Goal: Task Accomplishment & Management: Manage account settings

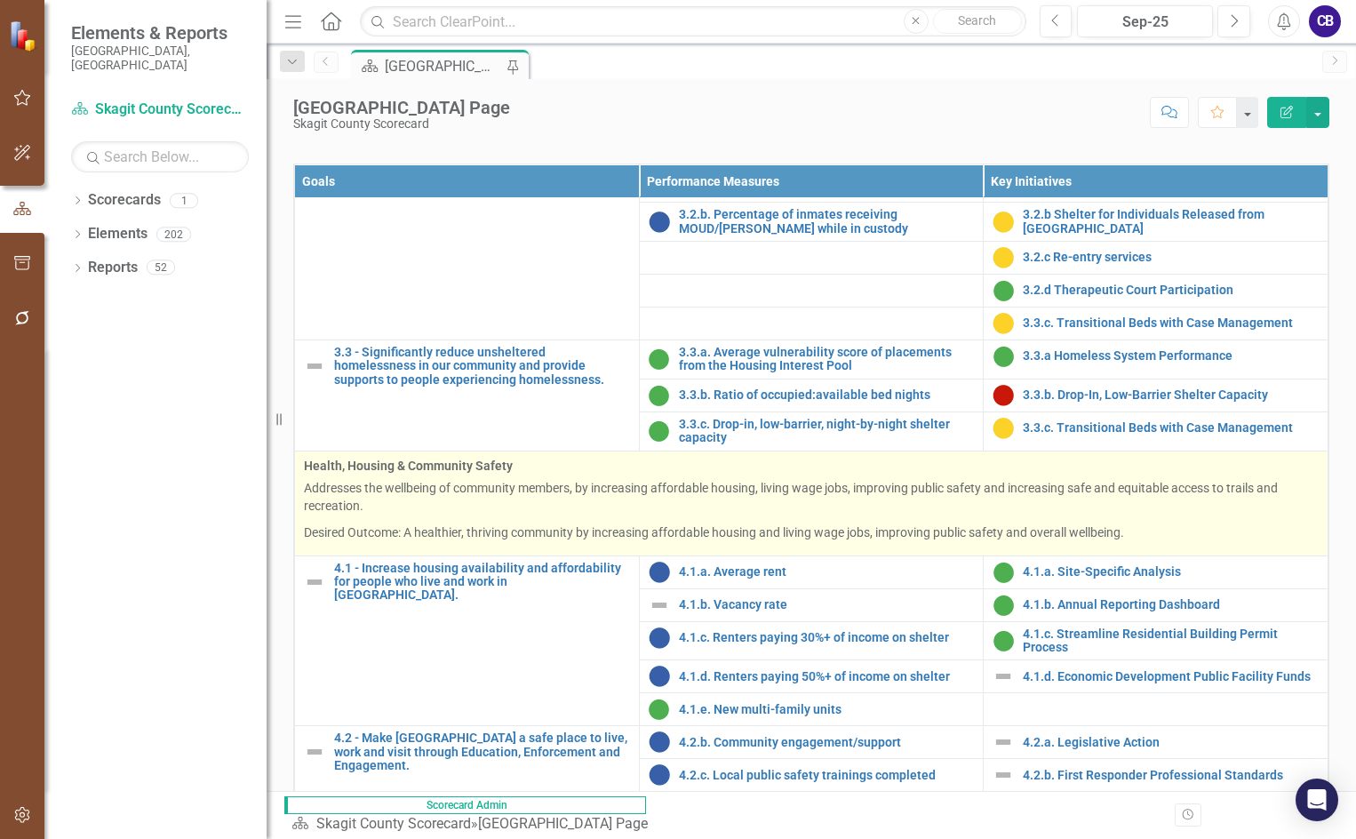
scroll to position [1422, 0]
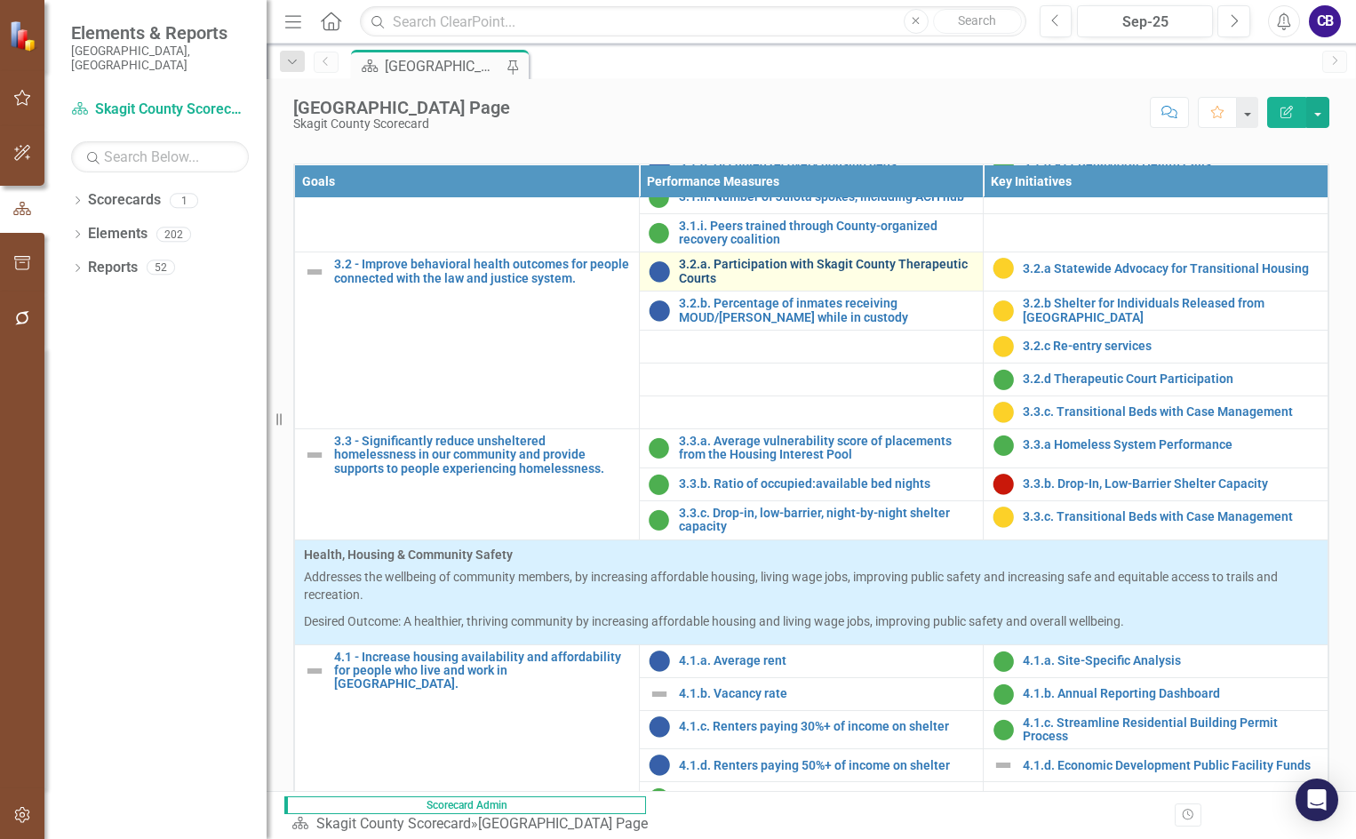
click at [727, 285] on link "3.2.a. Participation with Skagit County Therapeutic Courts" at bounding box center [827, 272] width 296 height 28
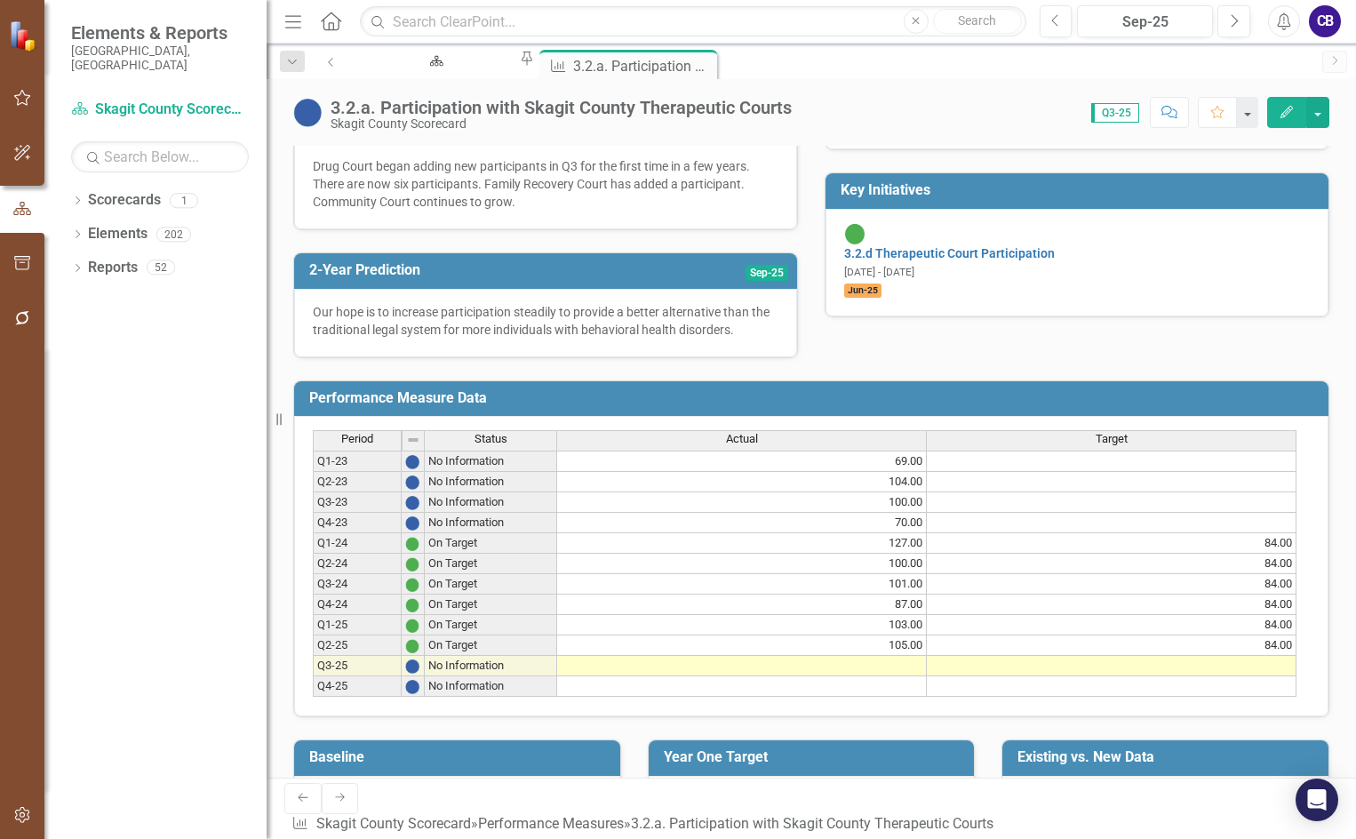
scroll to position [561, 0]
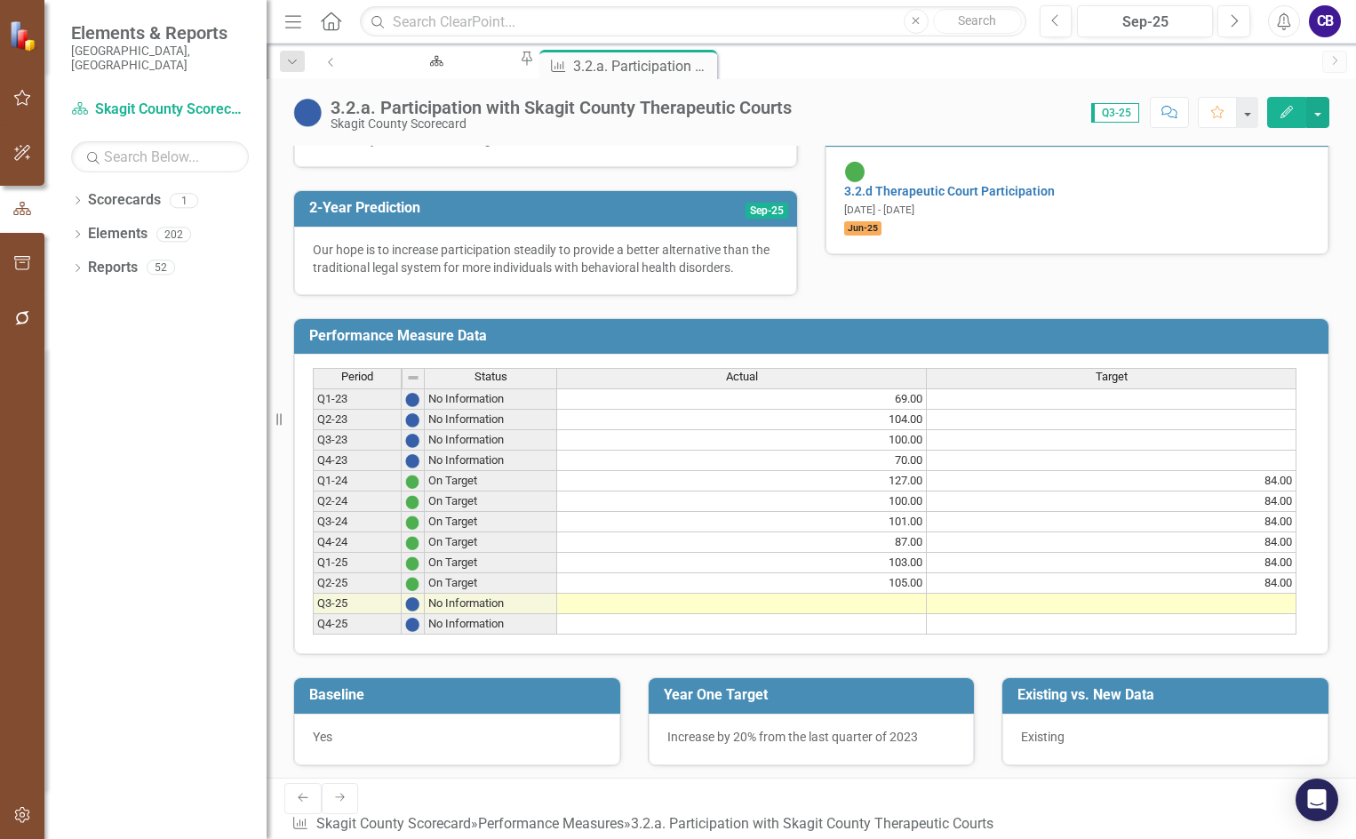
click at [903, 614] on td at bounding box center [742, 604] width 370 height 20
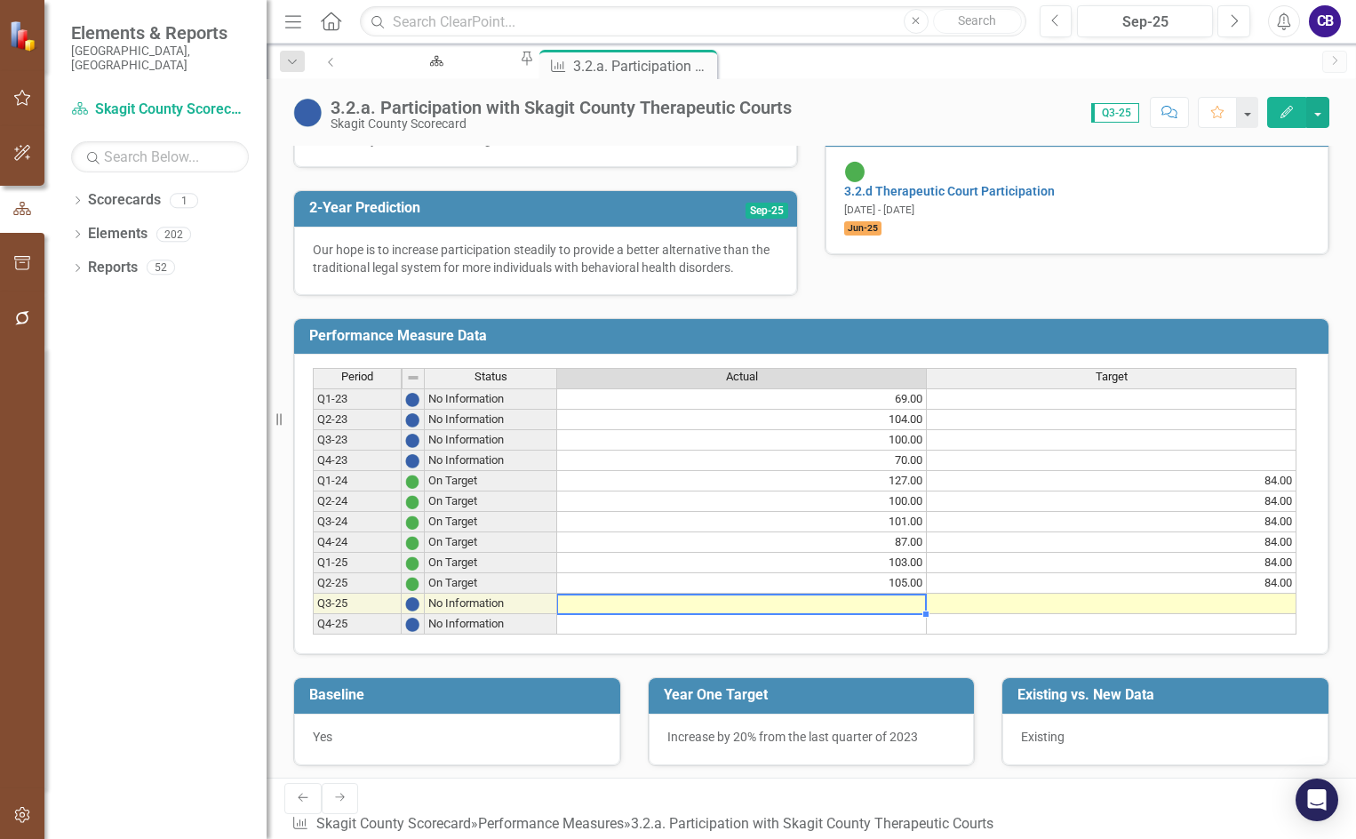
click at [915, 614] on td at bounding box center [742, 604] width 370 height 20
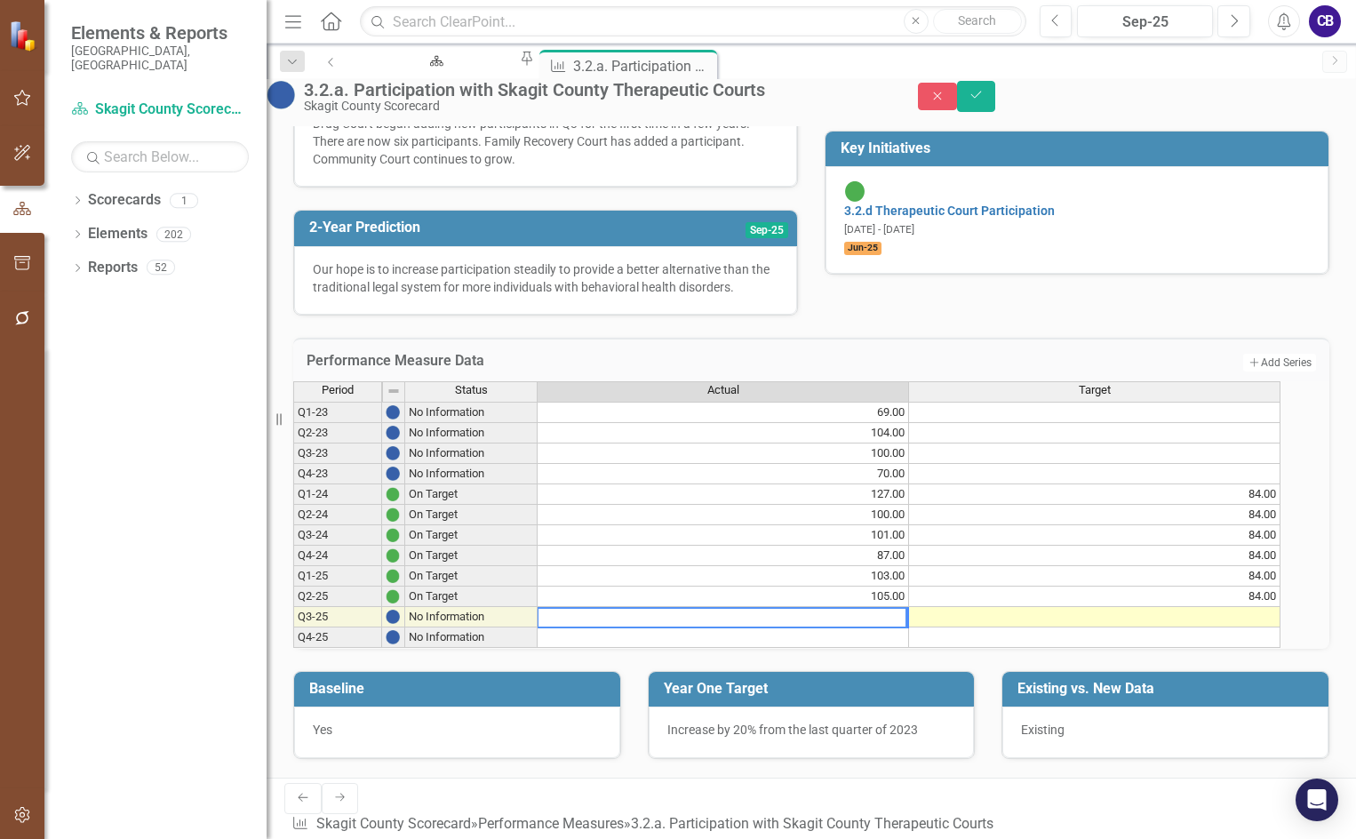
type textarea "5"
type textarea "60"
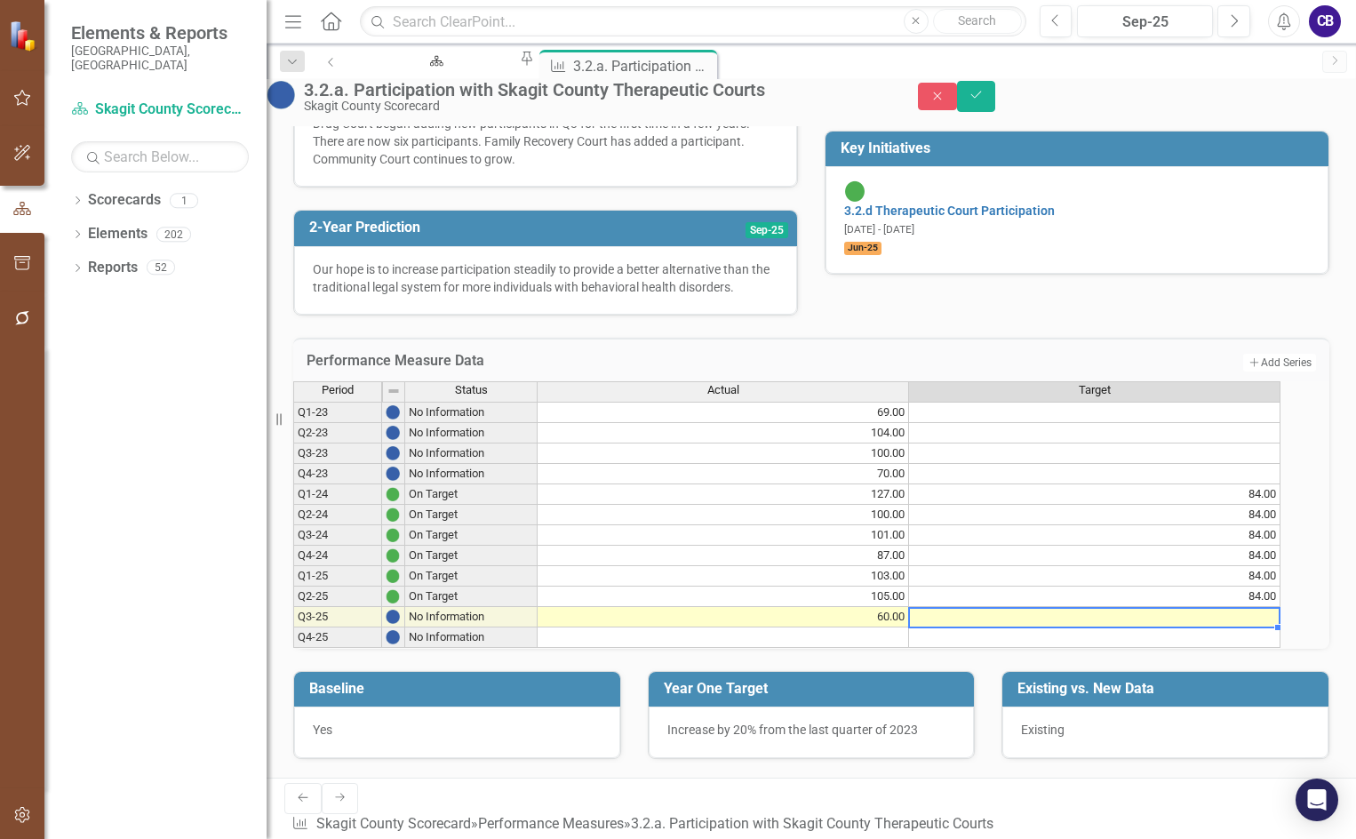
click at [1165, 620] on td at bounding box center [1095, 617] width 372 height 20
type textarea "54"
type textarea "84"
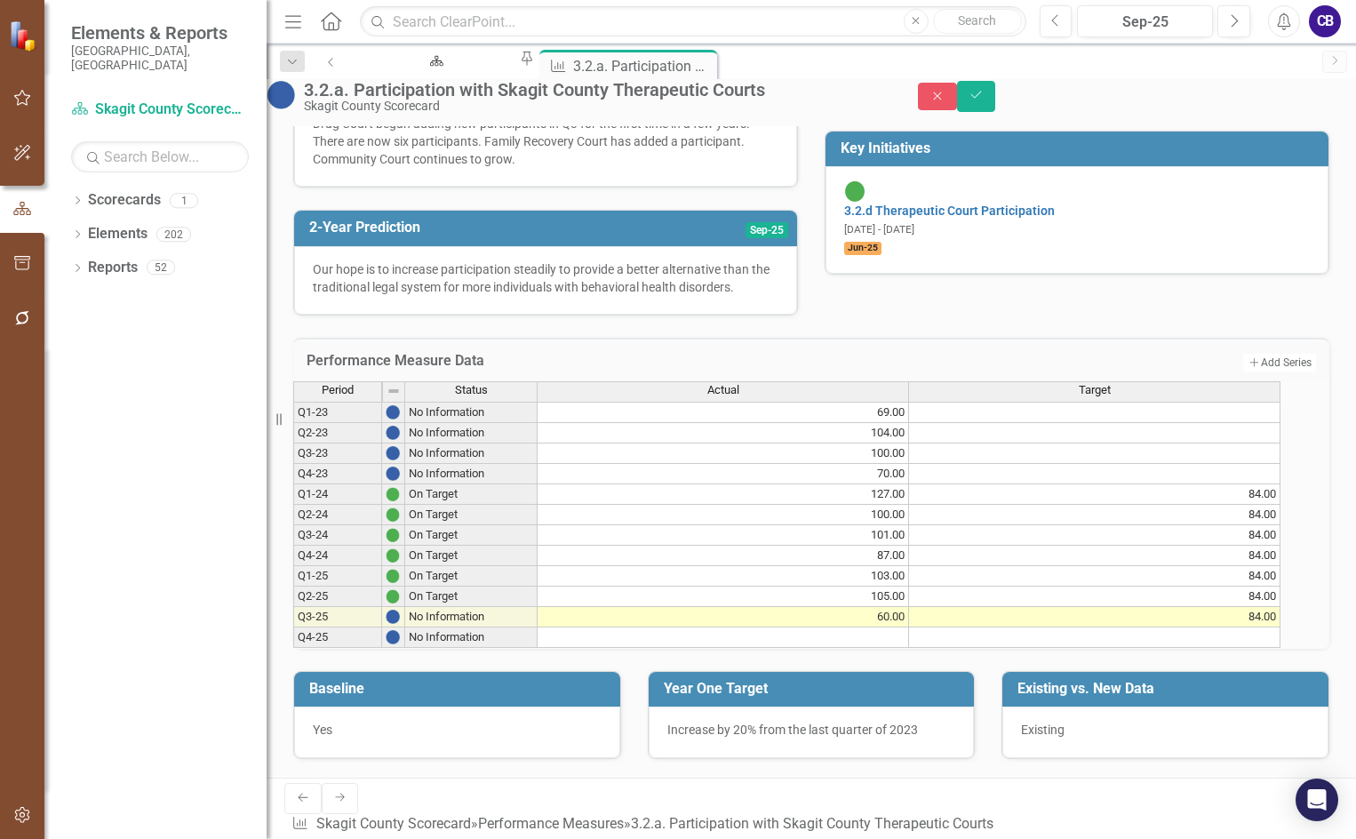
click at [886, 622] on td "60.00" at bounding box center [724, 617] width 372 height 20
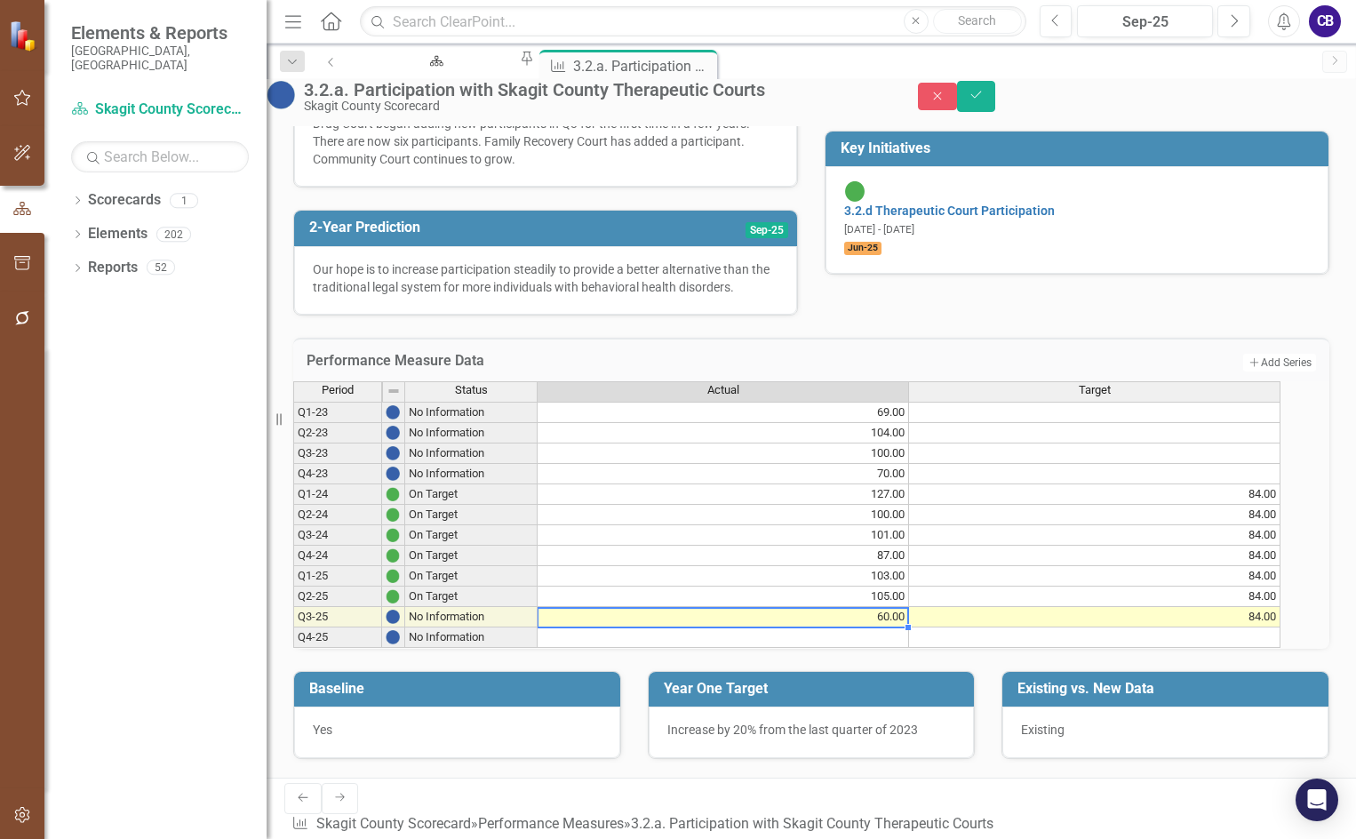
click at [887, 622] on td "60.00" at bounding box center [724, 617] width 372 height 20
drag, startPoint x: 611, startPoint y: 634, endPoint x: 552, endPoint y: 623, distance: 59.6
click at [552, 623] on div "Period Status Actual Target Q1-23 No Information 69.00 Q2-23 No Information 104…" at bounding box center [787, 515] width 988 height 268
type textarea "152"
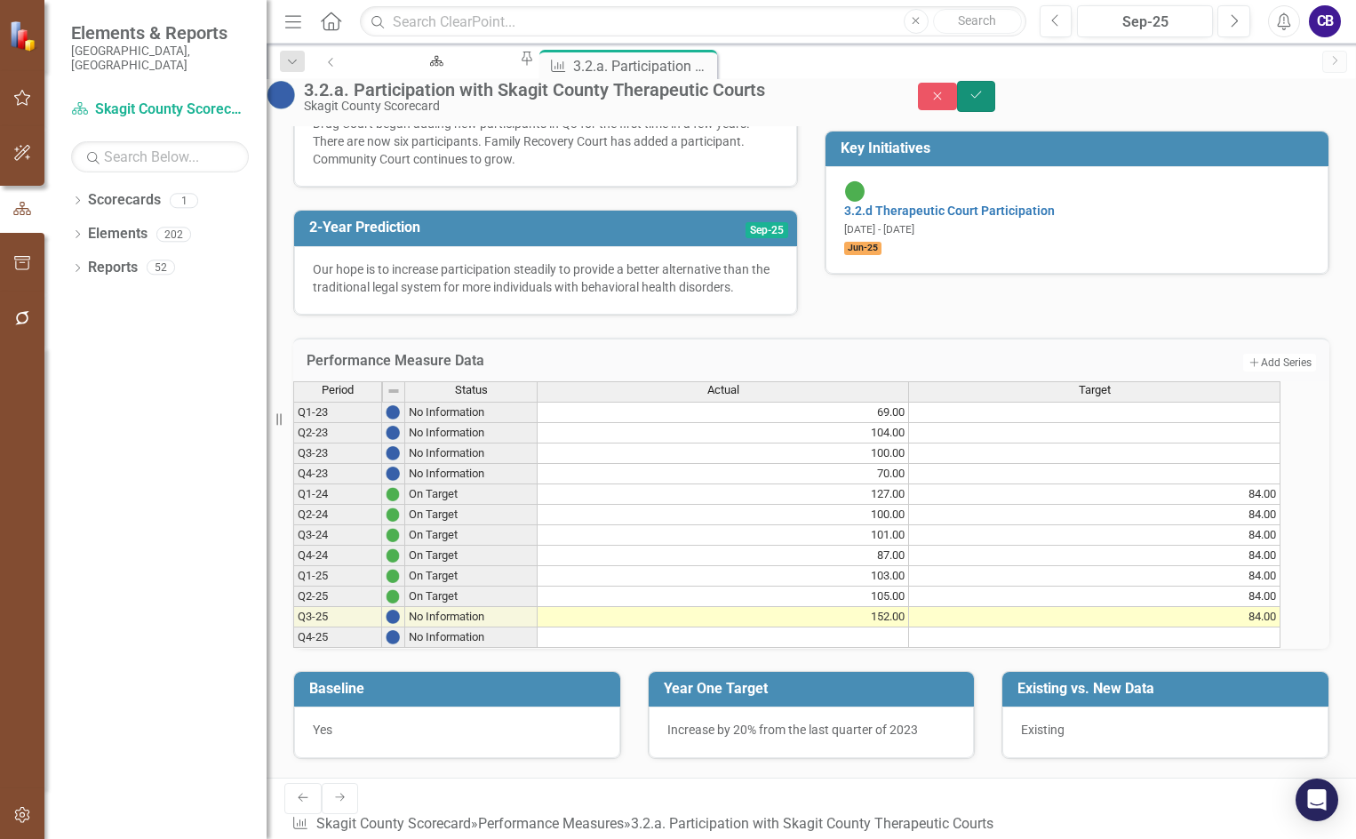
click at [985, 101] on icon "Save" at bounding box center [977, 95] width 16 height 12
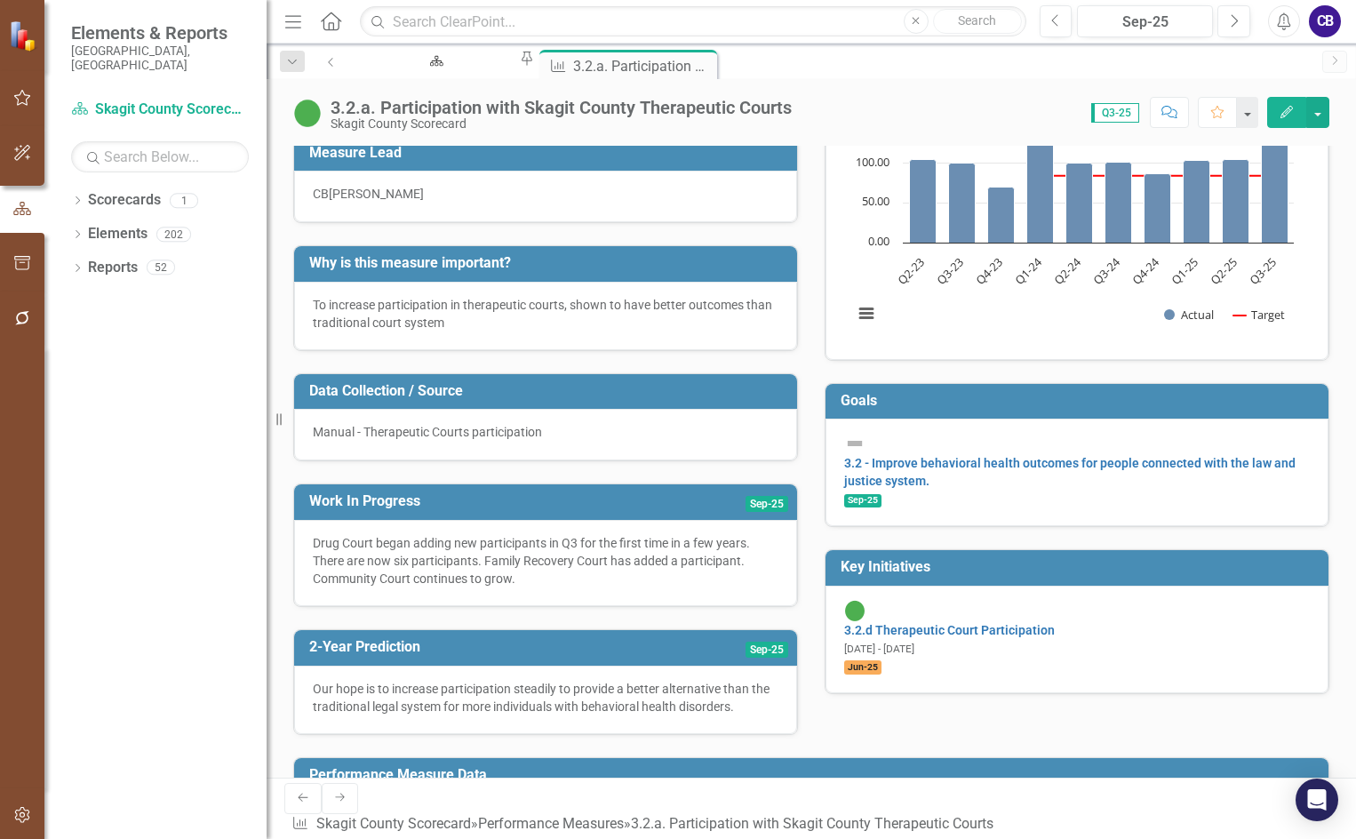
scroll to position [0, 0]
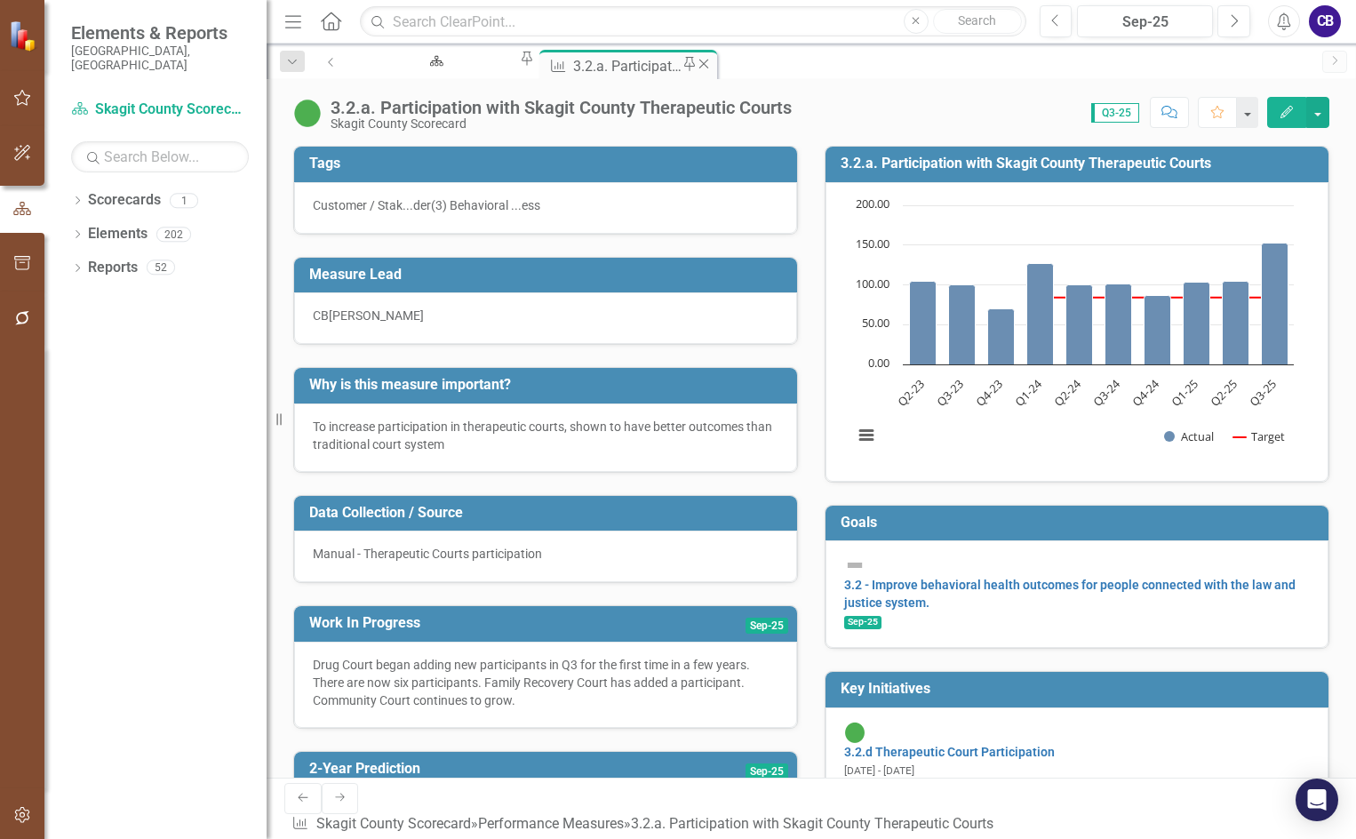
click at [703, 68] on icon "Close" at bounding box center [704, 64] width 18 height 14
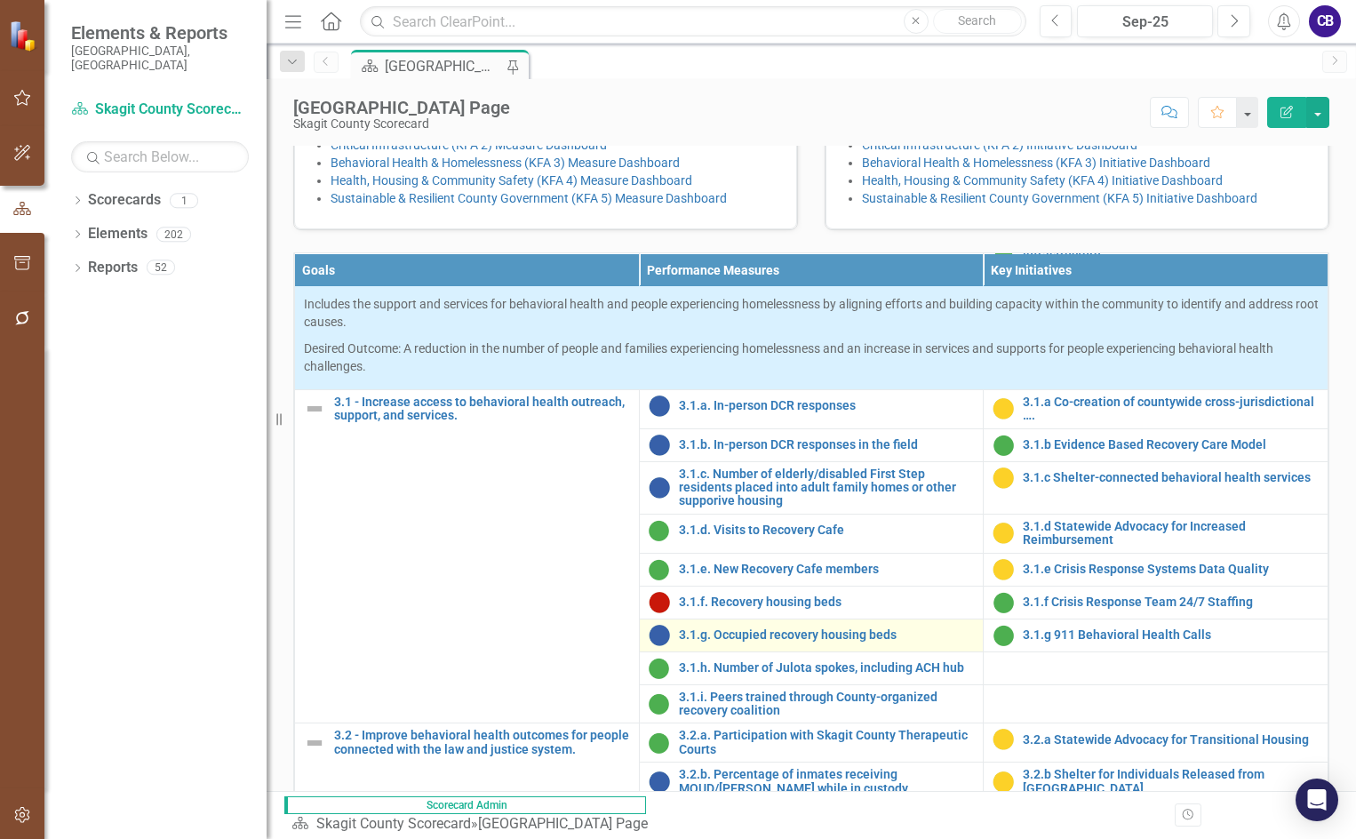
scroll to position [1155, 0]
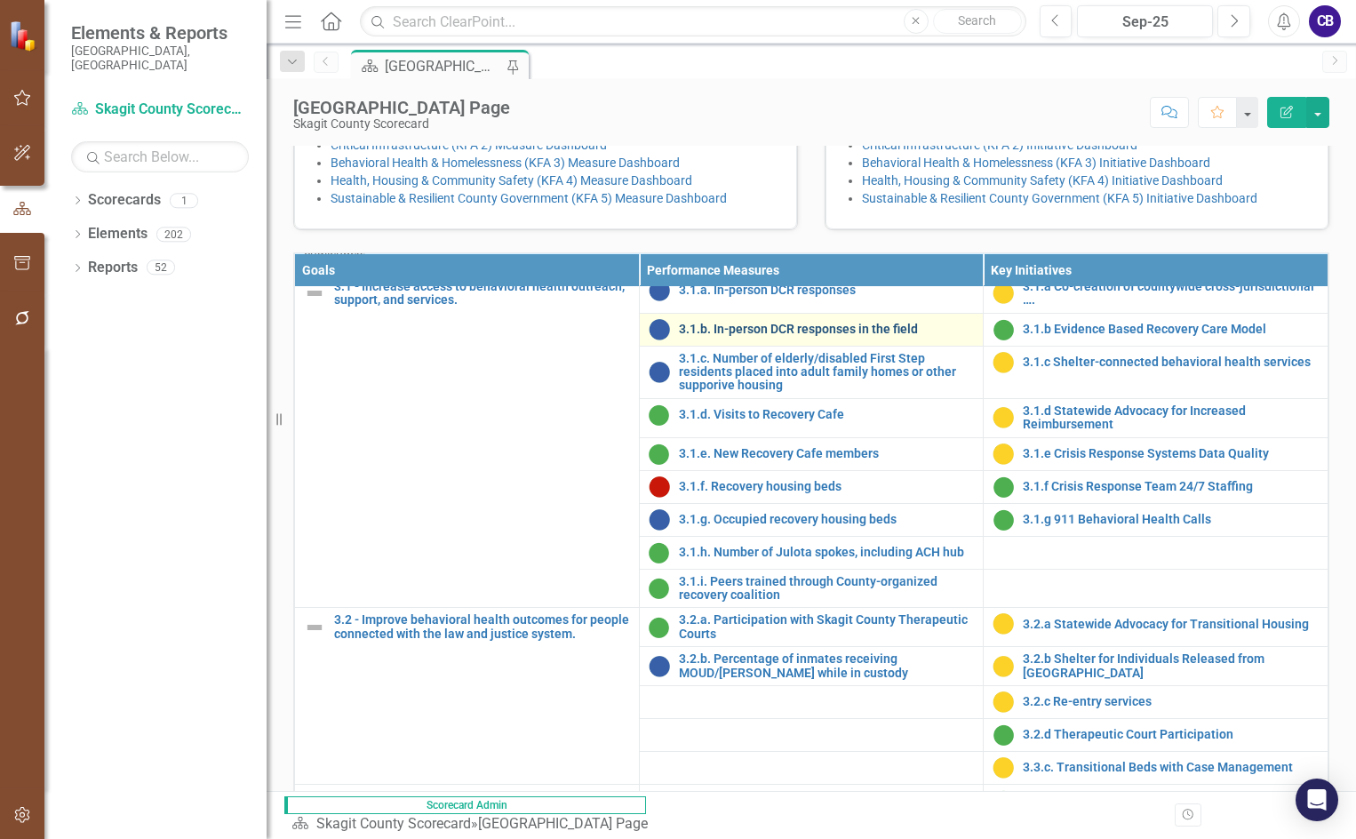
click at [720, 336] on link "3.1.b. In-person DCR responses in the field" at bounding box center [827, 329] width 296 height 13
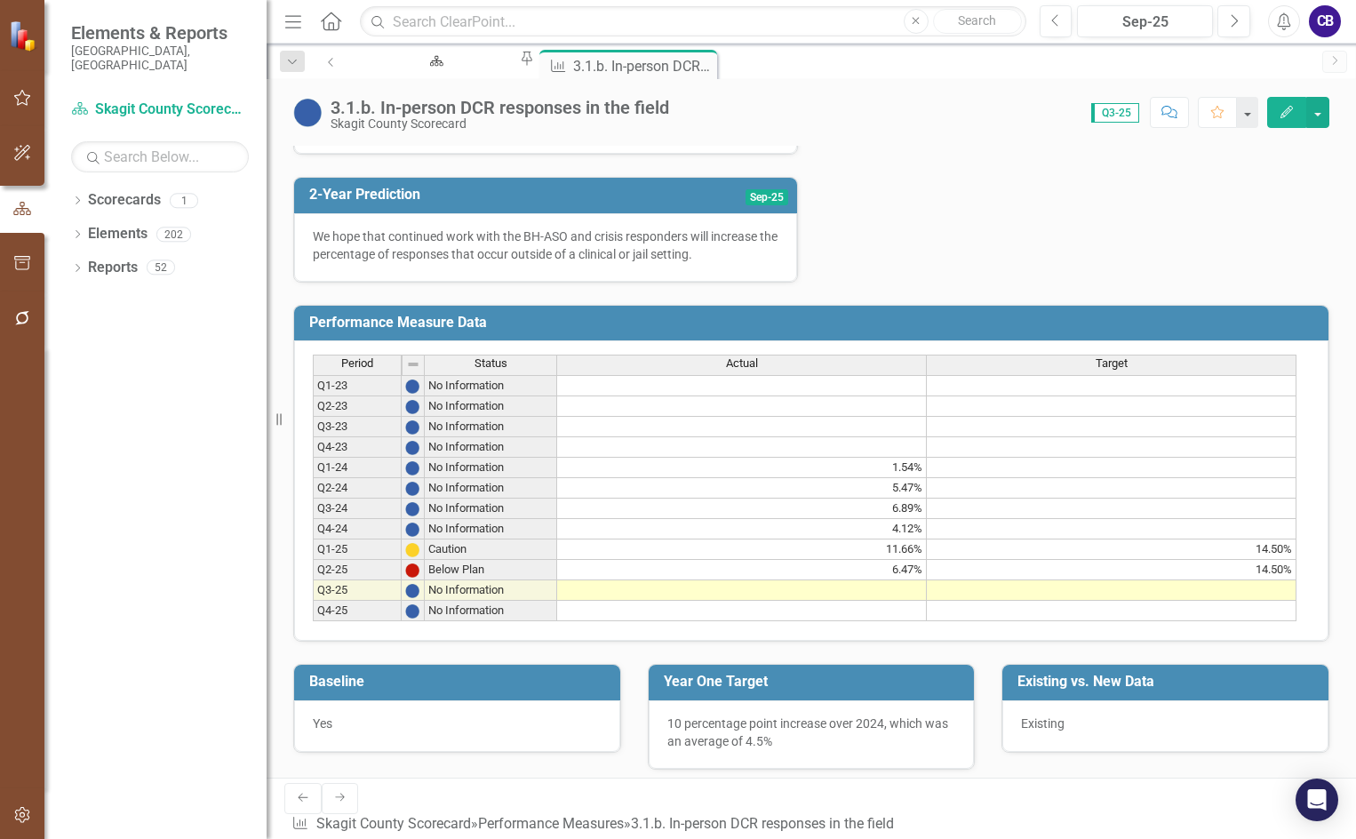
scroll to position [662, 0]
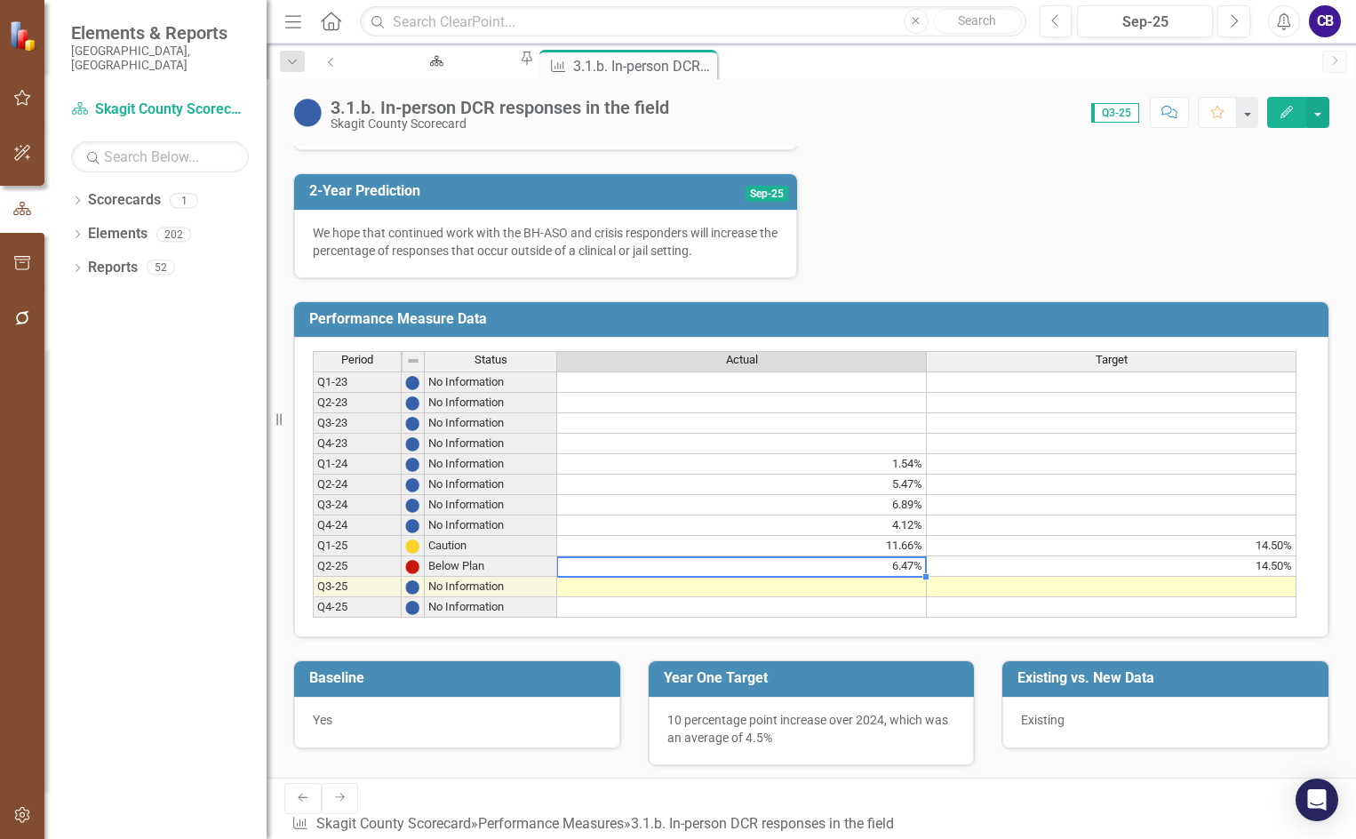
click at [900, 577] on td "6.47%" at bounding box center [742, 566] width 370 height 20
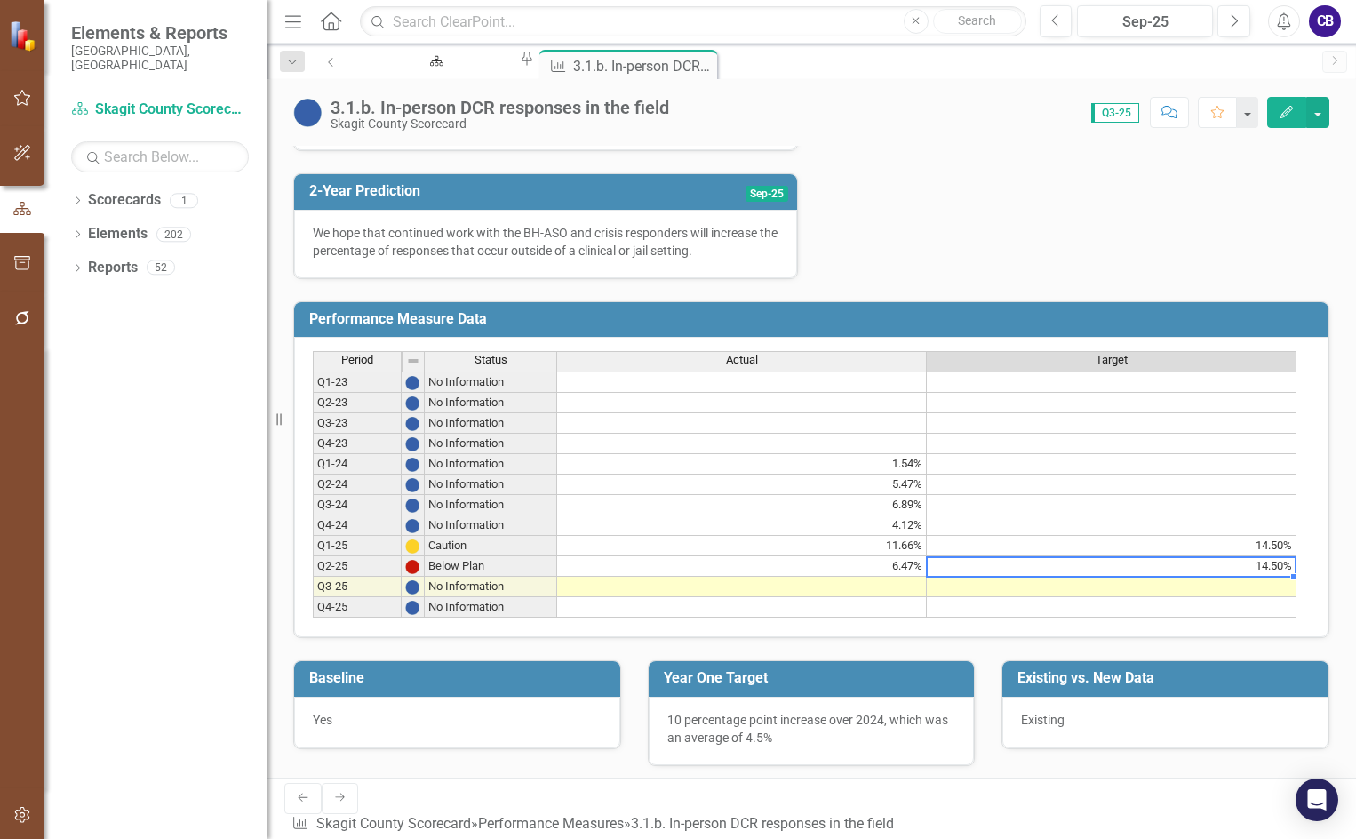
click at [1013, 577] on td "14.50%" at bounding box center [1112, 566] width 370 height 20
click at [1095, 597] on td at bounding box center [1112, 587] width 370 height 20
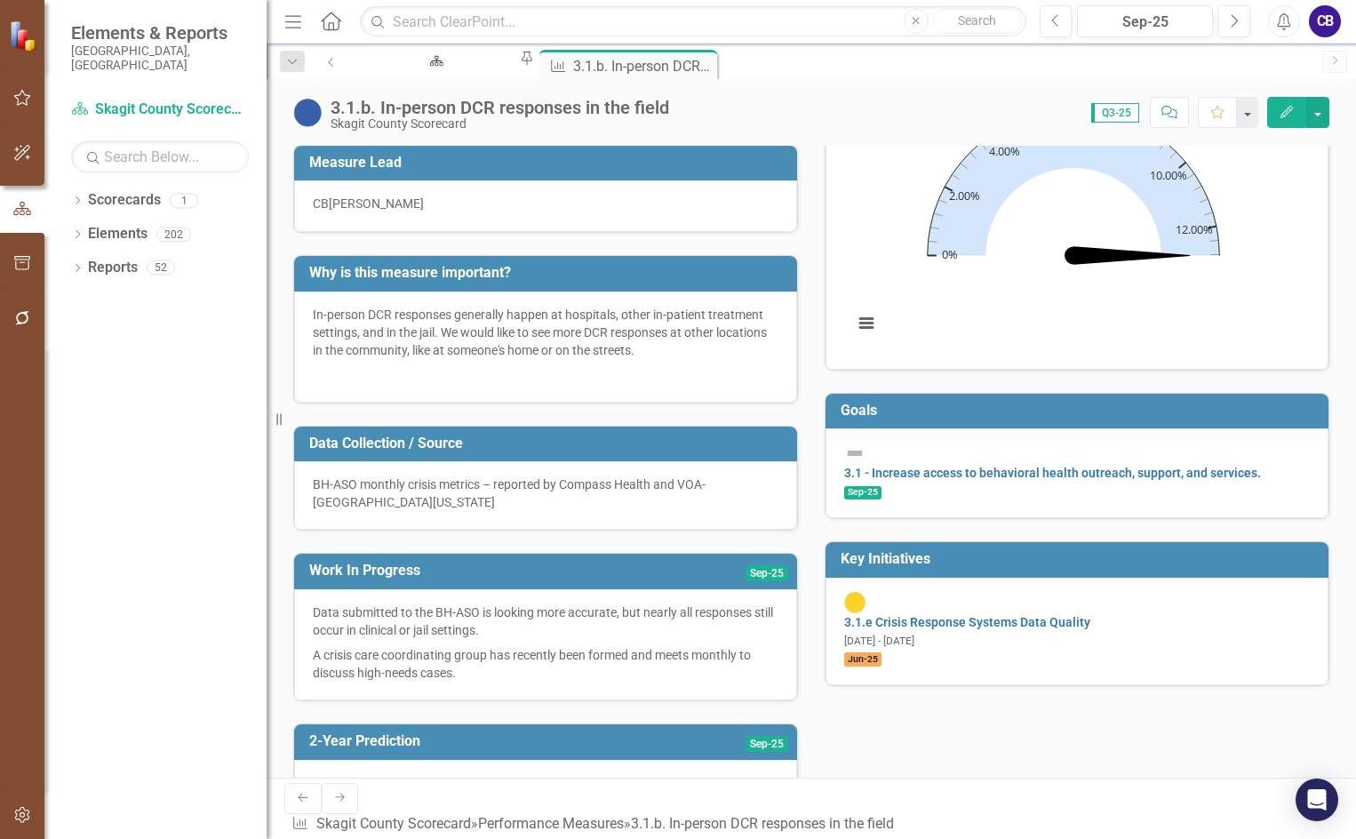
scroll to position [0, 0]
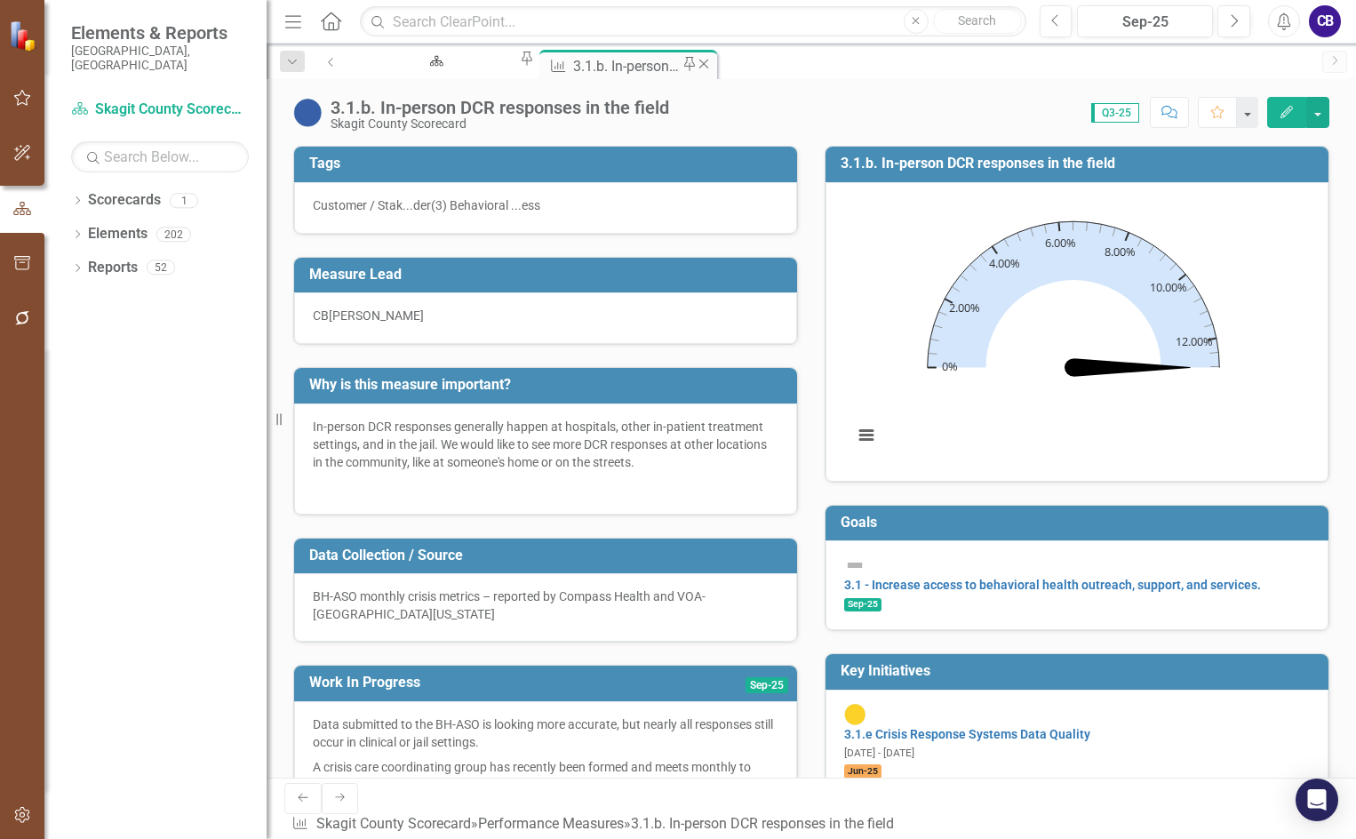
click at [695, 67] on icon "Close" at bounding box center [704, 64] width 18 height 14
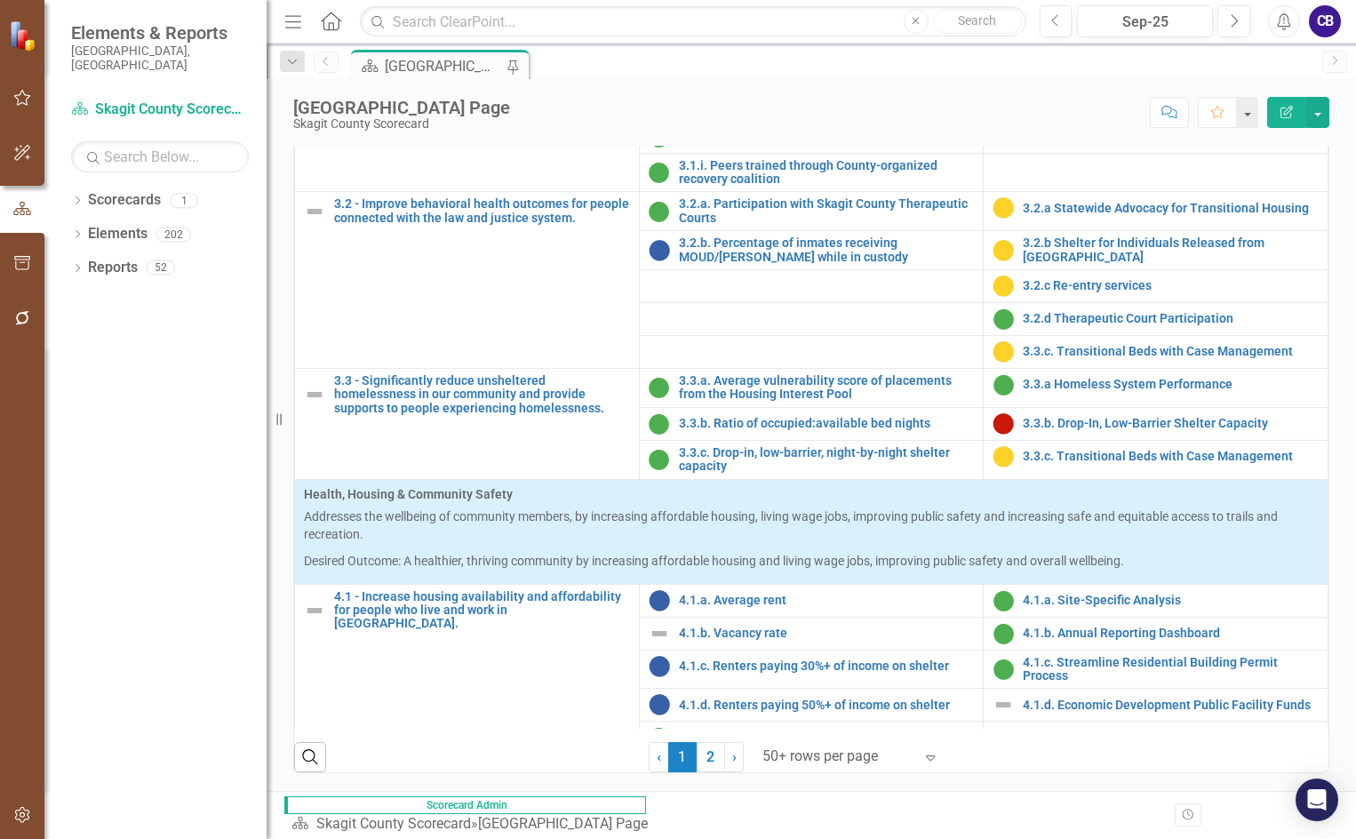
scroll to position [1422, 0]
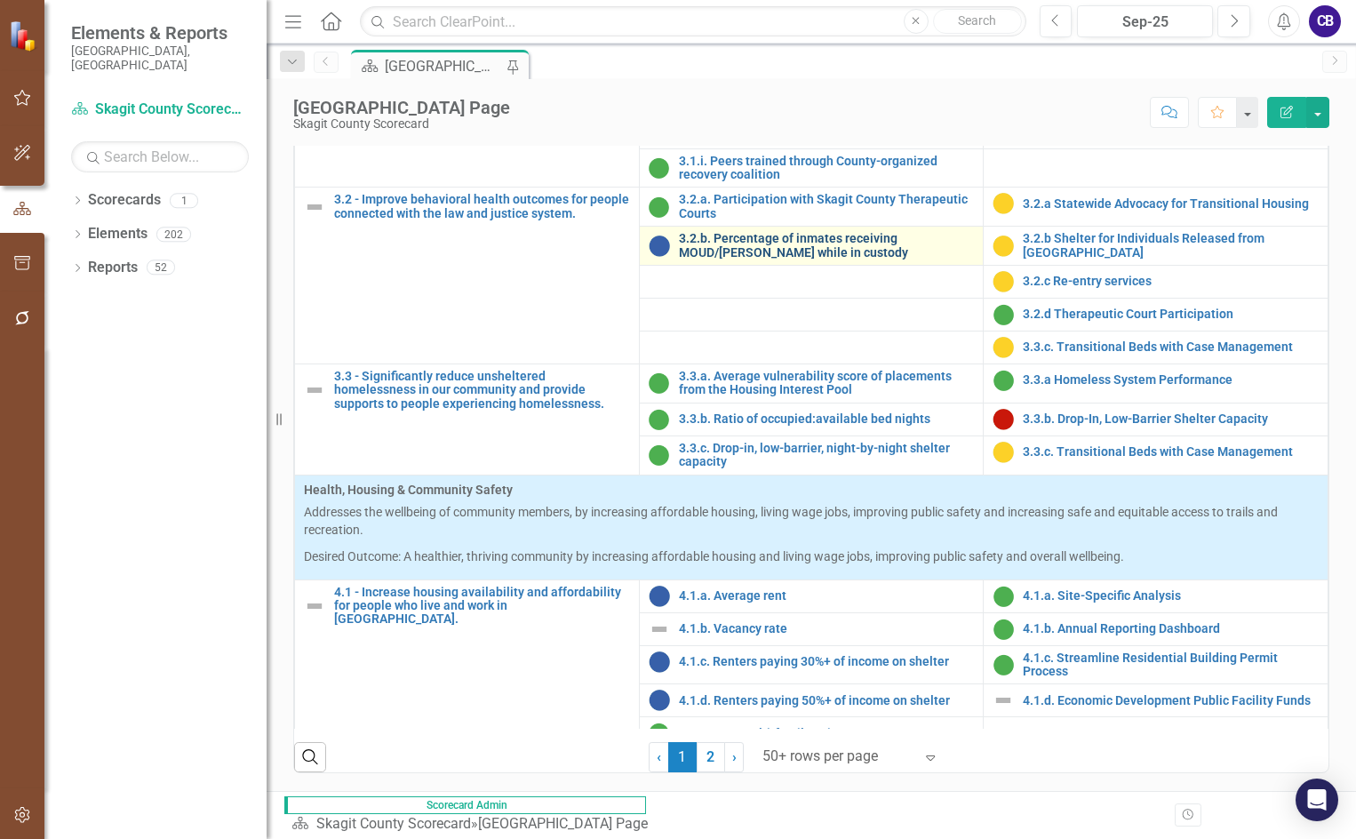
click at [828, 260] on link "3.2.b. Percentage of inmates receiving MOUD/[PERSON_NAME] while in custody" at bounding box center [827, 246] width 296 height 28
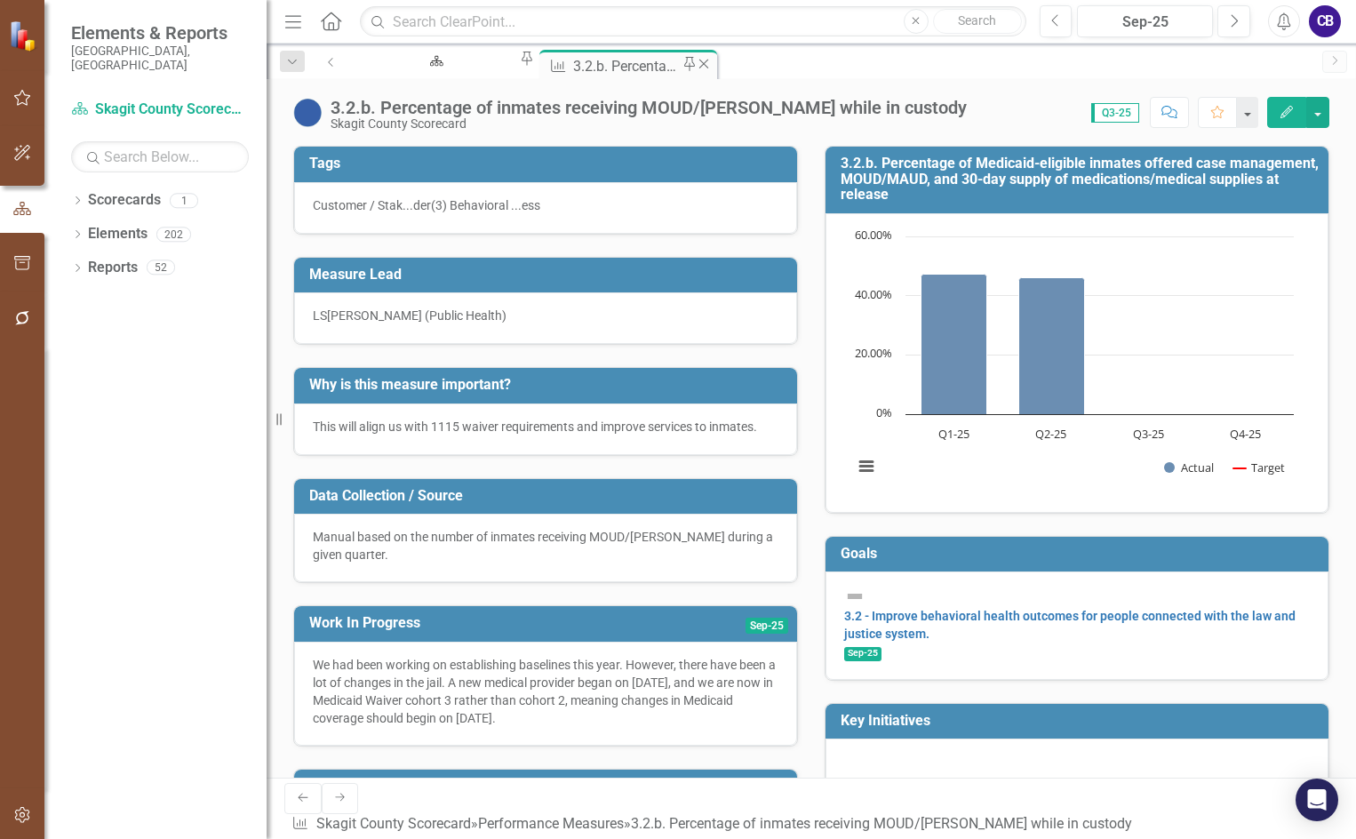
click at [697, 64] on icon "Close" at bounding box center [704, 64] width 18 height 14
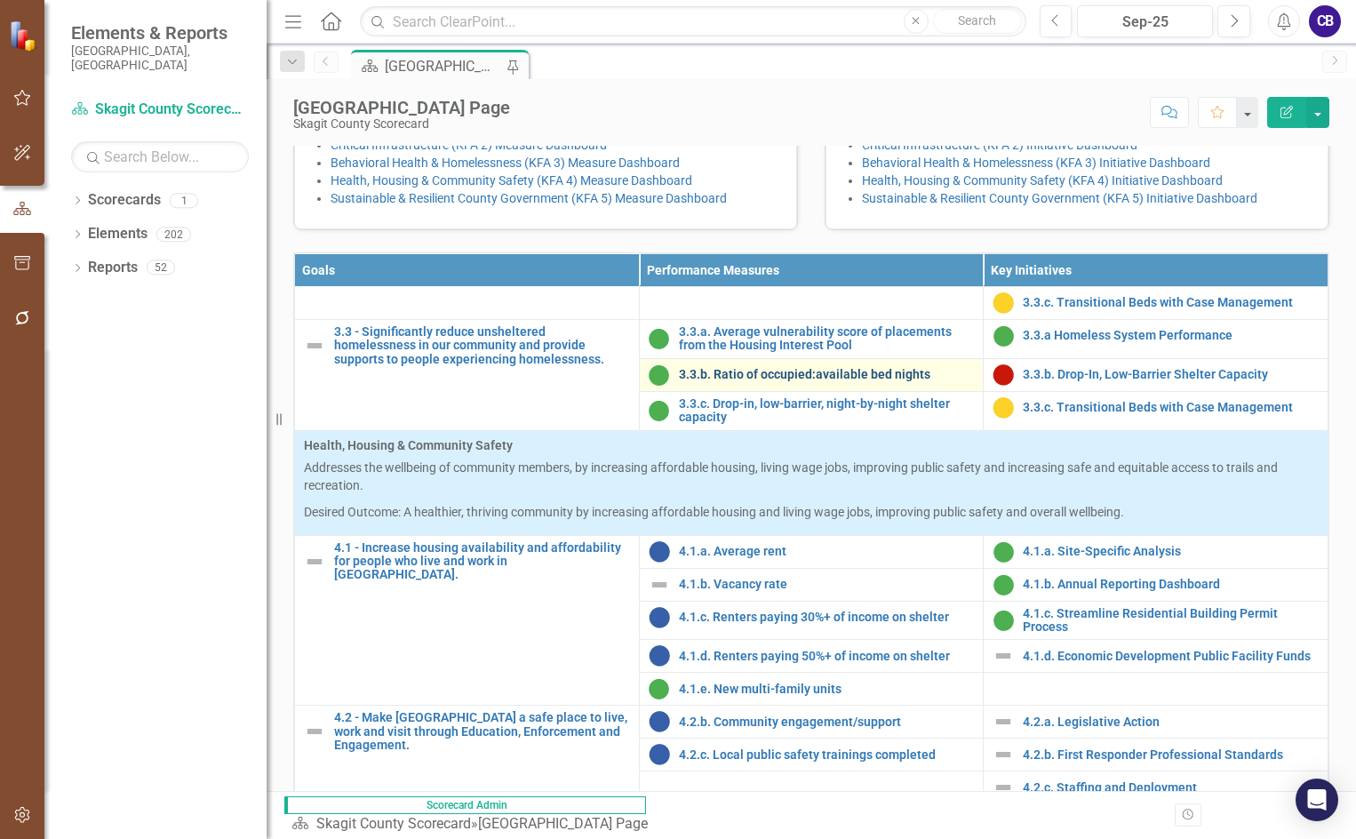
scroll to position [1600, 0]
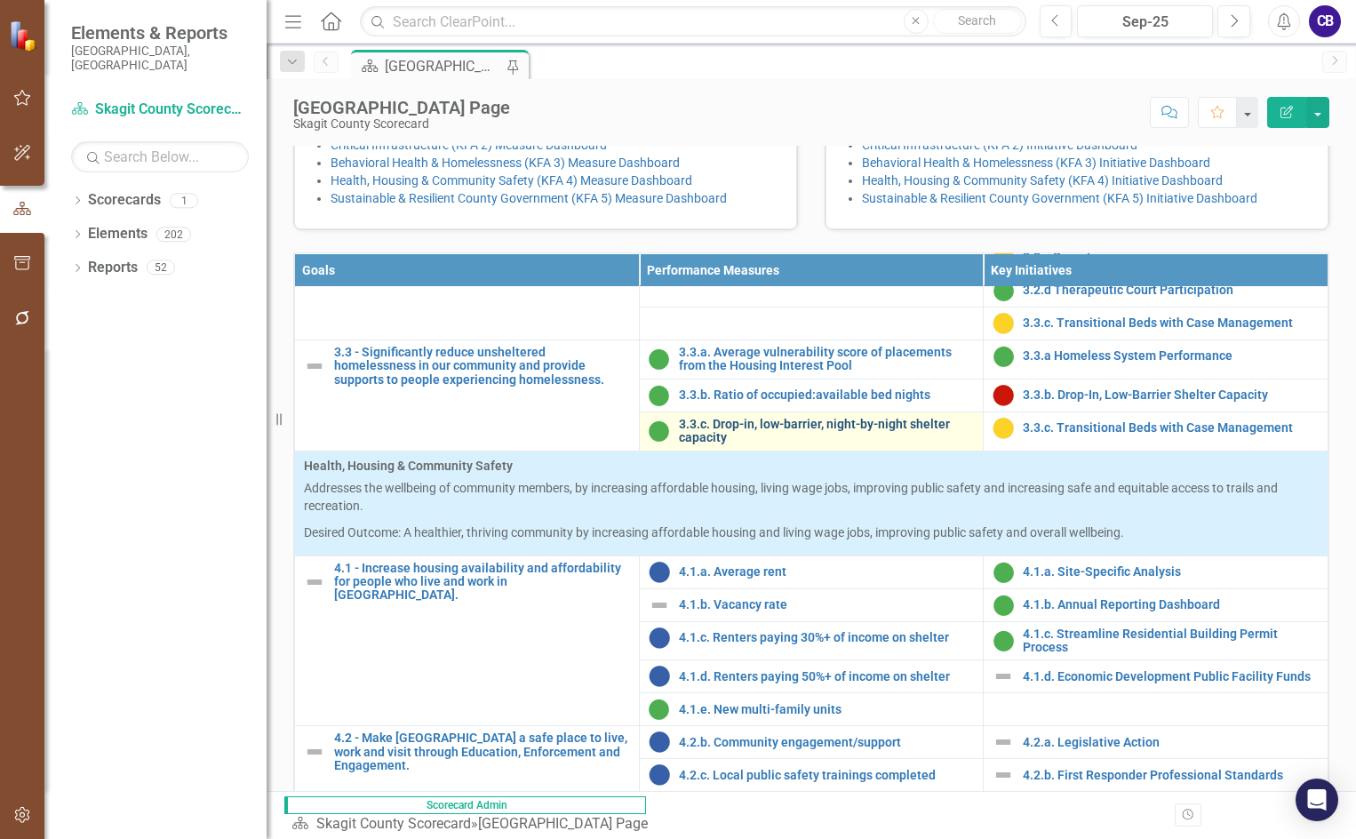
click at [802, 445] on link "3.3.c. Drop-in, low-barrier, night-by-night shelter capacity" at bounding box center [827, 432] width 296 height 28
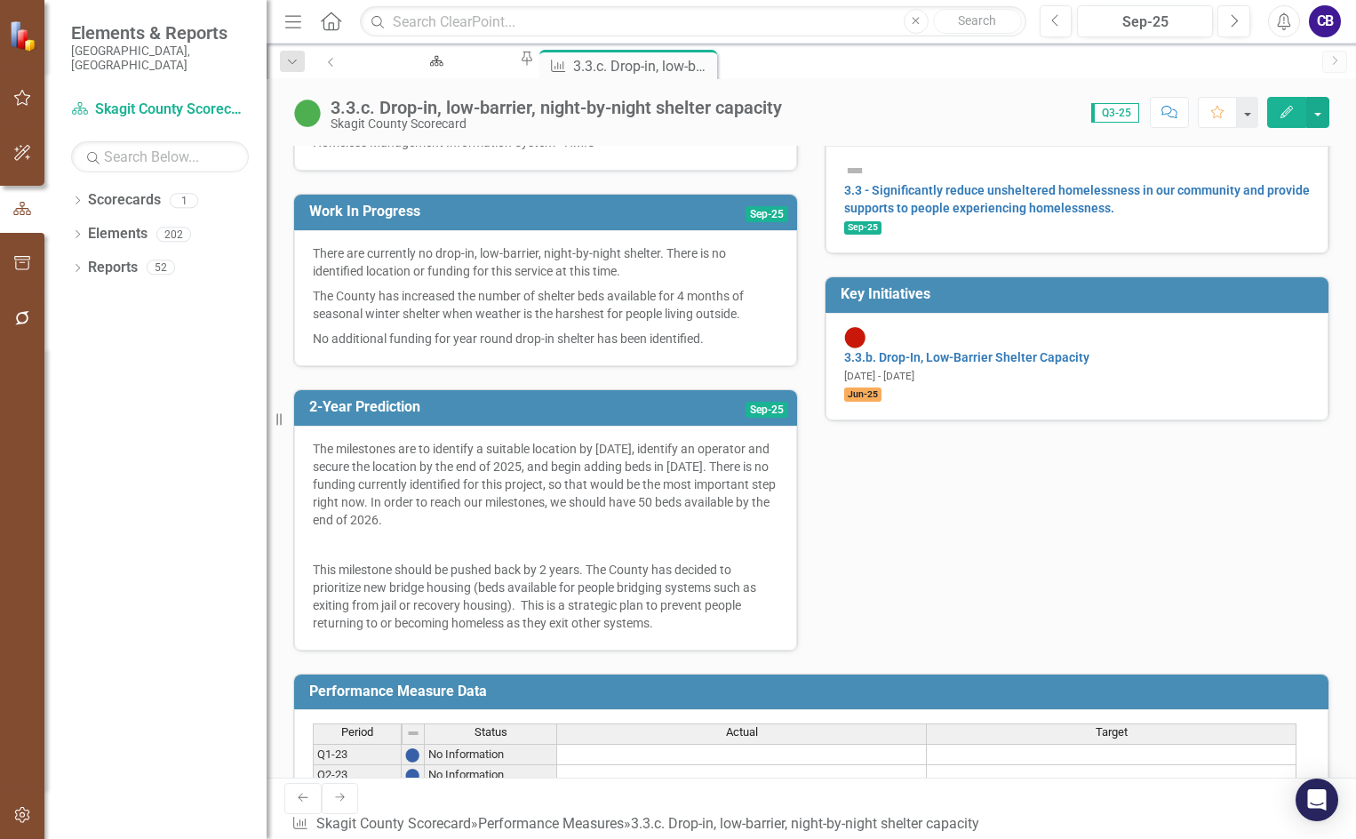
scroll to position [484, 0]
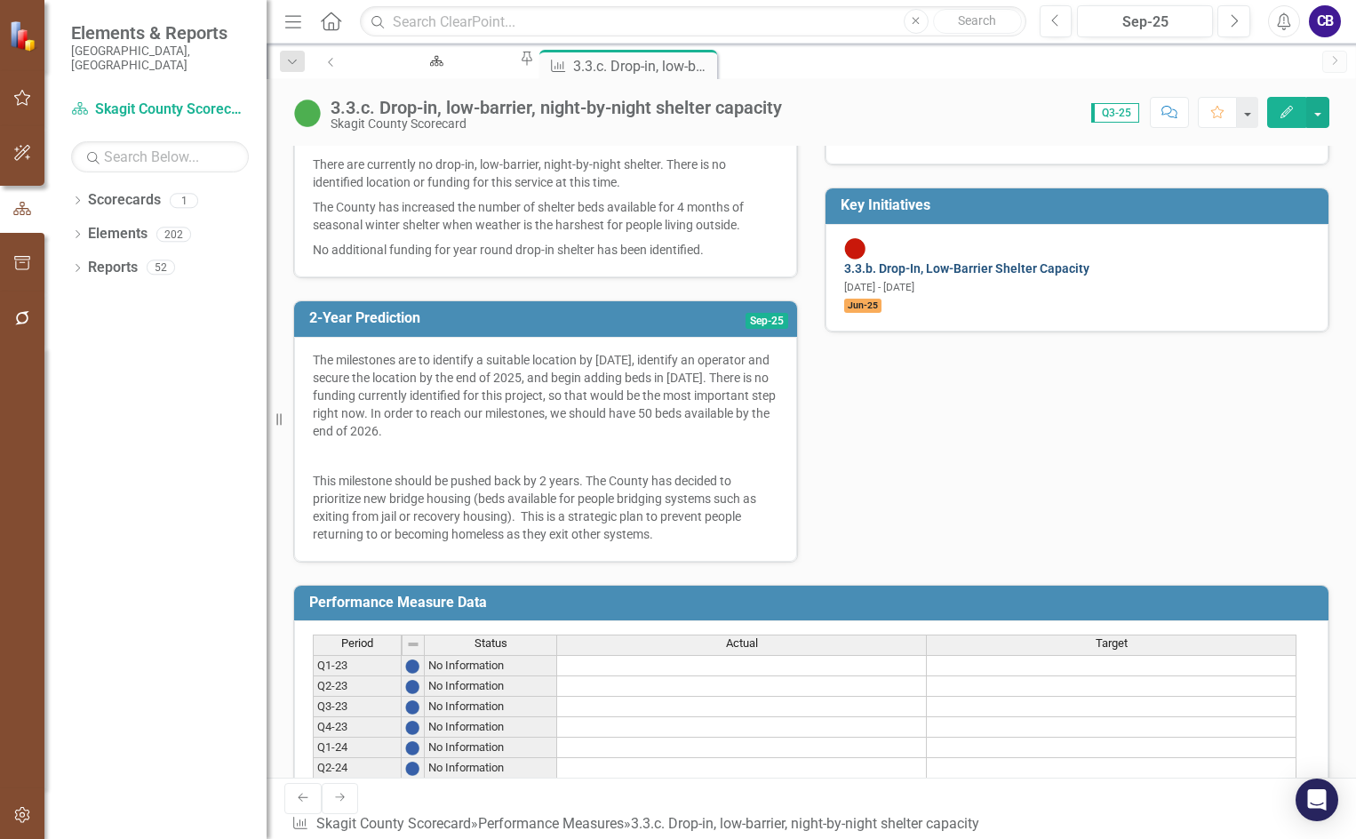
click at [956, 261] on link "3.3.b. Drop-In, Low-Barrier Shelter Capacity" at bounding box center [966, 268] width 245 height 14
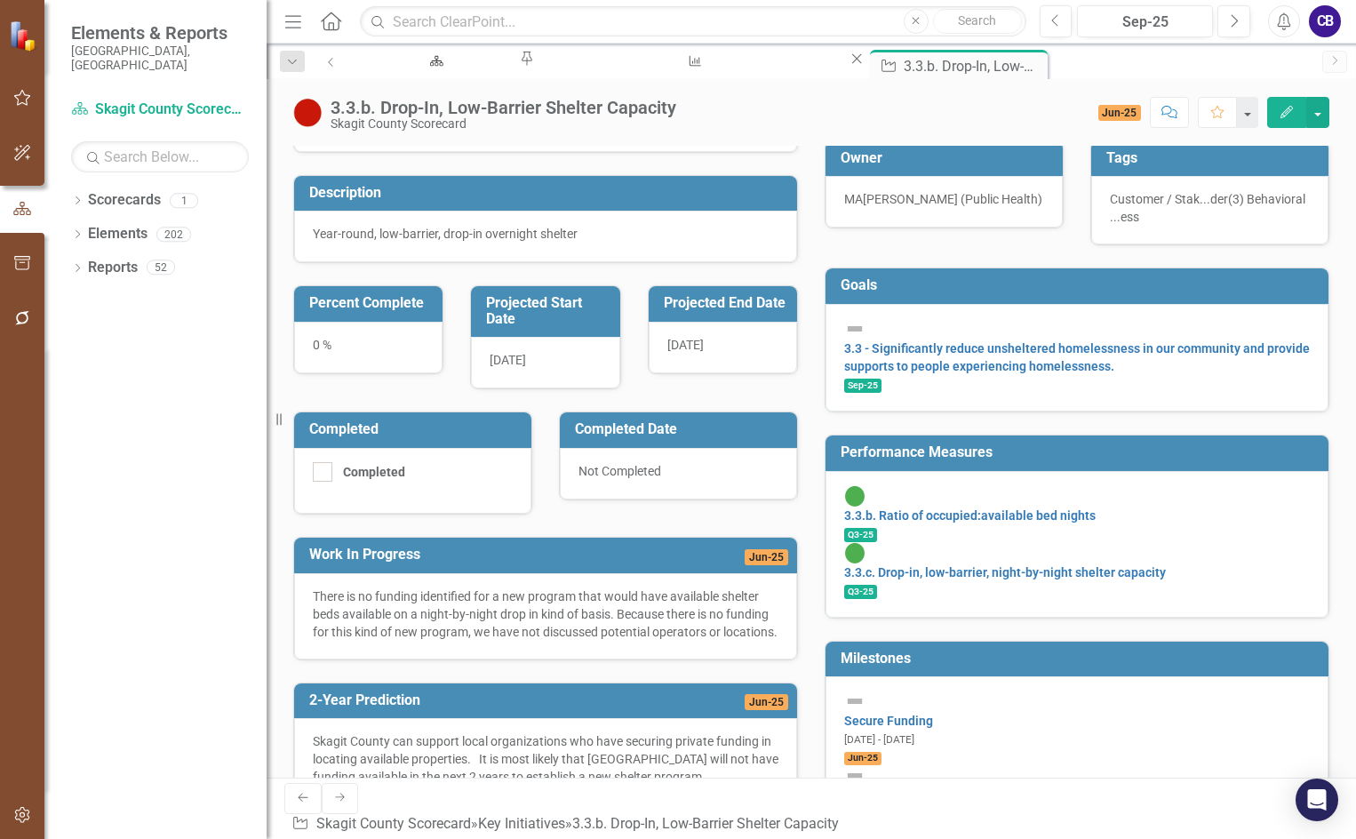
scroll to position [73, 0]
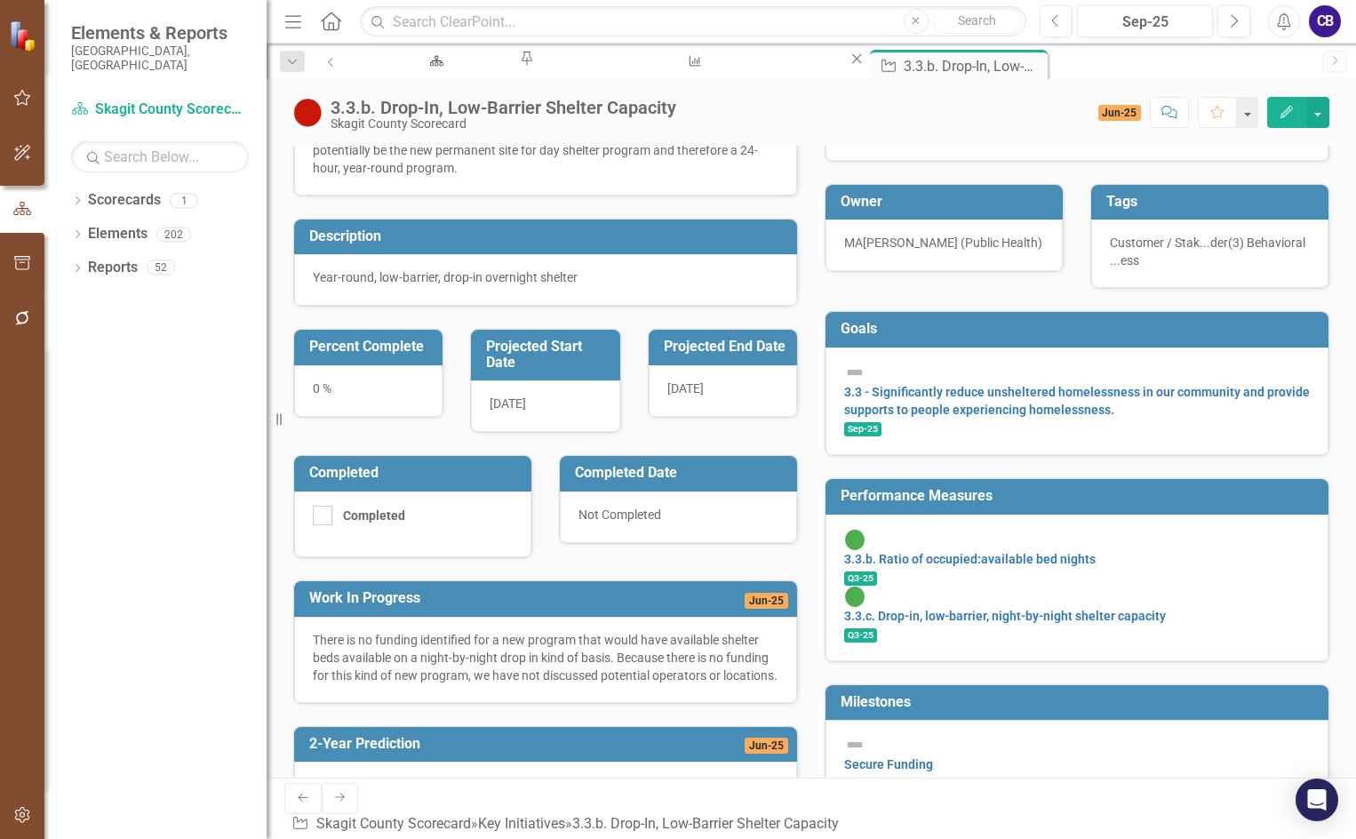
click at [0, 0] on icon "Close" at bounding box center [0, 0] width 0 height 0
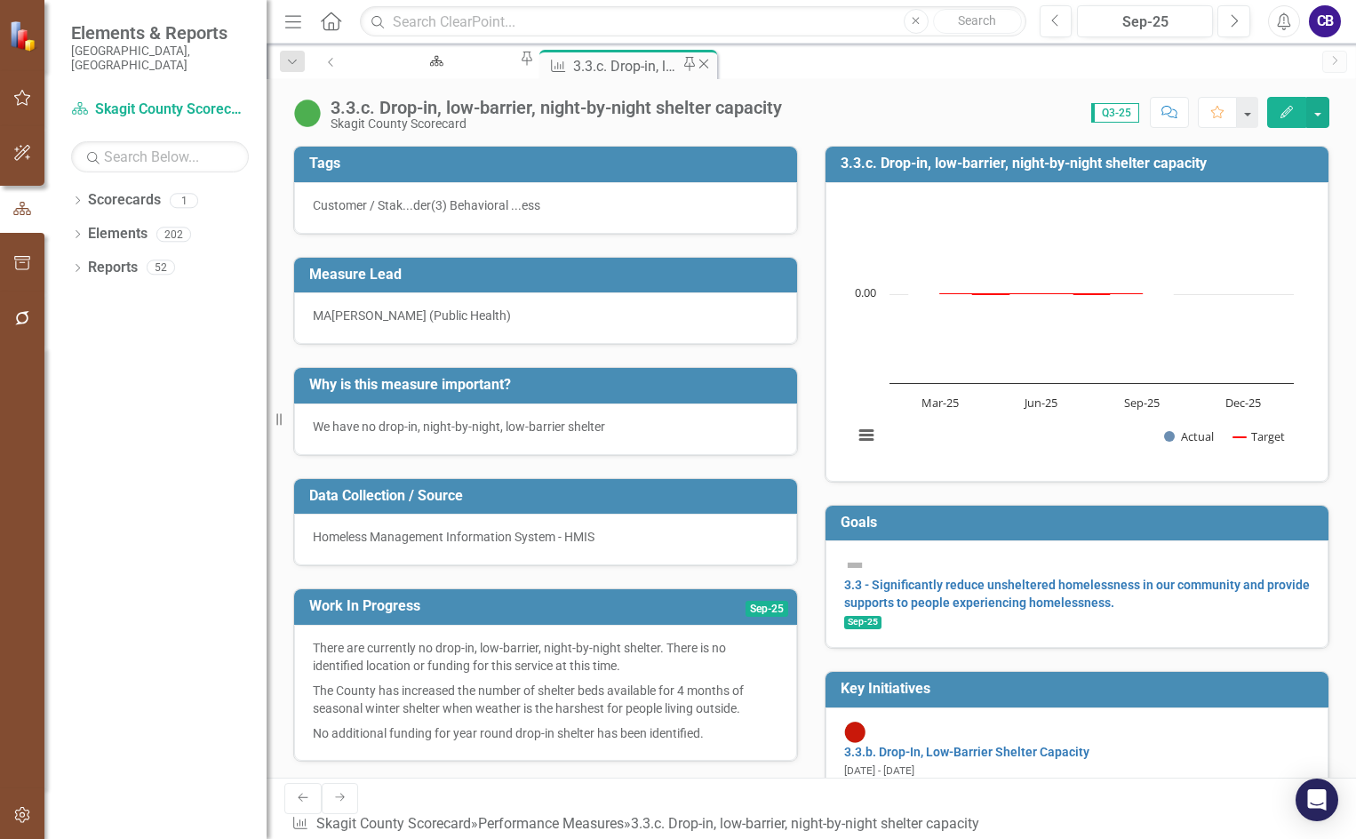
click at [700, 62] on icon at bounding box center [705, 64] width 10 height 10
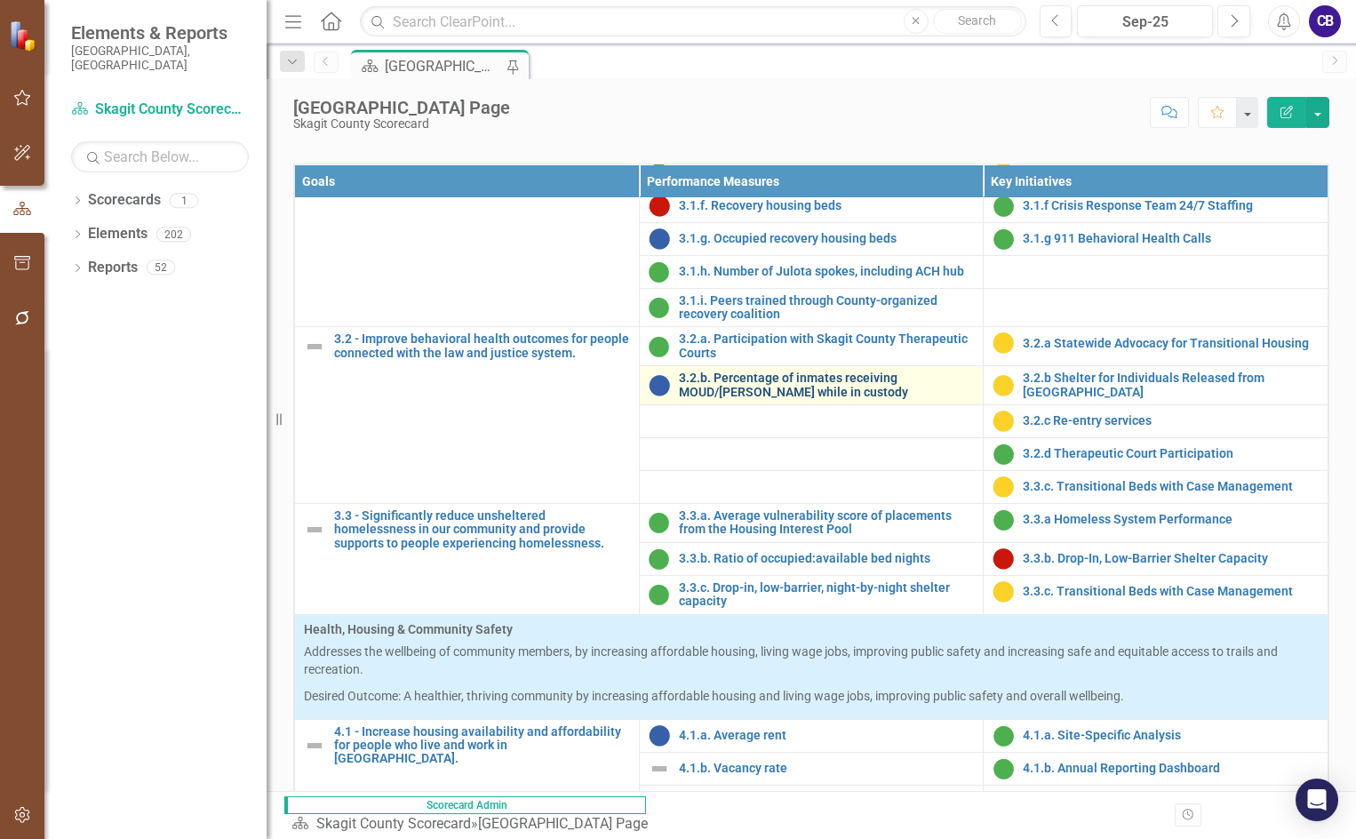
scroll to position [1511, 0]
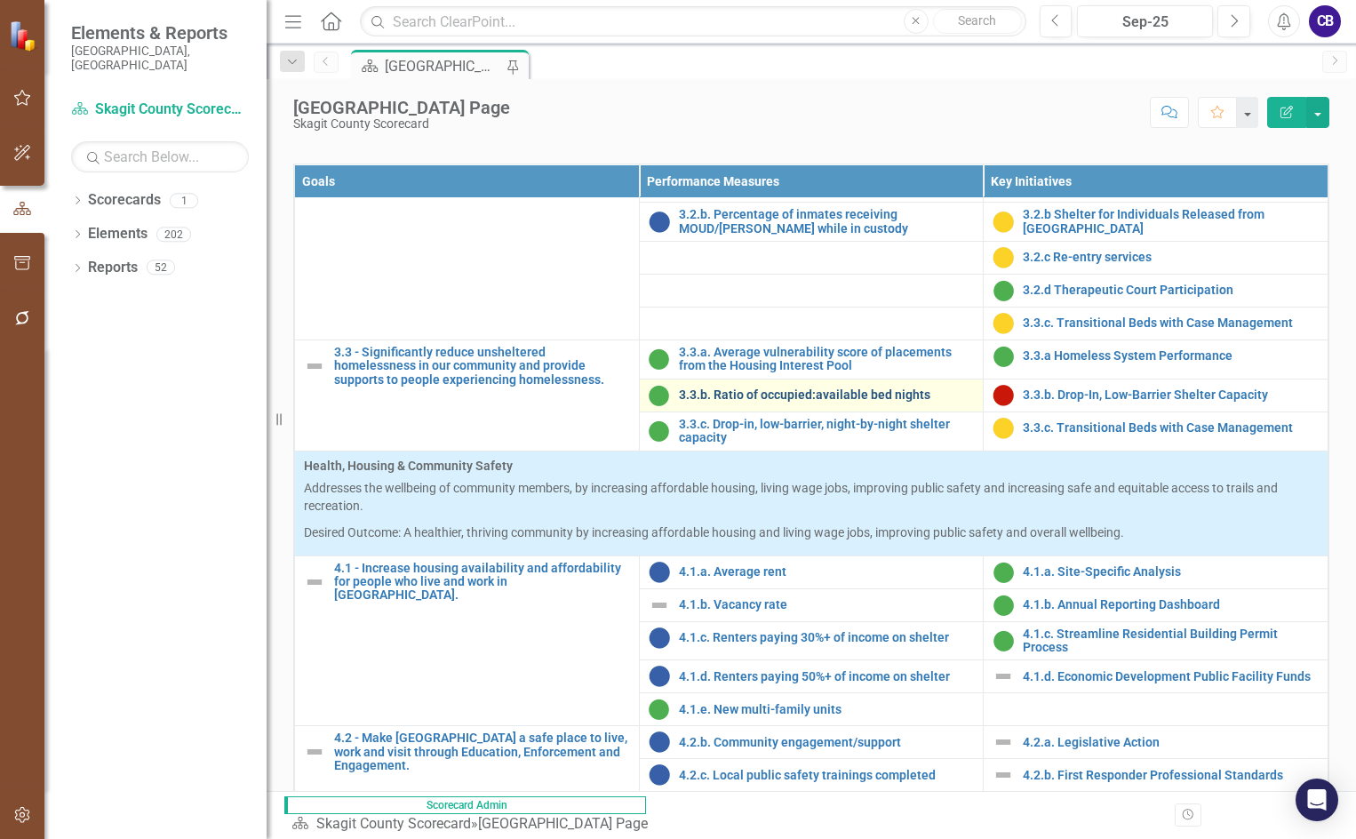
click at [861, 402] on link "3.3.b. Ratio of occupied:available bed nights" at bounding box center [827, 394] width 296 height 13
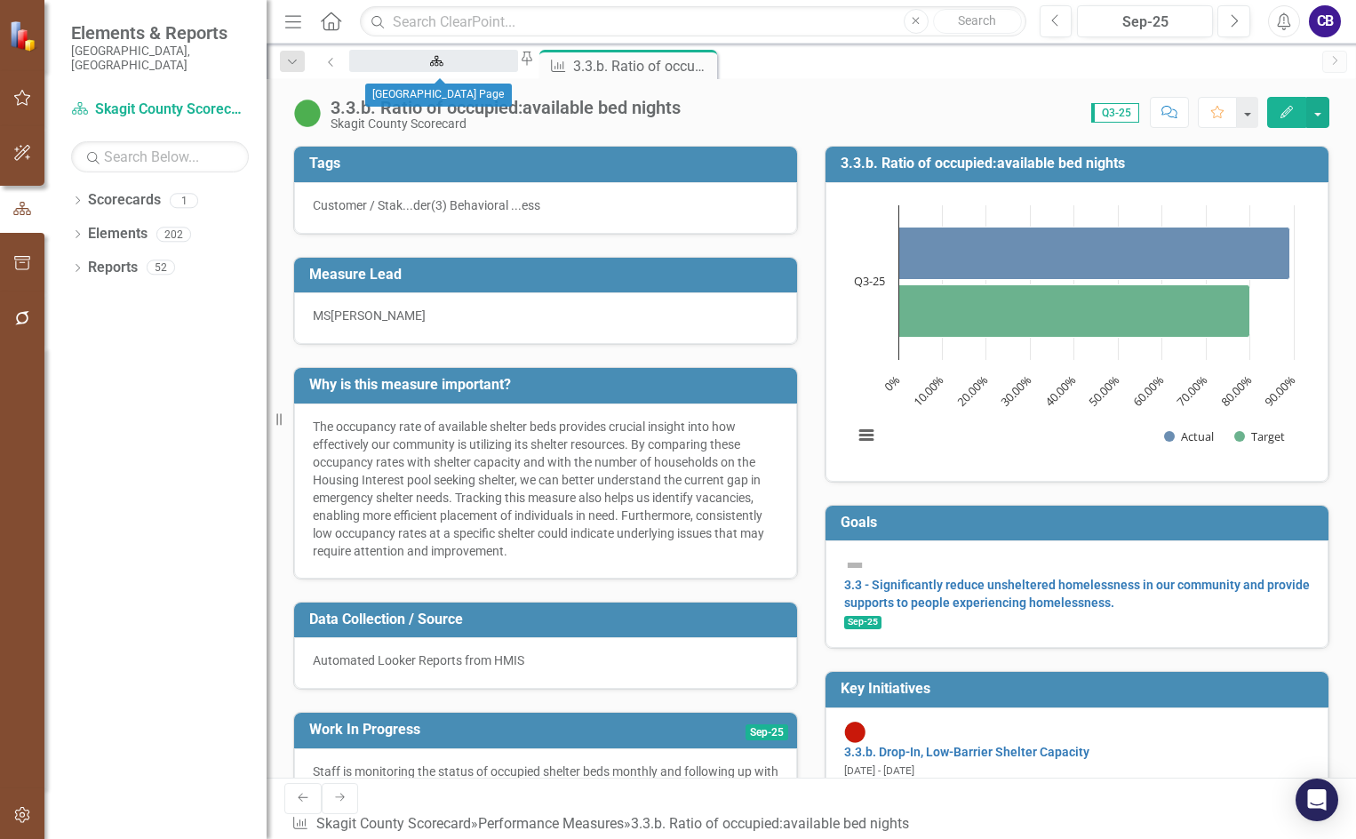
click at [434, 67] on div "[GEOGRAPHIC_DATA] Page" at bounding box center [433, 78] width 137 height 22
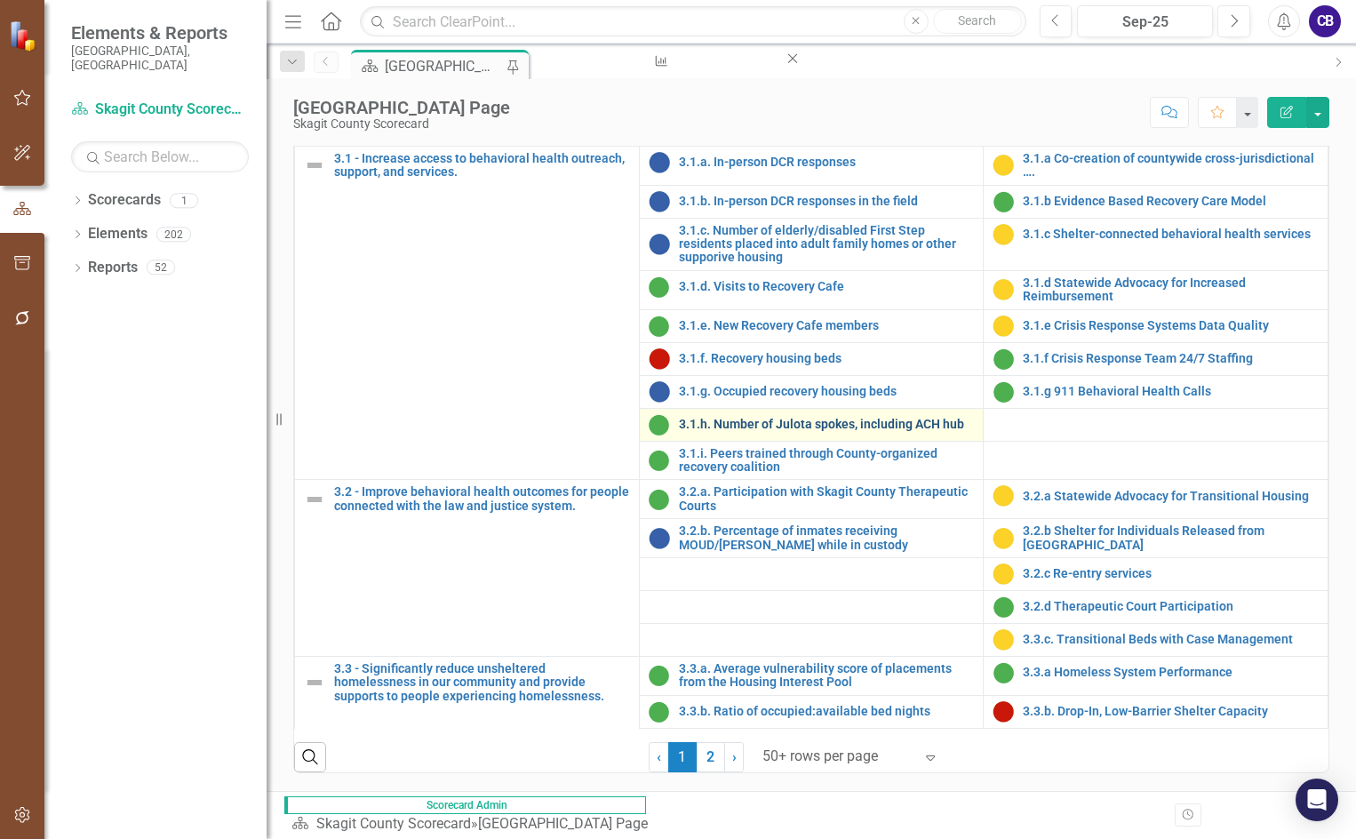
scroll to position [1219, 0]
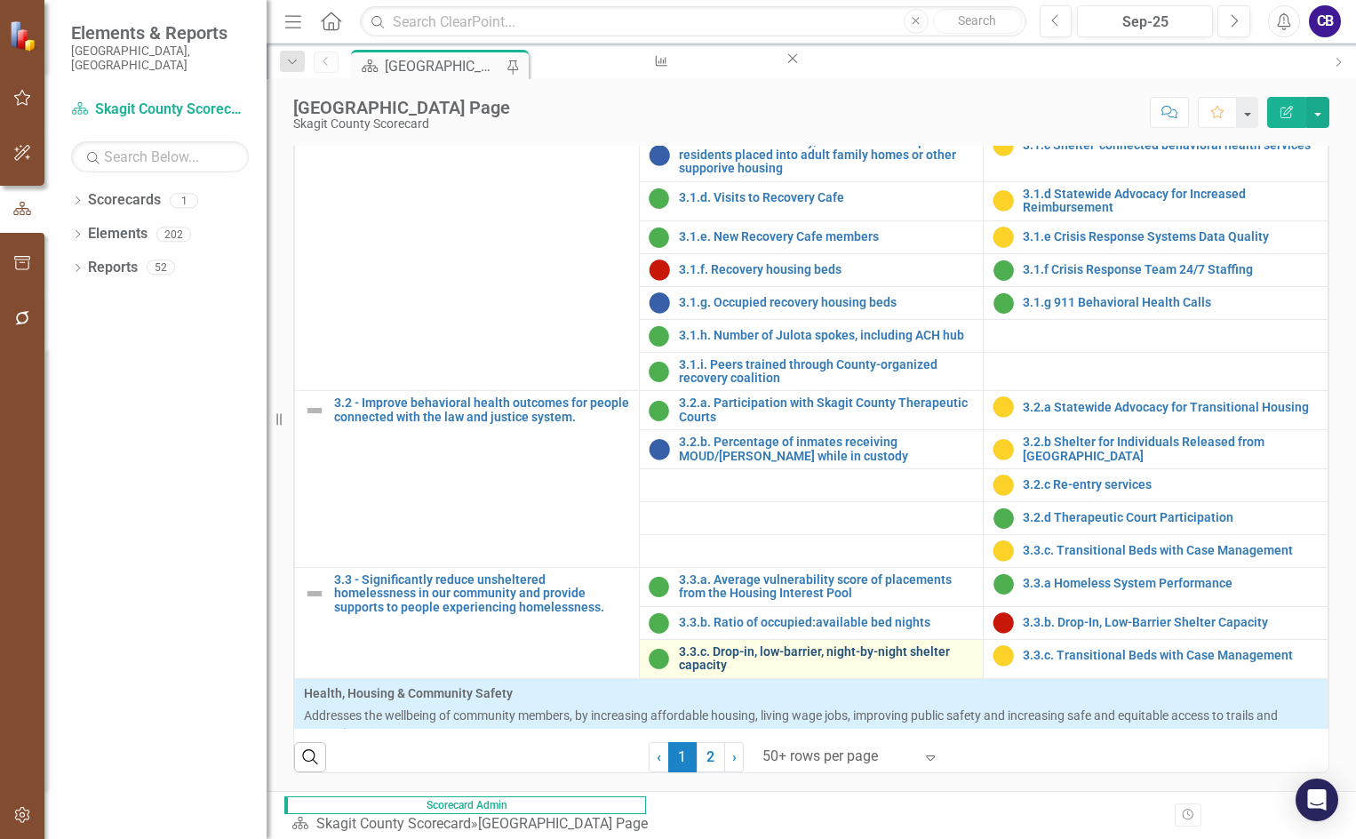
click at [765, 672] on link "3.3.c. Drop-in, low-barrier, night-by-night shelter capacity" at bounding box center [827, 659] width 296 height 28
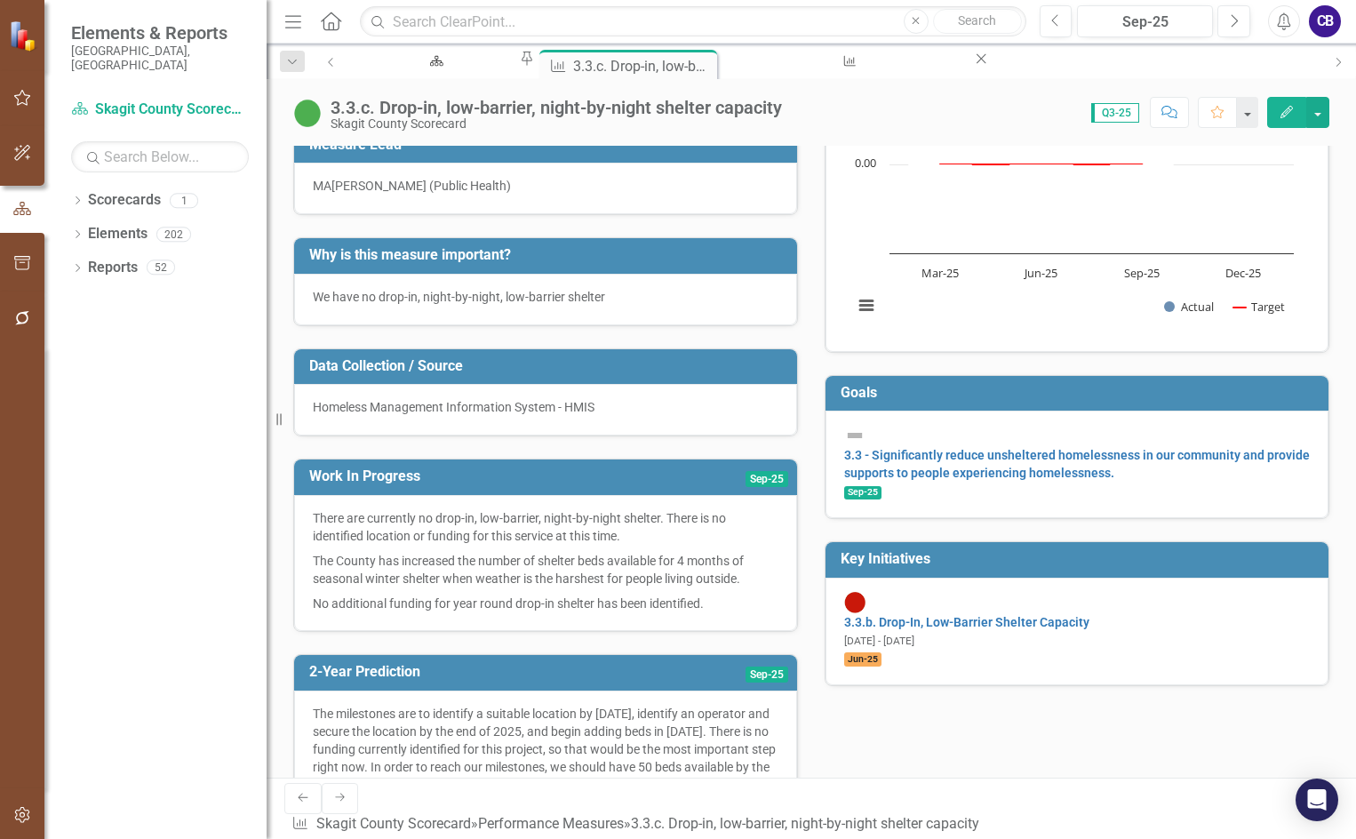
scroll to position [267, 0]
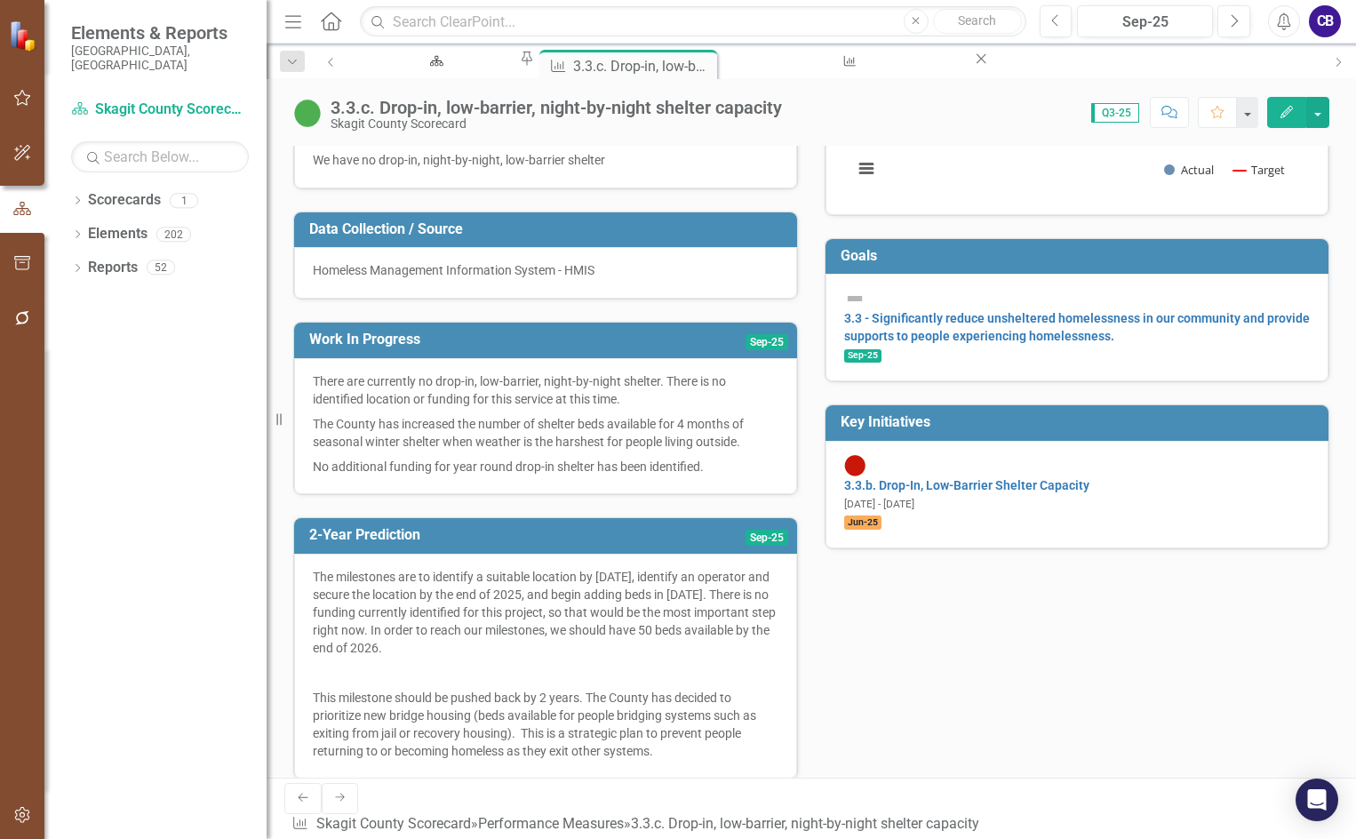
click at [706, 468] on p "No additional funding for year round drop-in shelter has been identified." at bounding box center [546, 464] width 466 height 21
click at [707, 468] on span "There are currently no drop-in, low-barrier, night-by-night shelter. There is n…" at bounding box center [546, 423] width 466 height 103
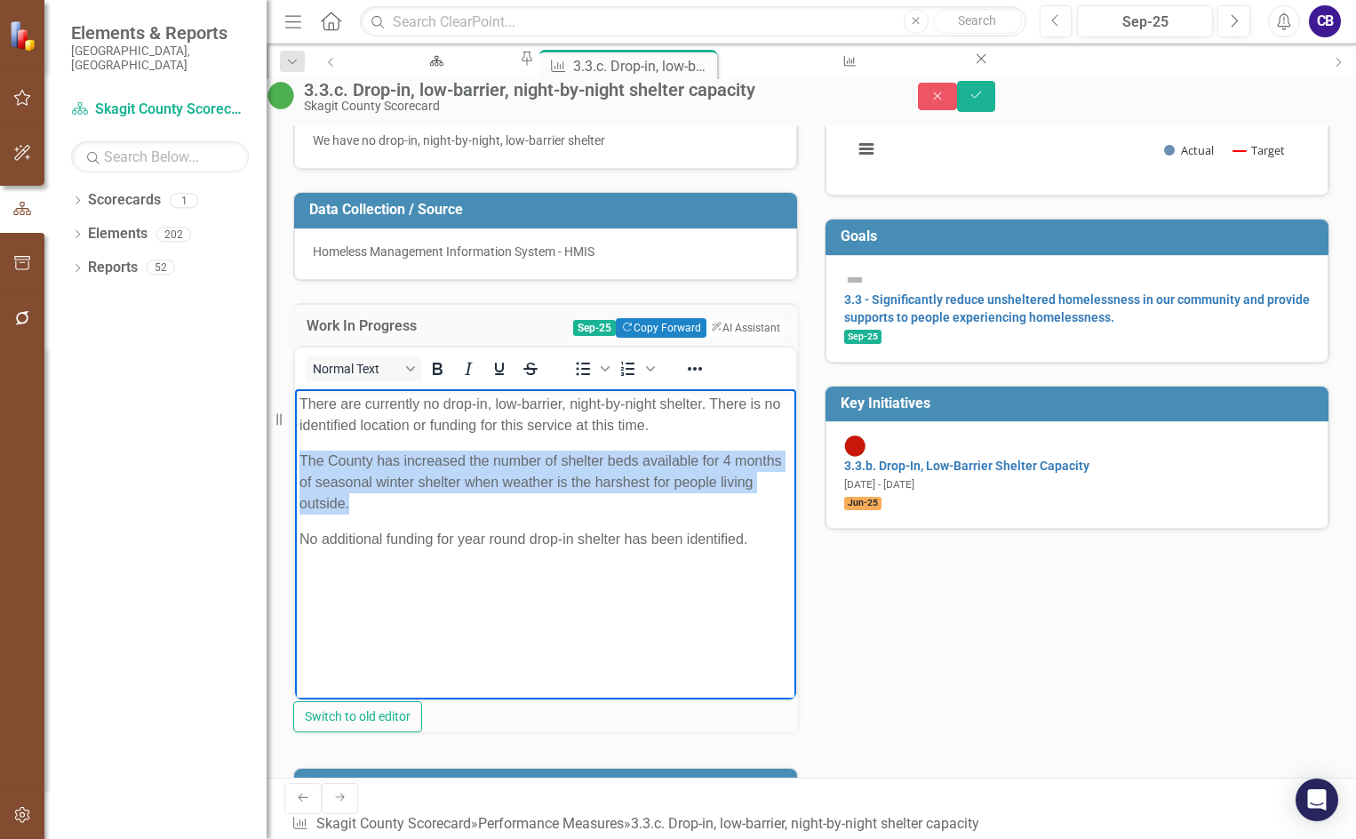
drag, startPoint x: 479, startPoint y: 506, endPoint x: 604, endPoint y: 896, distance: 409.8
click at [295, 455] on html "There are currently no drop-in, low-barrier, night-by-night shelter. There is n…" at bounding box center [545, 522] width 501 height 267
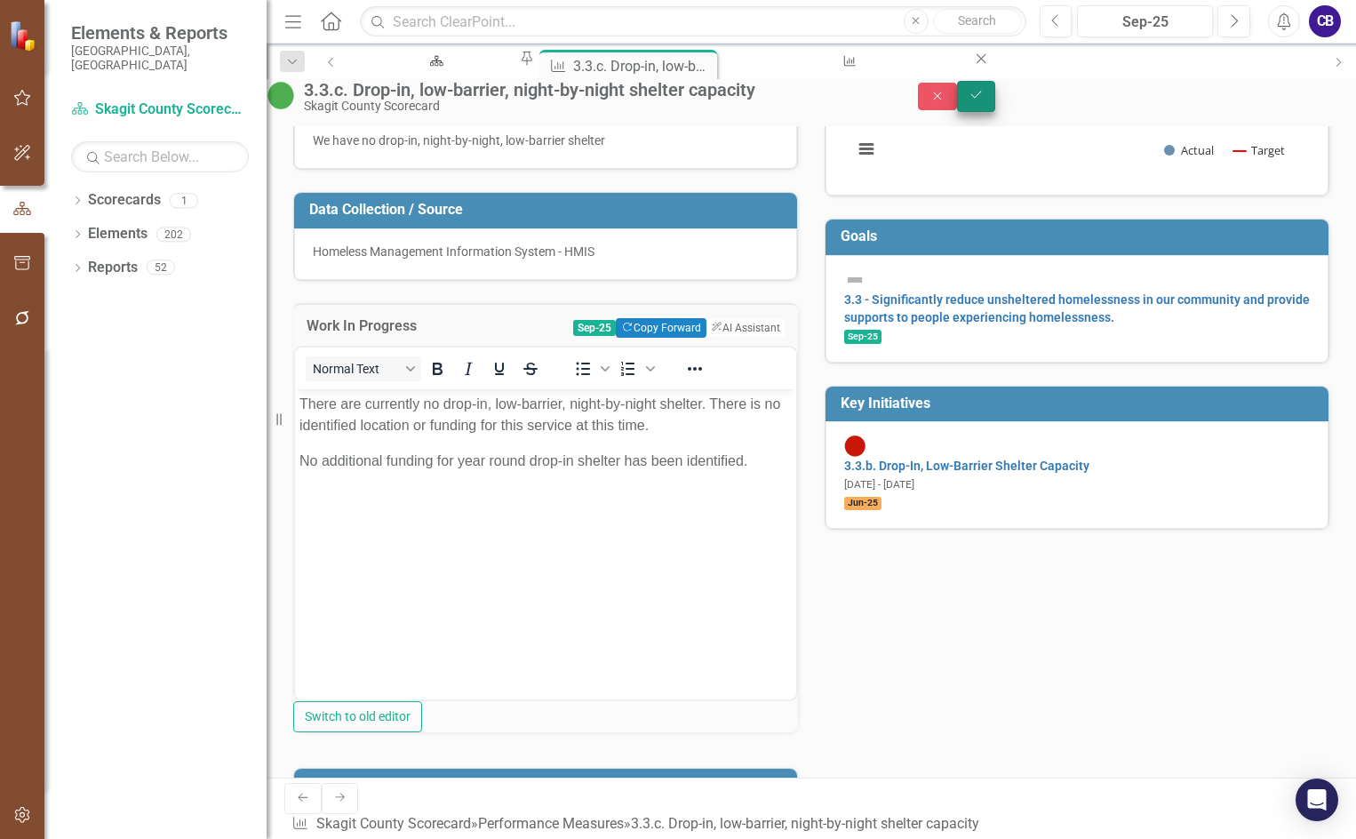
click at [985, 101] on icon "Save" at bounding box center [977, 95] width 16 height 12
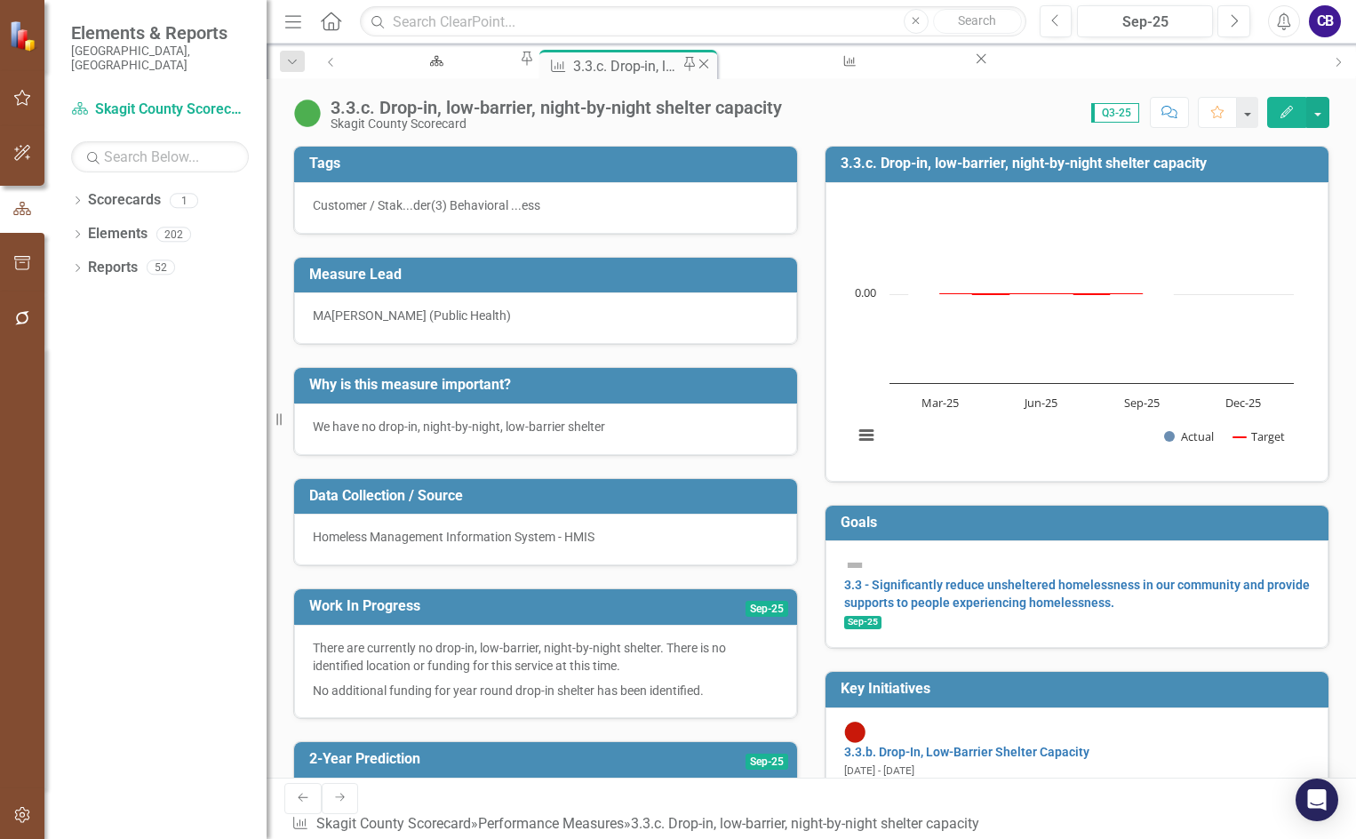
click at [703, 69] on icon "Close" at bounding box center [704, 64] width 18 height 14
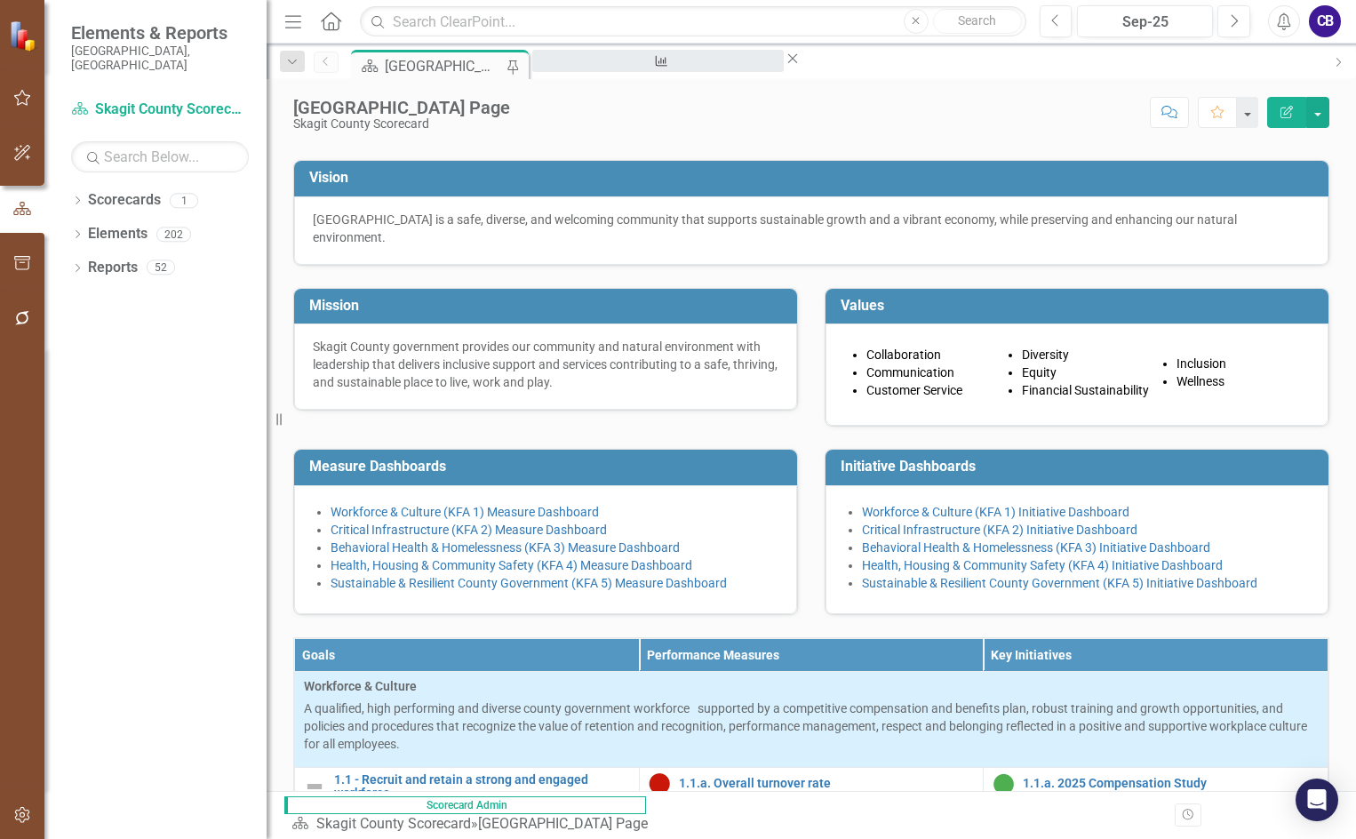
scroll to position [89, 0]
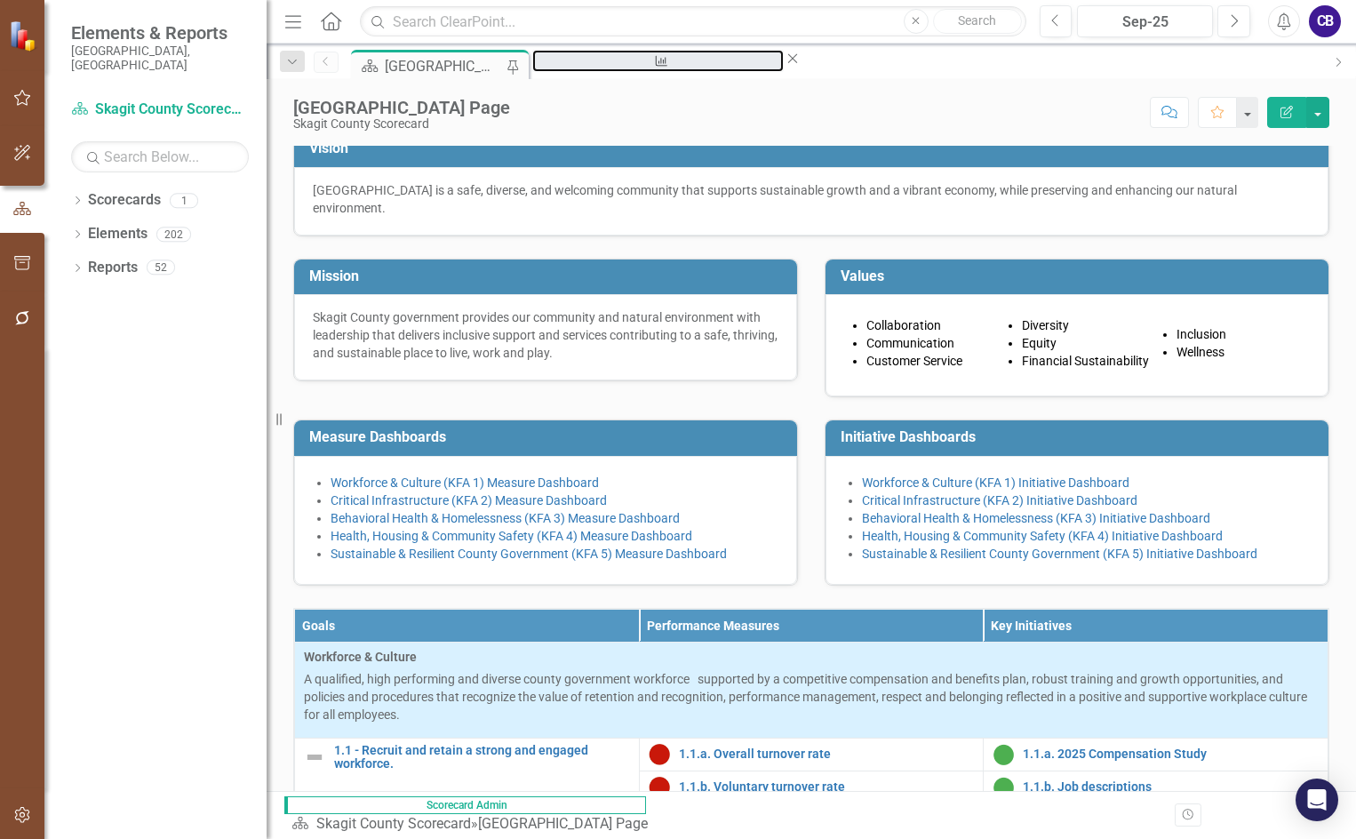
click at [636, 72] on div "Performance Measure 3.3.b. Ratio of occupied:available bed nights Close" at bounding box center [666, 61] width 269 height 22
click at [634, 67] on div "3.3.b. Ratio of occupied:available bed nights" at bounding box center [658, 78] width 220 height 22
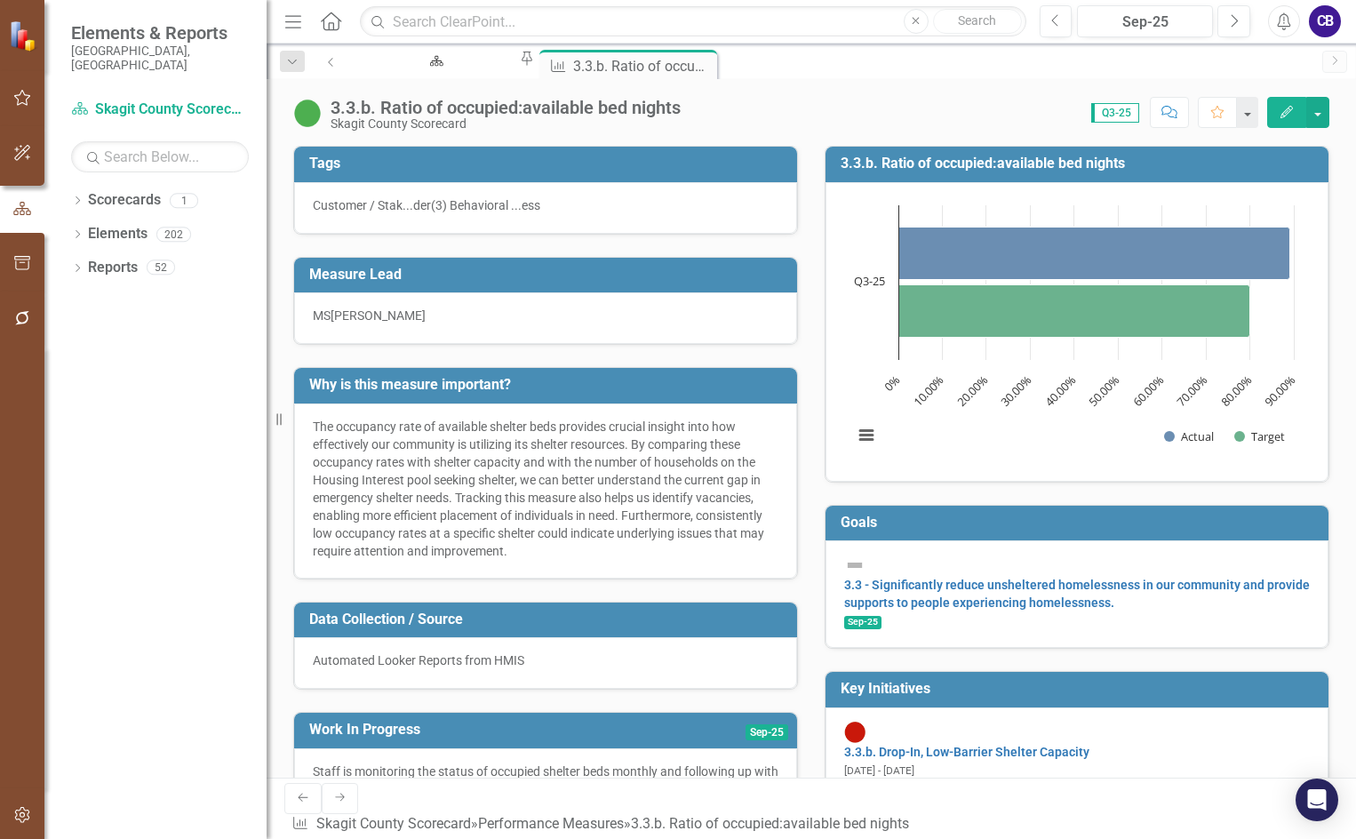
click at [0, 0] on icon "Close" at bounding box center [0, 0] width 0 height 0
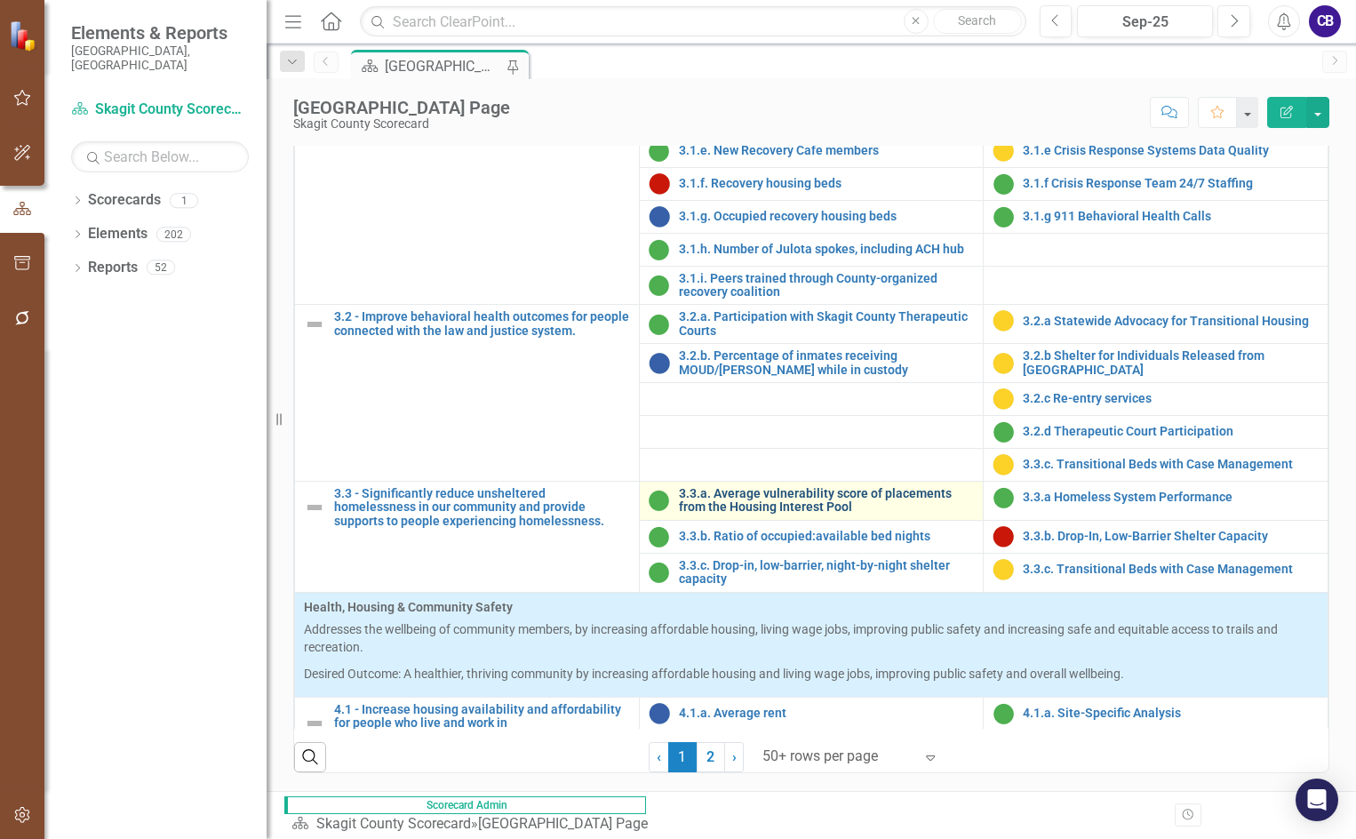
scroll to position [1333, 0]
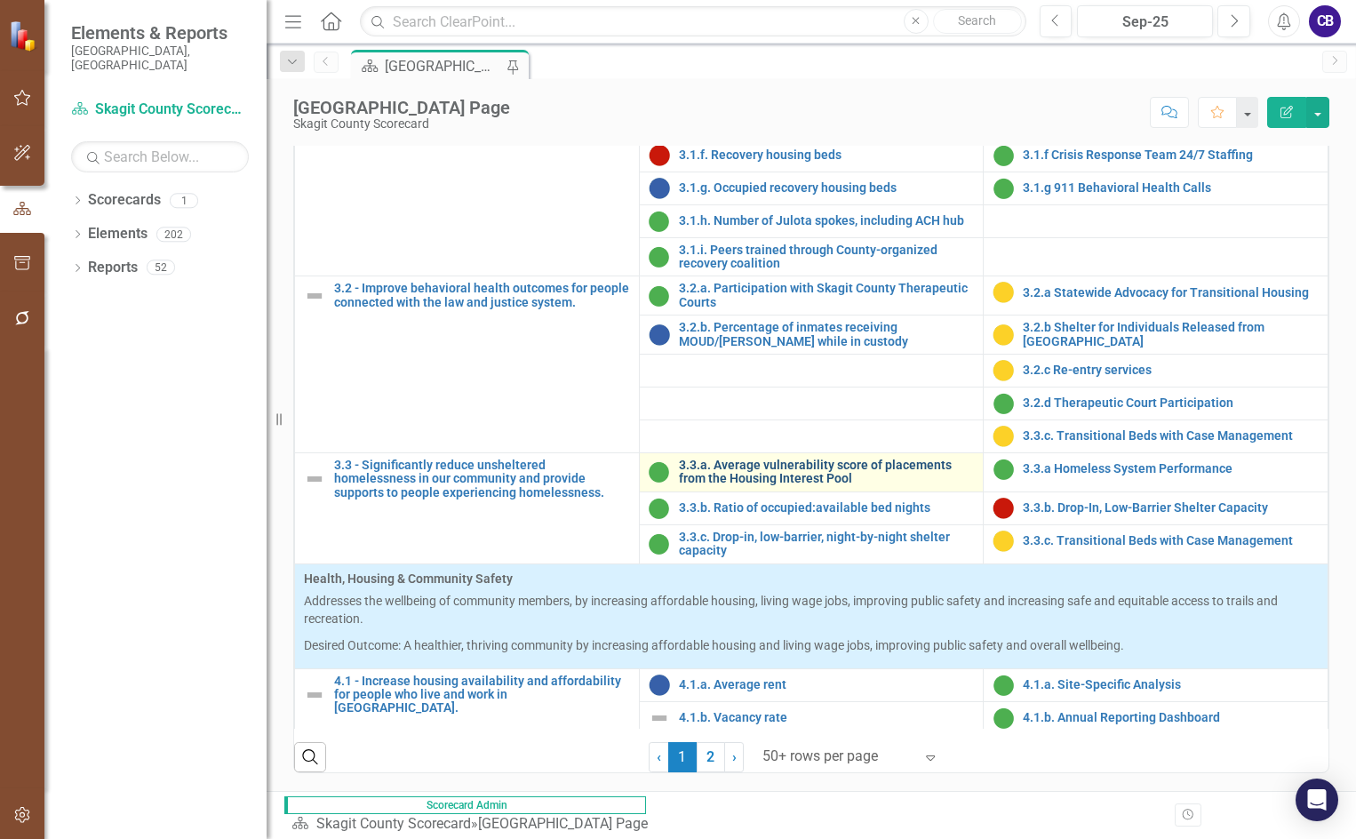
click at [807, 486] on link "3.3.a. Average vulnerability score of placements from the Housing Interest Pool" at bounding box center [827, 473] width 296 height 28
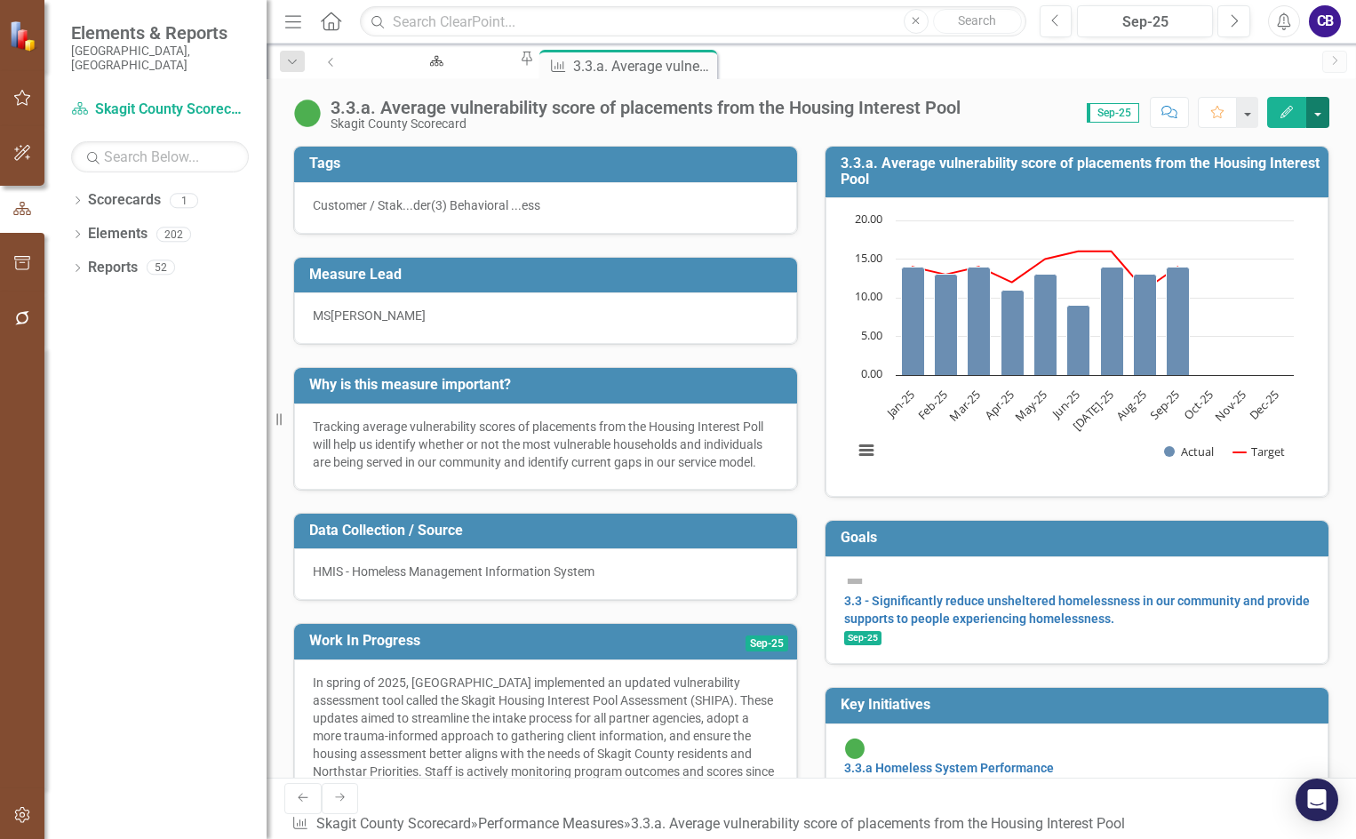
click at [1184, 116] on button "button" at bounding box center [1318, 112] width 23 height 31
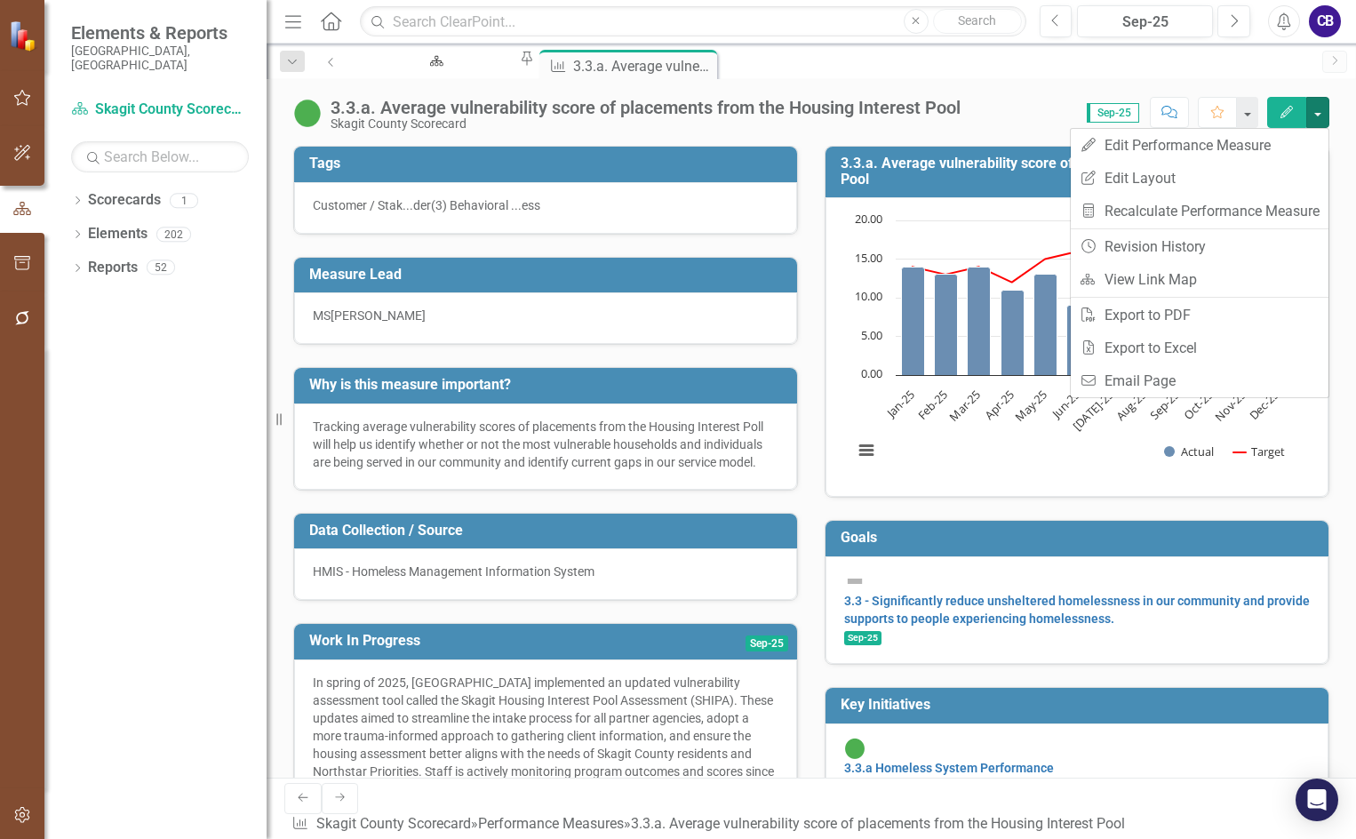
click at [1184, 108] on button "Edit" at bounding box center [1286, 112] width 39 height 31
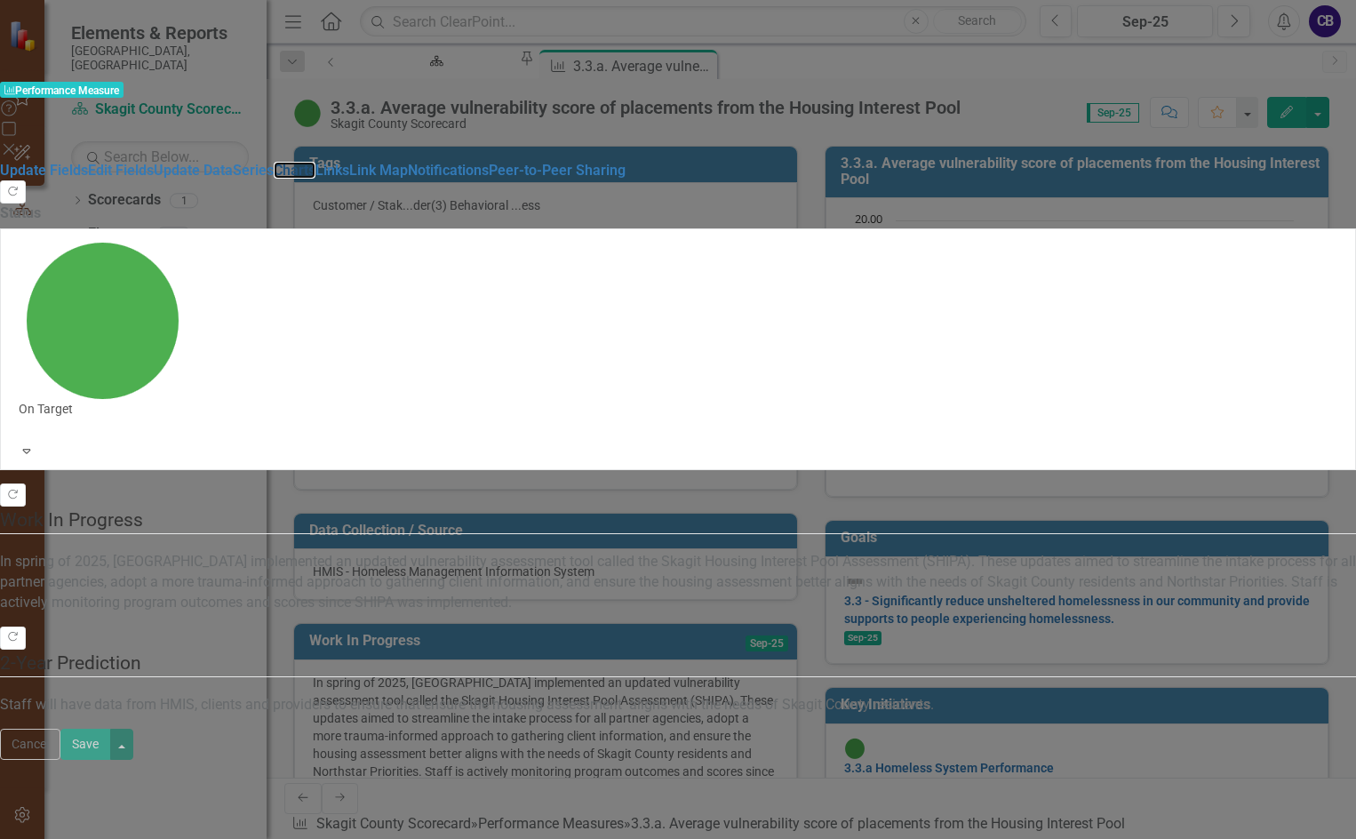
drag, startPoint x: 156, startPoint y: 204, endPoint x: 542, endPoint y: 284, distance: 393.8
click at [274, 179] on link "Charts" at bounding box center [295, 170] width 42 height 17
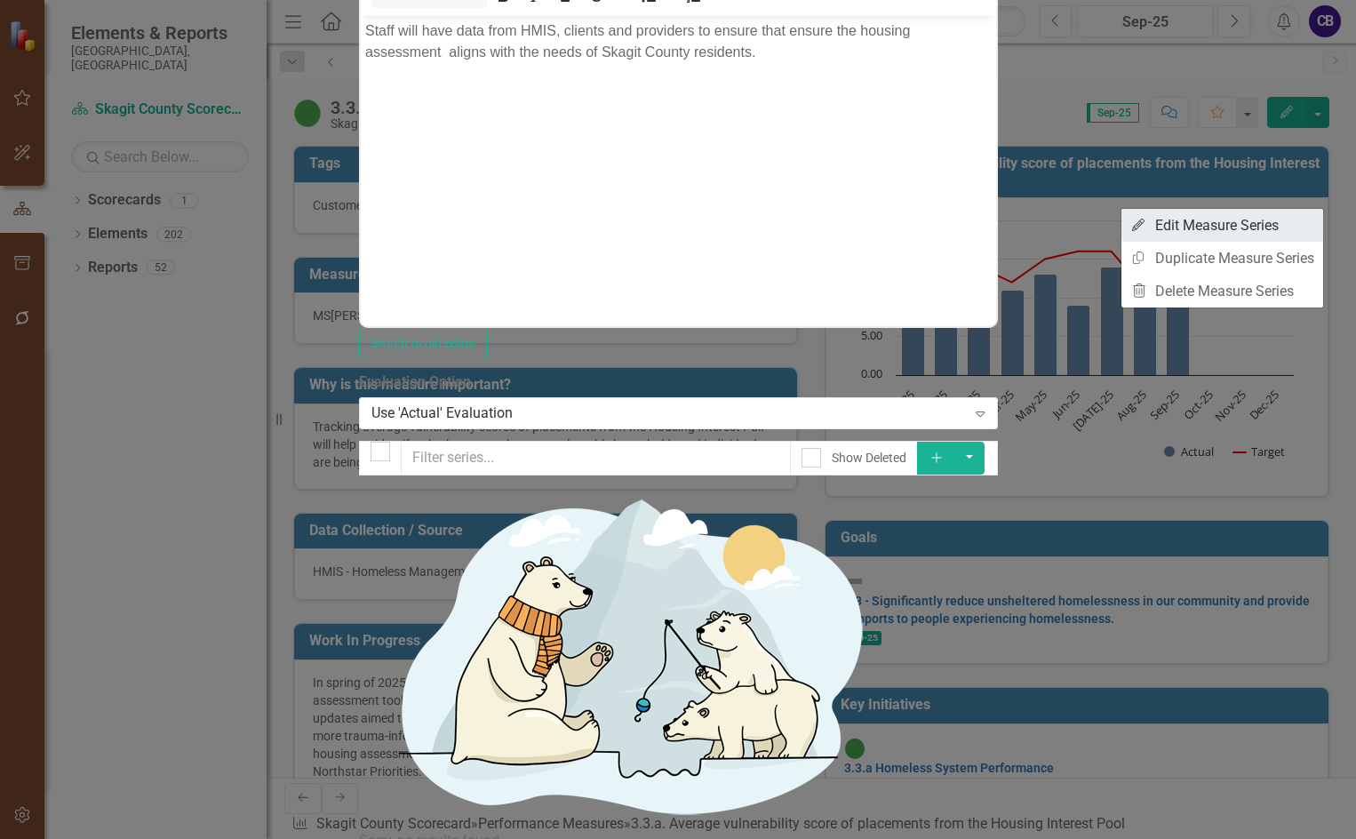
click at [1184, 220] on link "Edit Edit Measure Series" at bounding box center [1223, 225] width 202 height 33
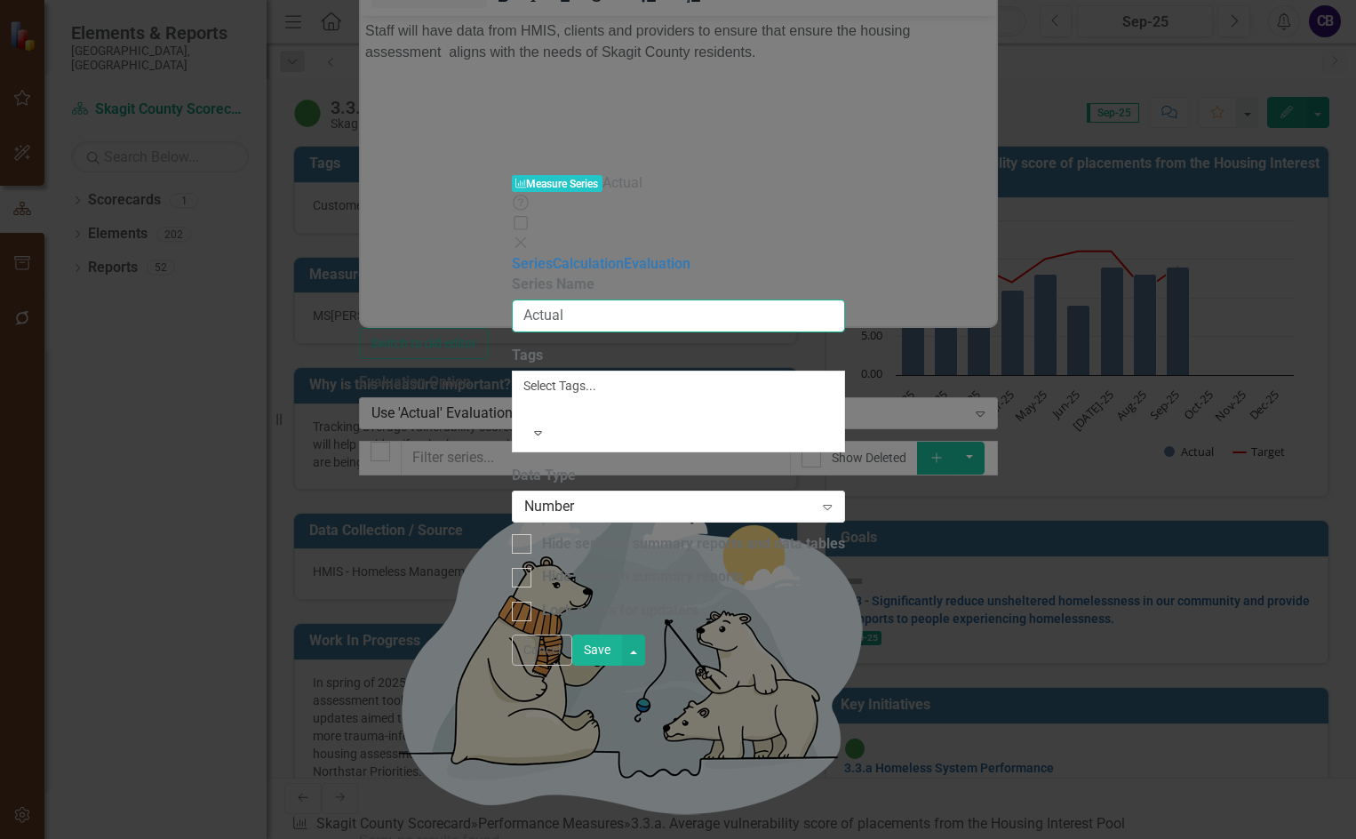
click at [604, 300] on input "Actual" at bounding box center [678, 316] width 333 height 33
click at [528, 396] on div at bounding box center [526, 406] width 3 height 21
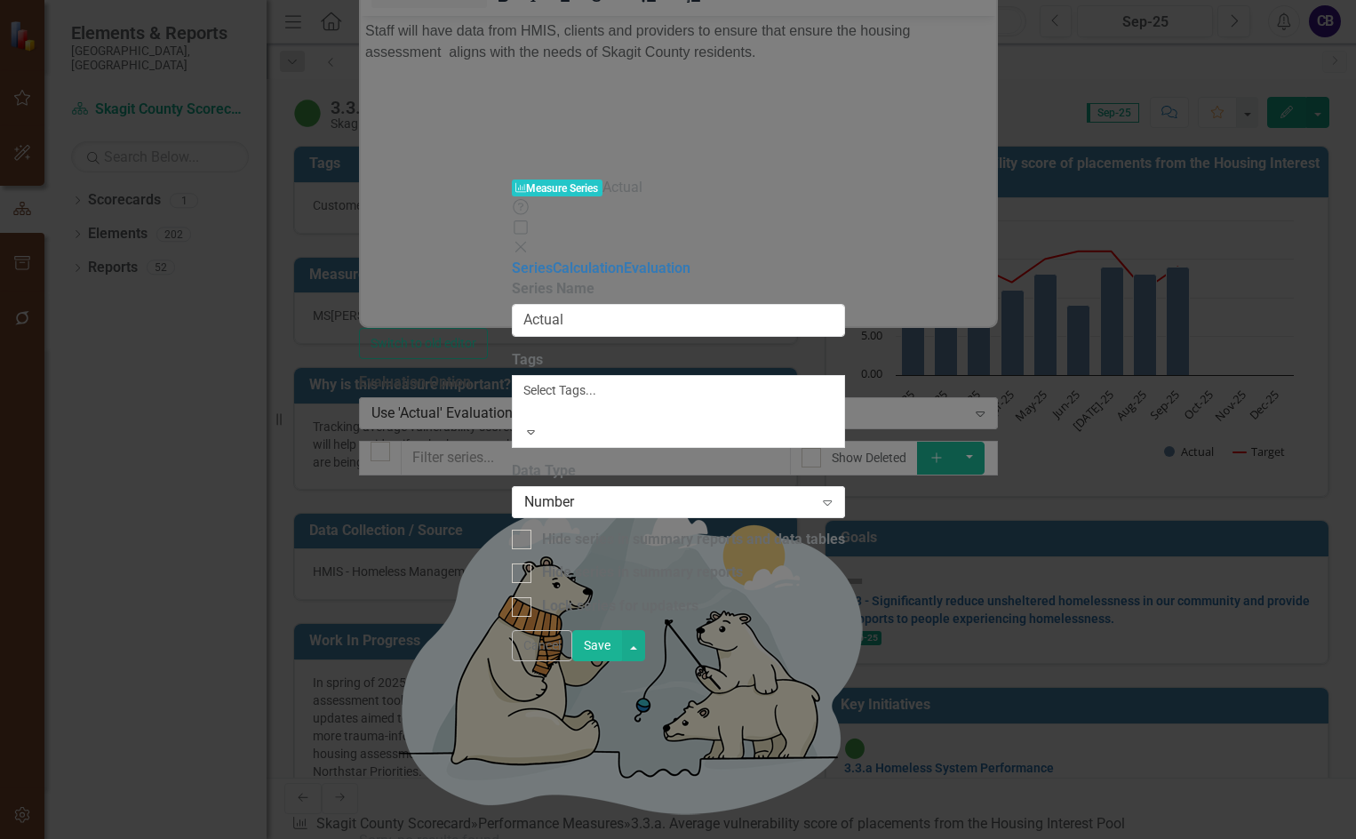
click at [528, 401] on div at bounding box center [526, 411] width 3 height 21
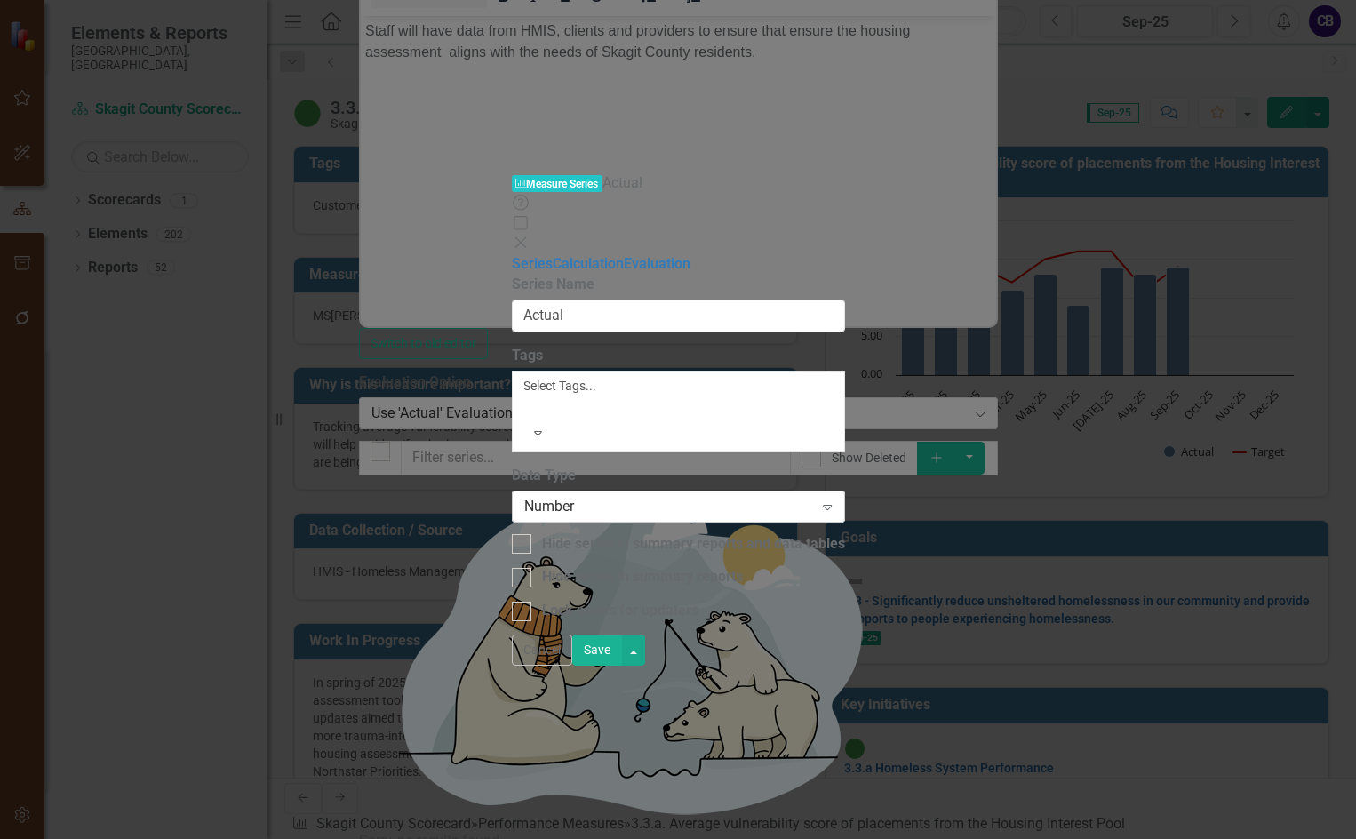
click at [609, 496] on div "Number" at bounding box center [669, 506] width 290 height 20
click at [553, 255] on link "Calculation" at bounding box center [588, 263] width 71 height 17
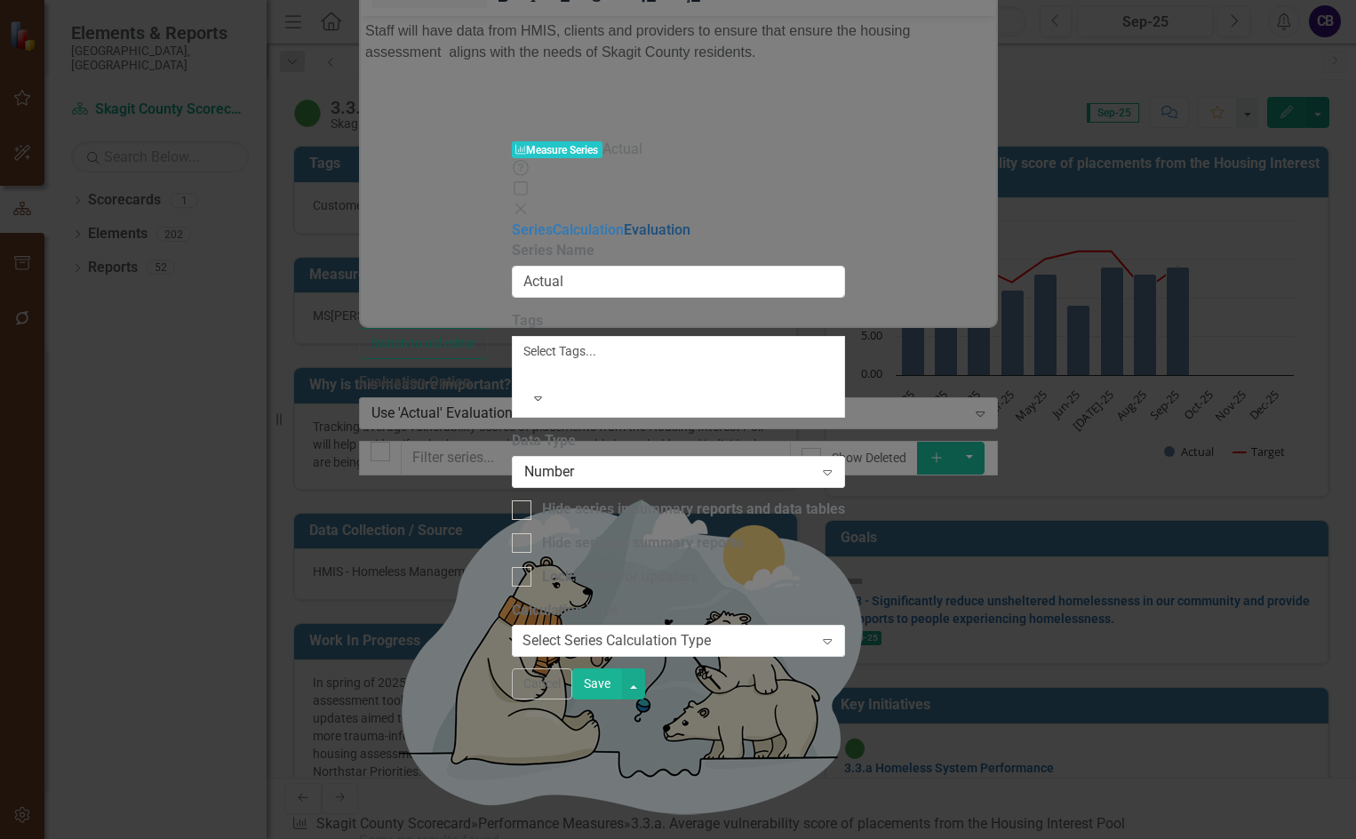
click at [624, 221] on link "Evaluation" at bounding box center [657, 229] width 67 height 17
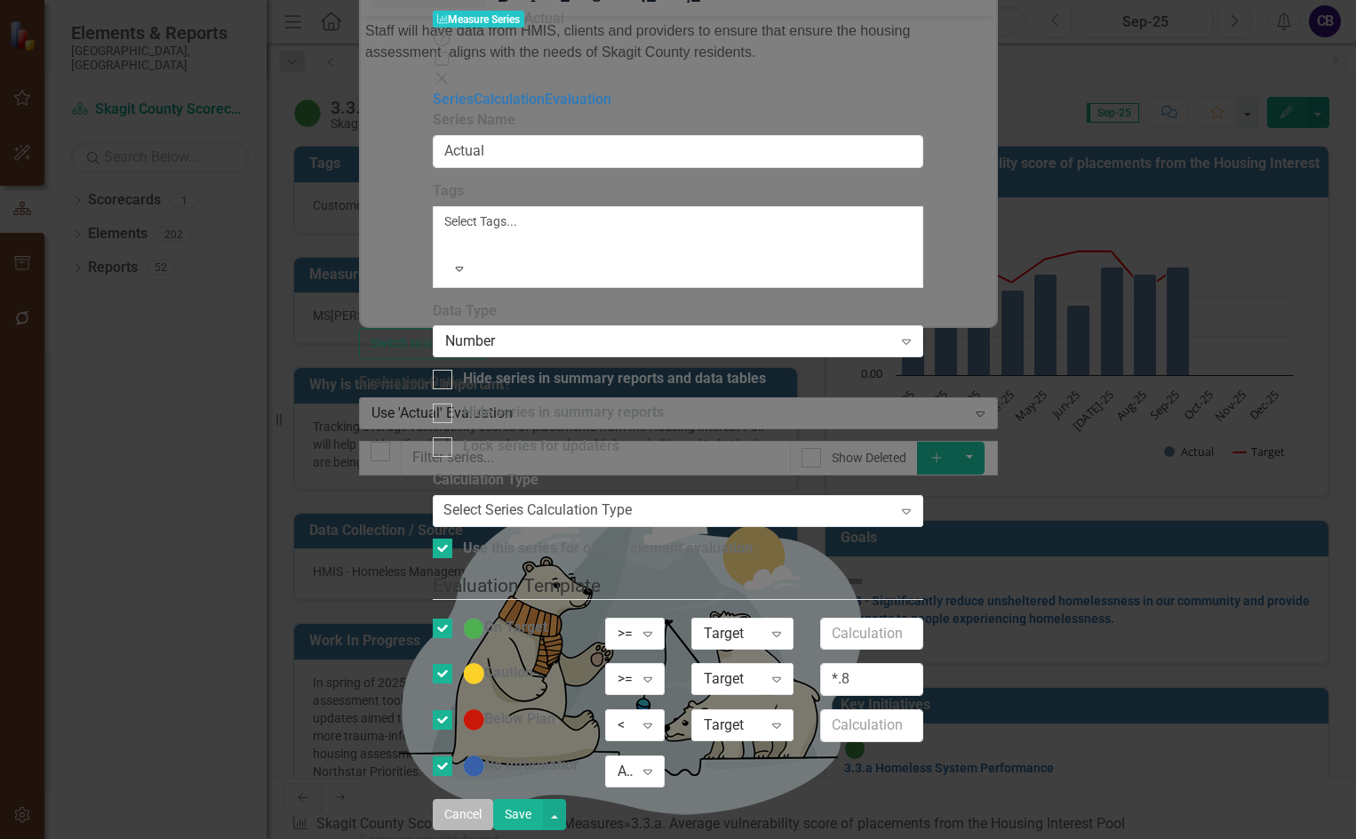
click at [493, 823] on button "Cancel" at bounding box center [463, 814] width 60 height 31
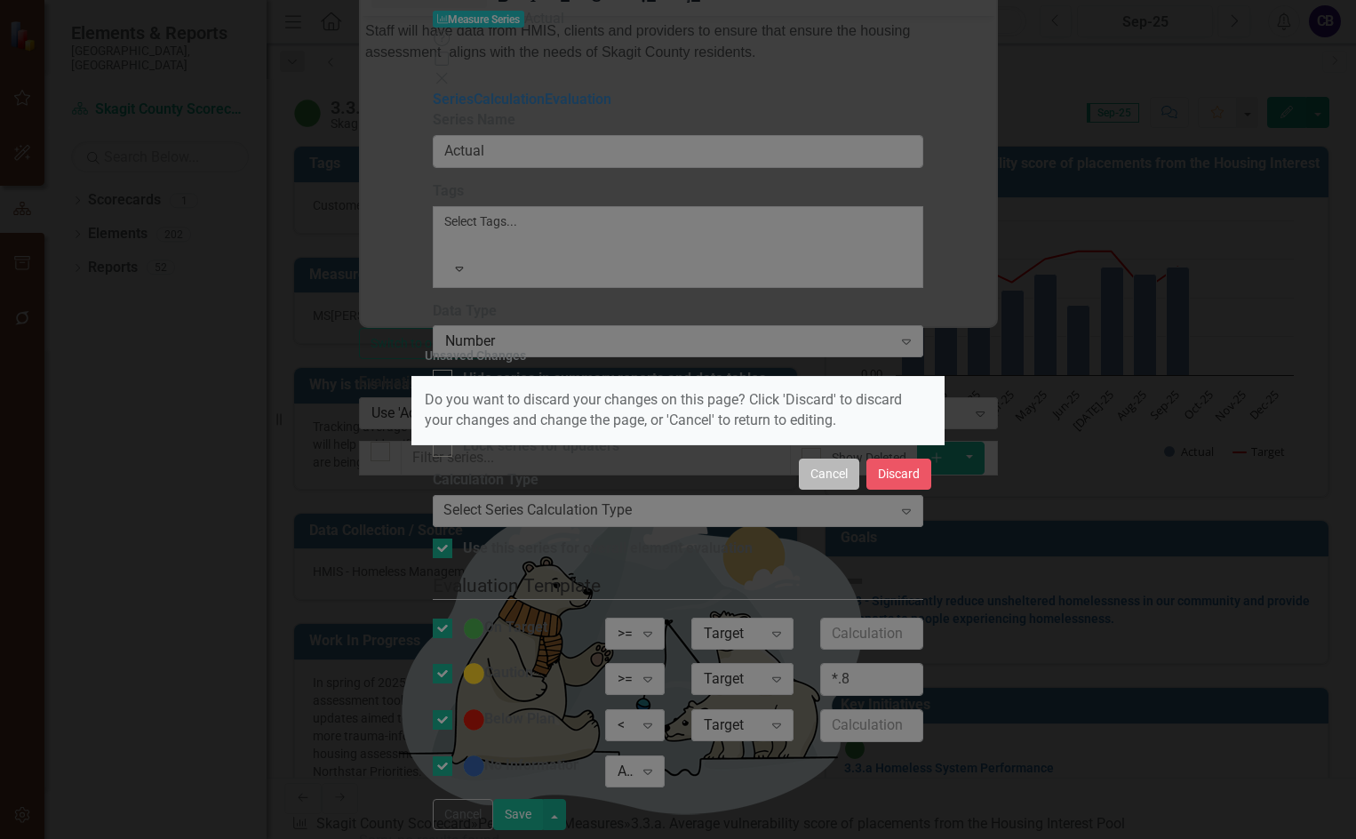
click at [846, 484] on button "Cancel" at bounding box center [829, 474] width 60 height 31
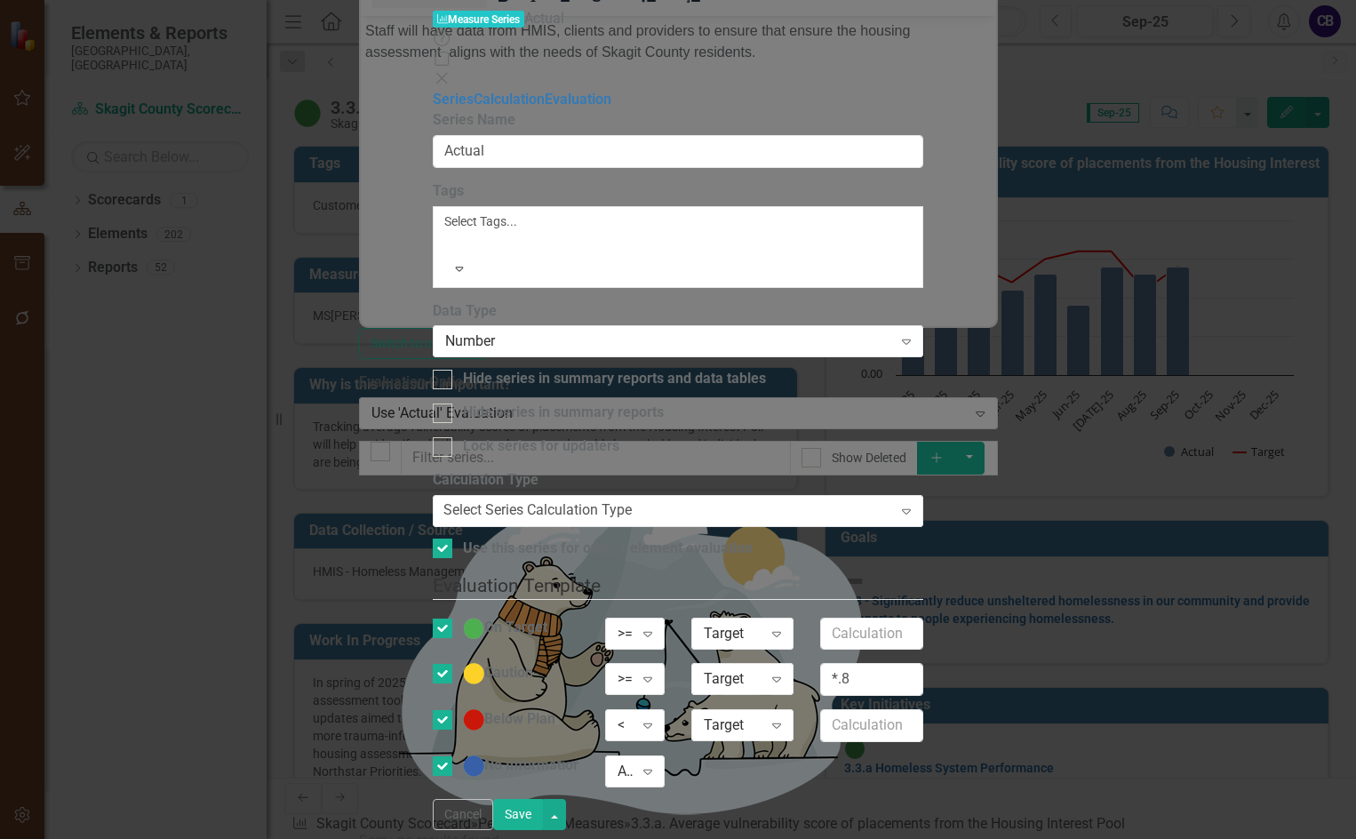
click at [433, 206] on div "Measure Series Measure Series Actual Help Maximize Close Series Calculation Eva…" at bounding box center [678, 419] width 491 height 821
click at [924, 29] on div "Help Maximize Close" at bounding box center [678, 59] width 491 height 61
click at [447, 73] on icon at bounding box center [441, 78] width 11 height 11
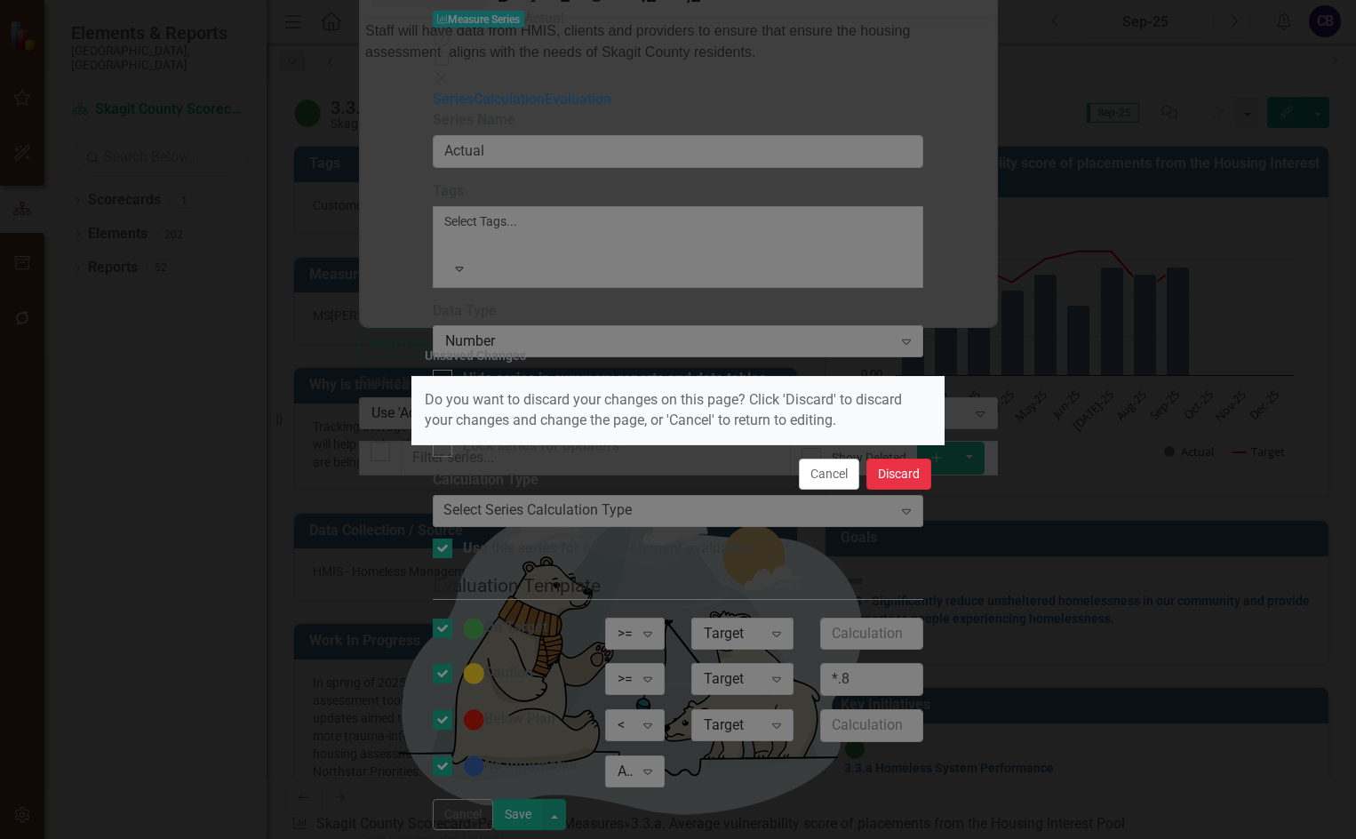
click at [875, 476] on button "Discard" at bounding box center [899, 474] width 65 height 31
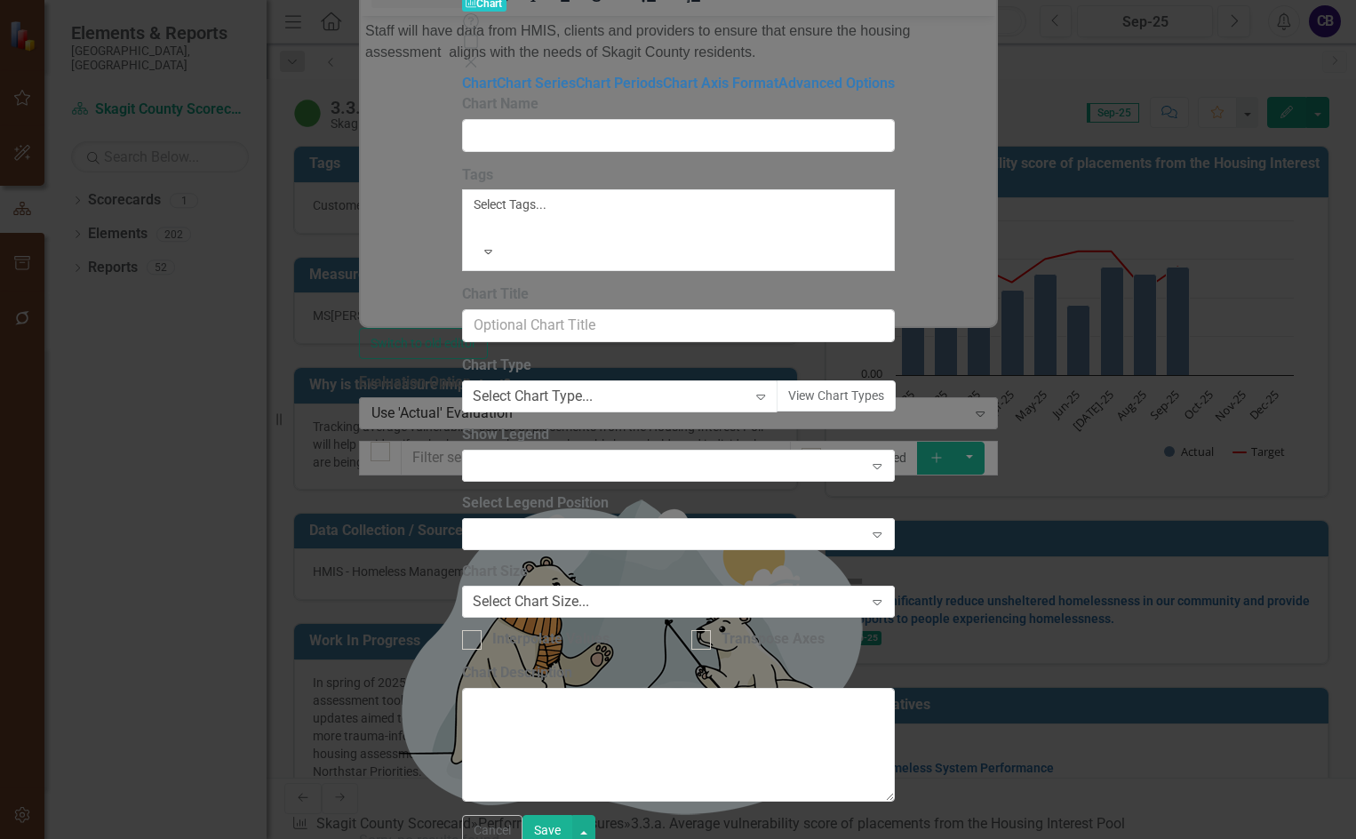
type input "3.3.a. Average vulnerability score of placements from the Housing Interest Pool"
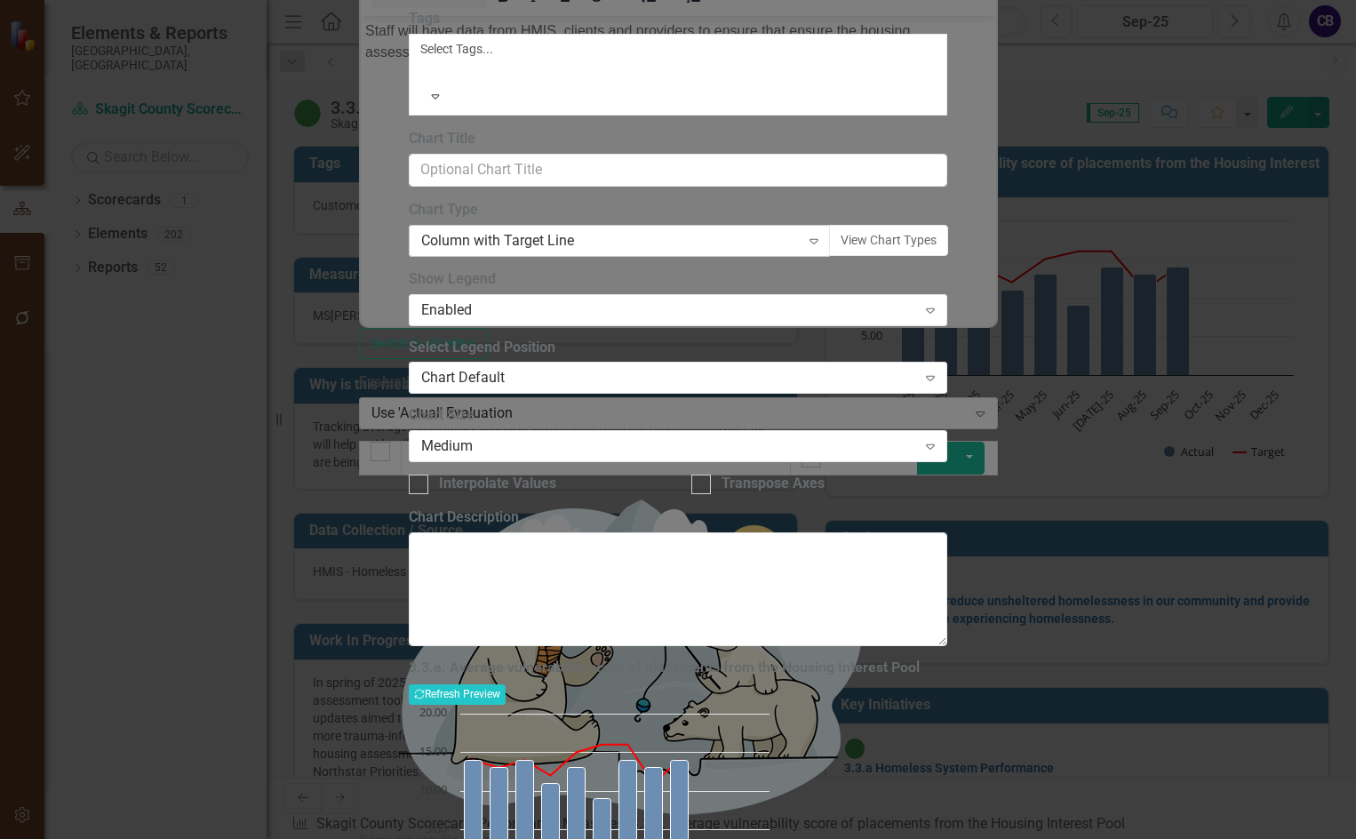
click at [585, 251] on div "Column with Target Line" at bounding box center [610, 240] width 379 height 20
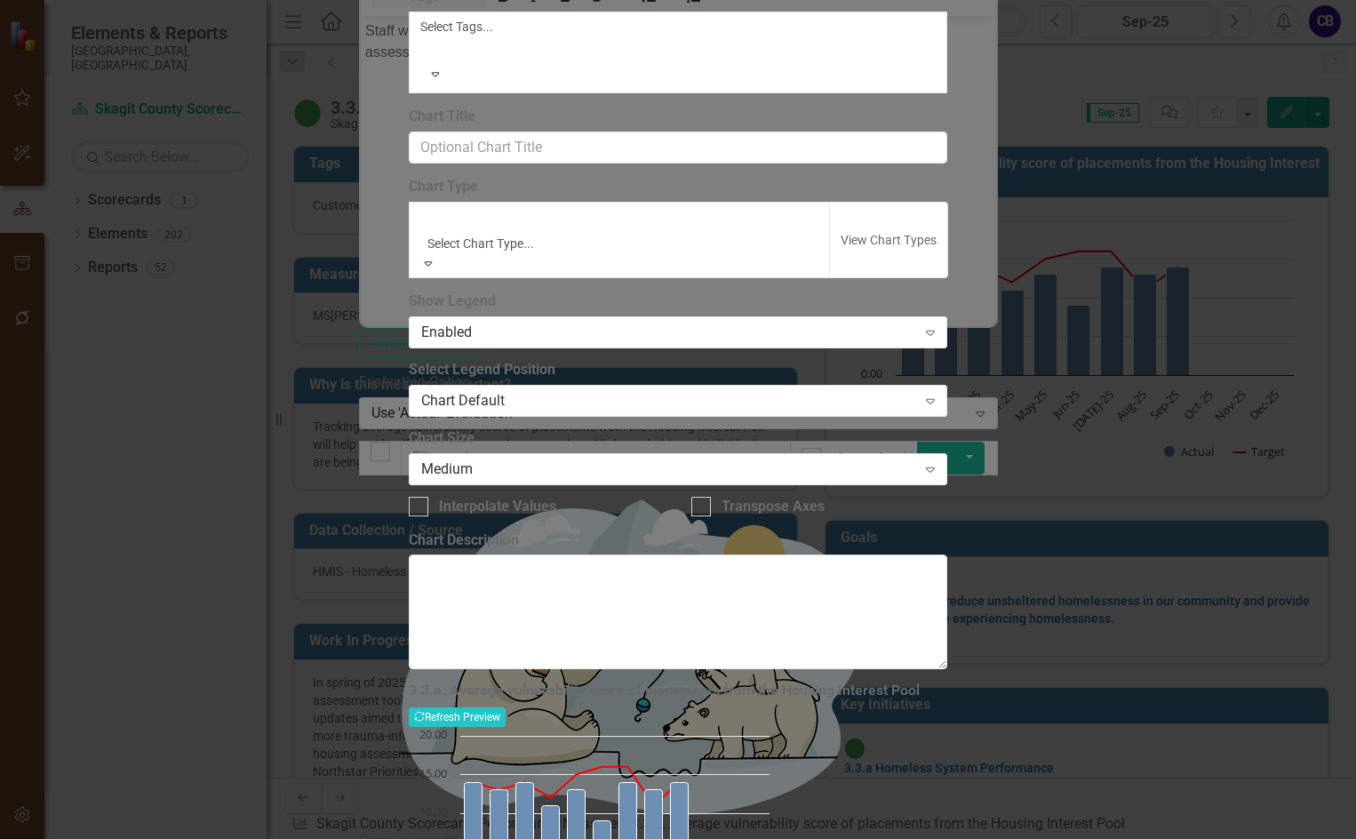
scroll to position [1075, 0]
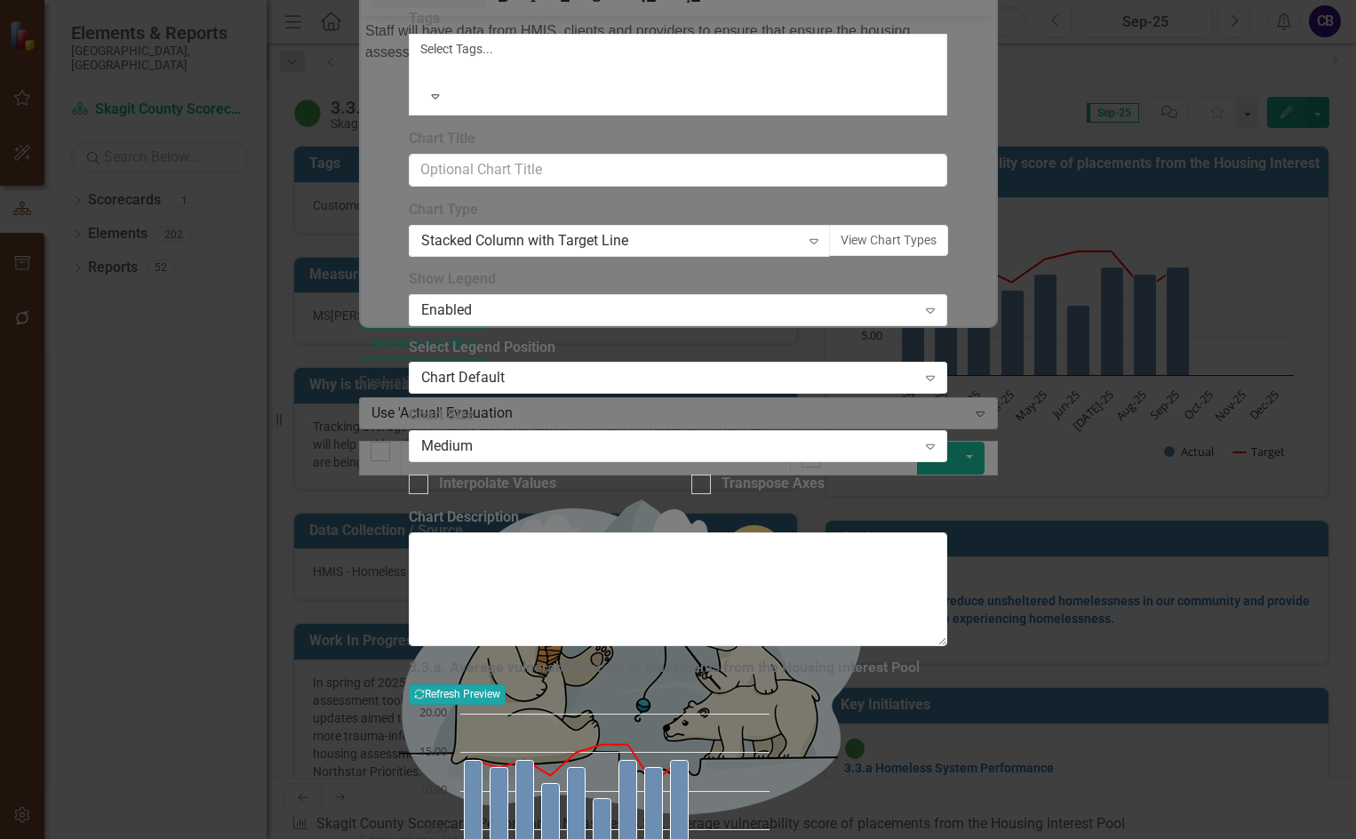
click at [506, 684] on button "Recalculate Refresh Preview" at bounding box center [457, 694] width 97 height 20
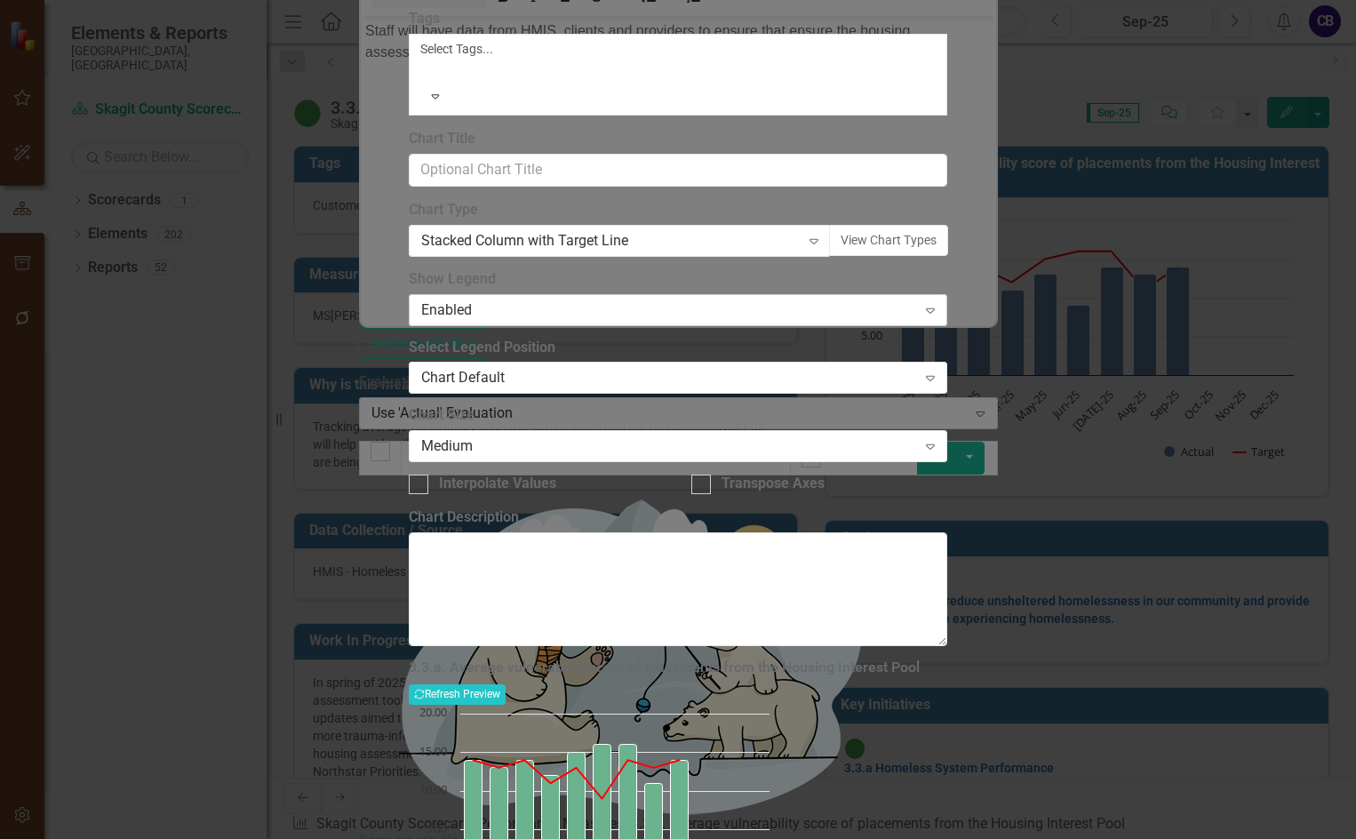
click at [652, 320] on div "Enabled" at bounding box center [668, 310] width 495 height 20
click at [625, 251] on div "Stacked Column with Target Line" at bounding box center [610, 240] width 379 height 20
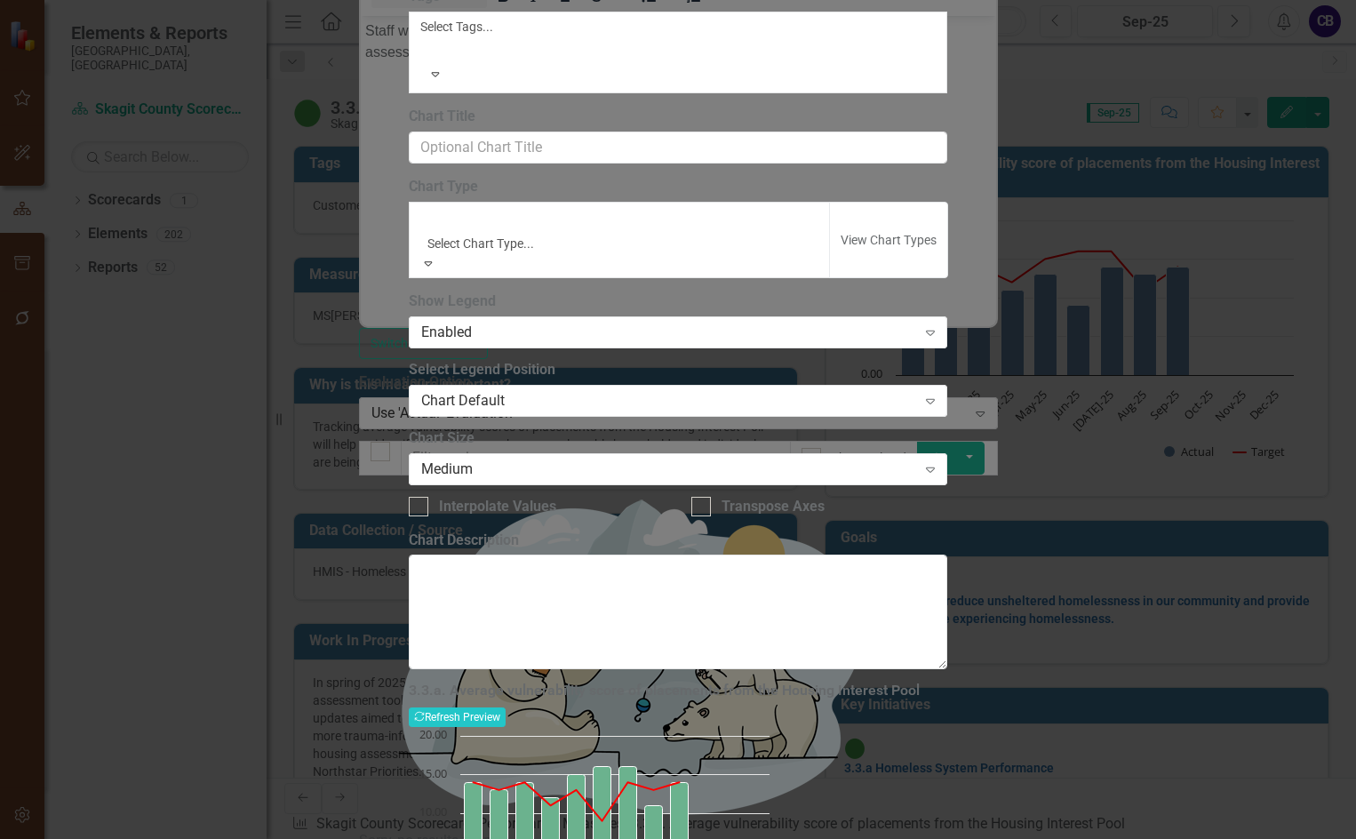
scroll to position [483, 0]
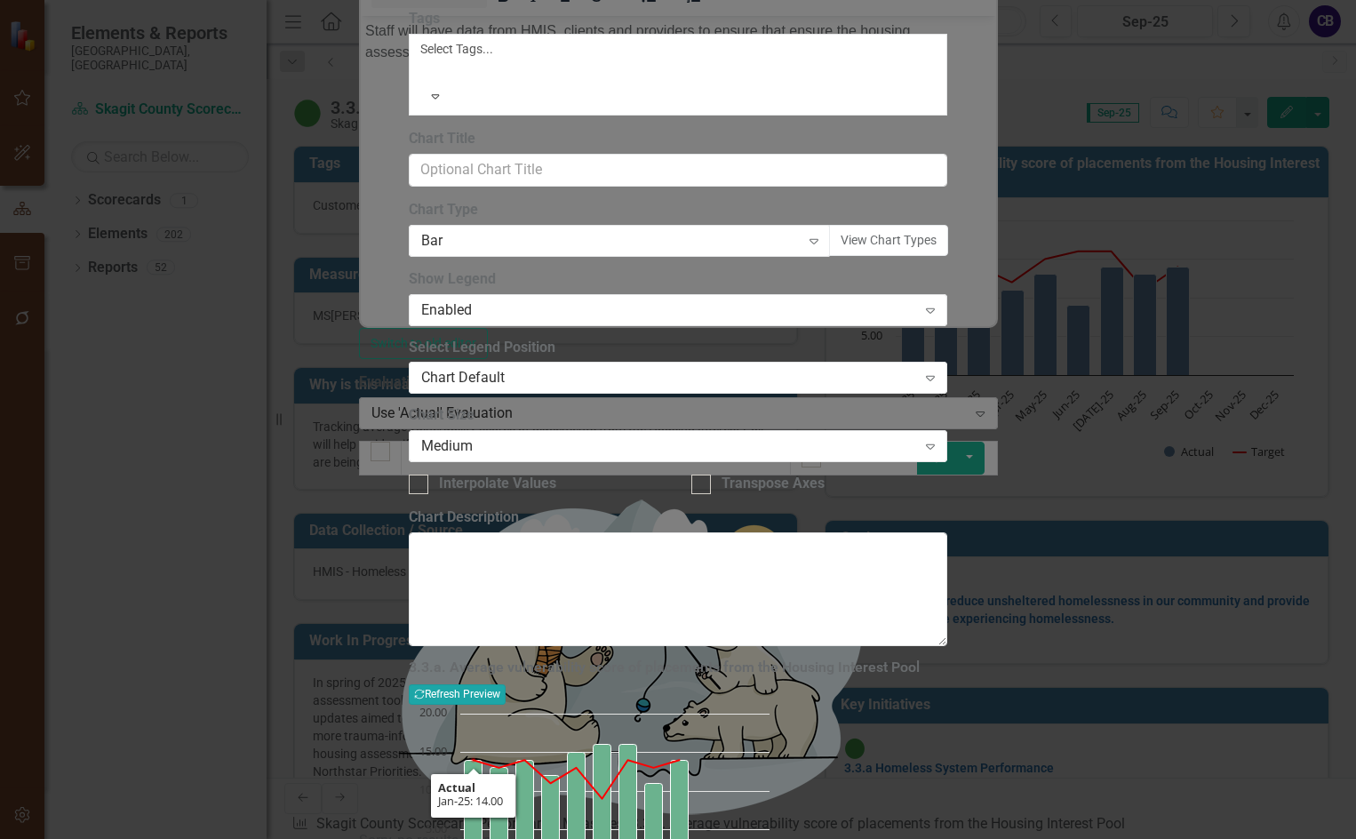
click at [506, 684] on button "Recalculate Refresh Preview" at bounding box center [457, 694] width 97 height 20
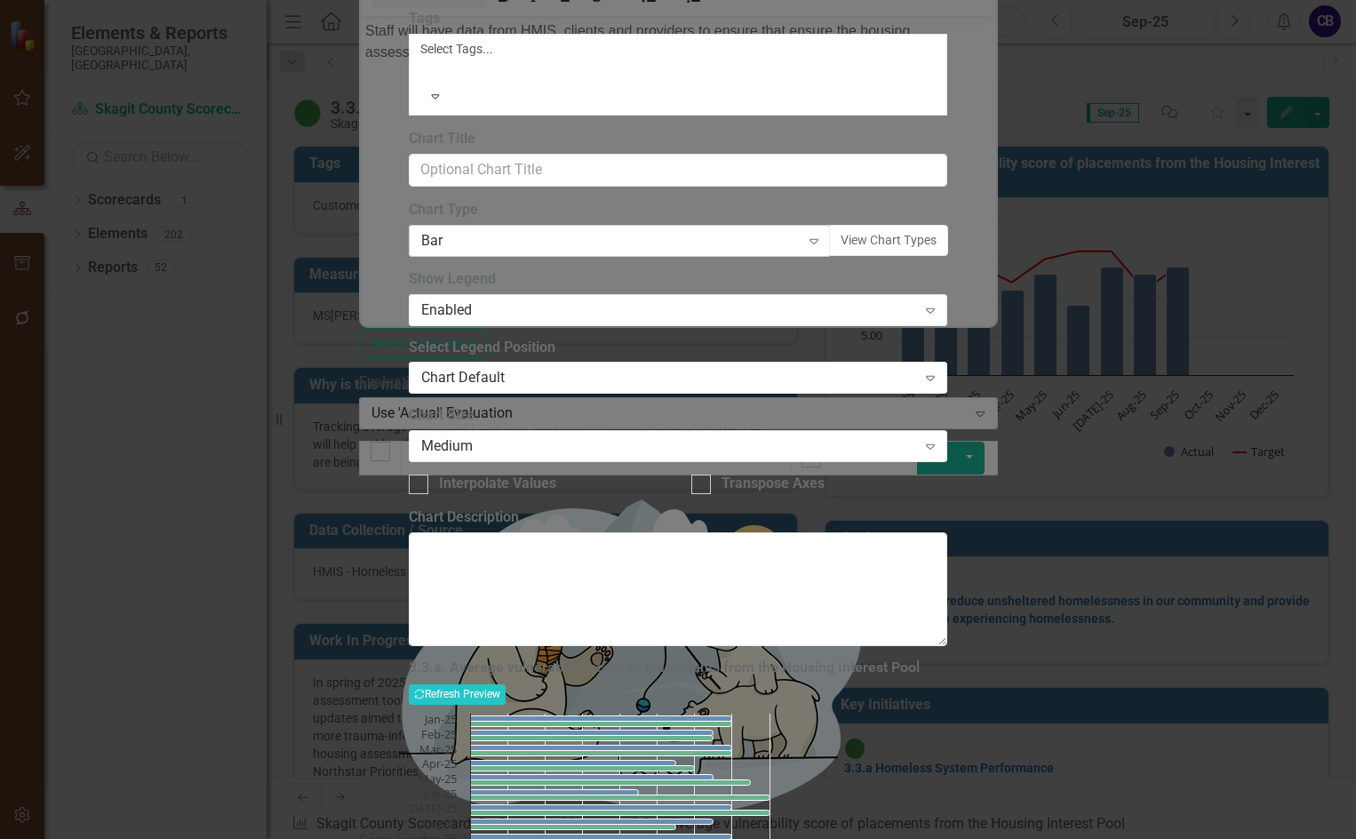
click at [591, 251] on div "Bar" at bounding box center [610, 240] width 379 height 20
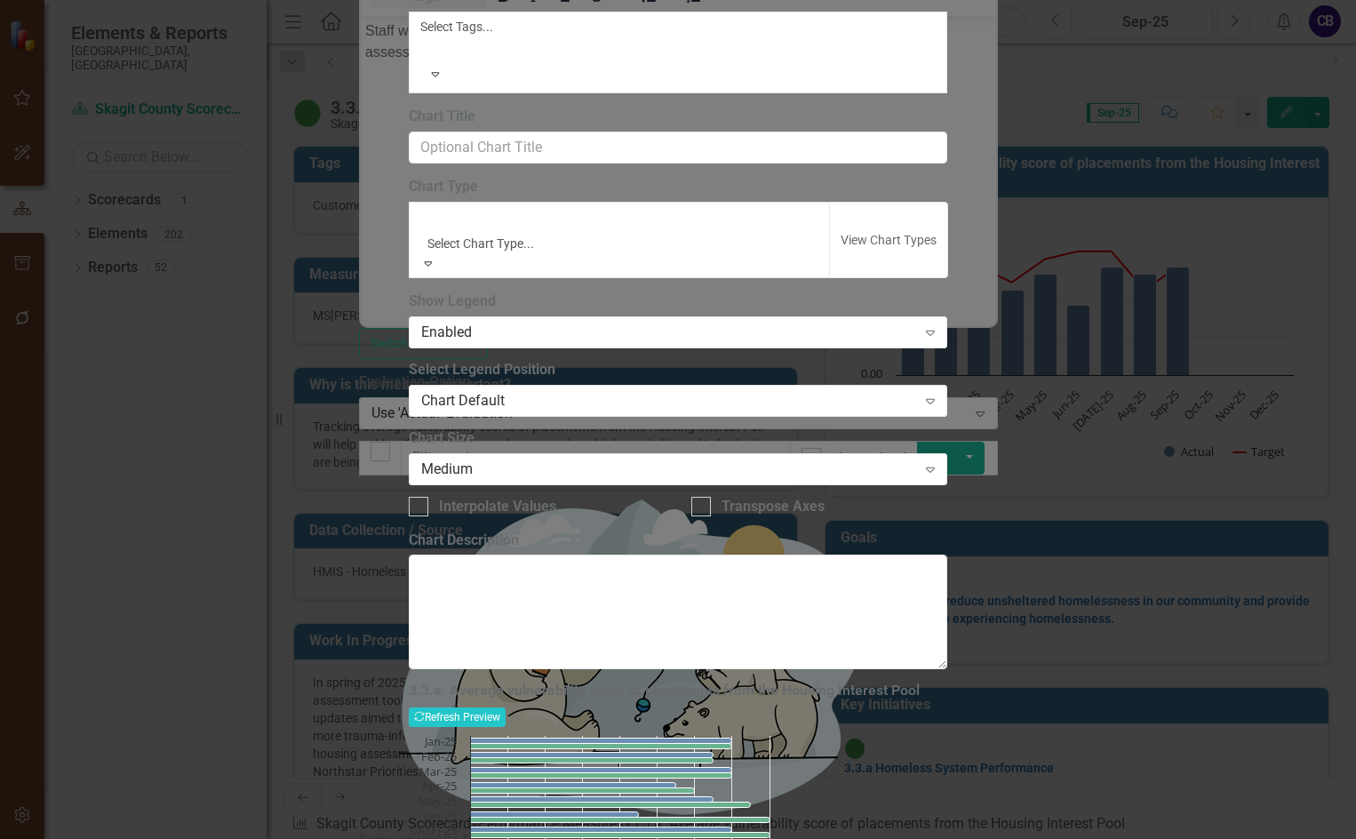
scroll to position [577, 0]
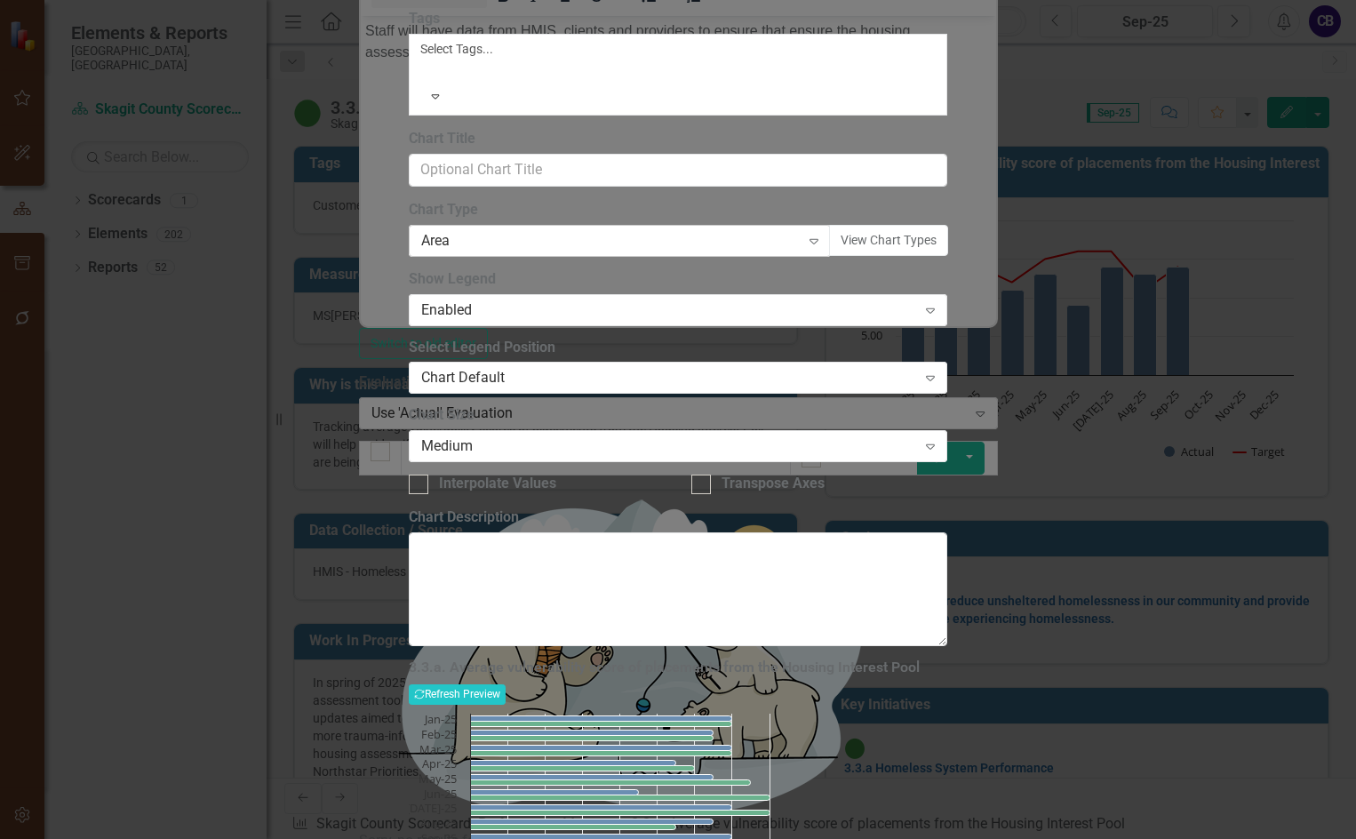
click at [601, 257] on div "Area Expand" at bounding box center [620, 241] width 423 height 32
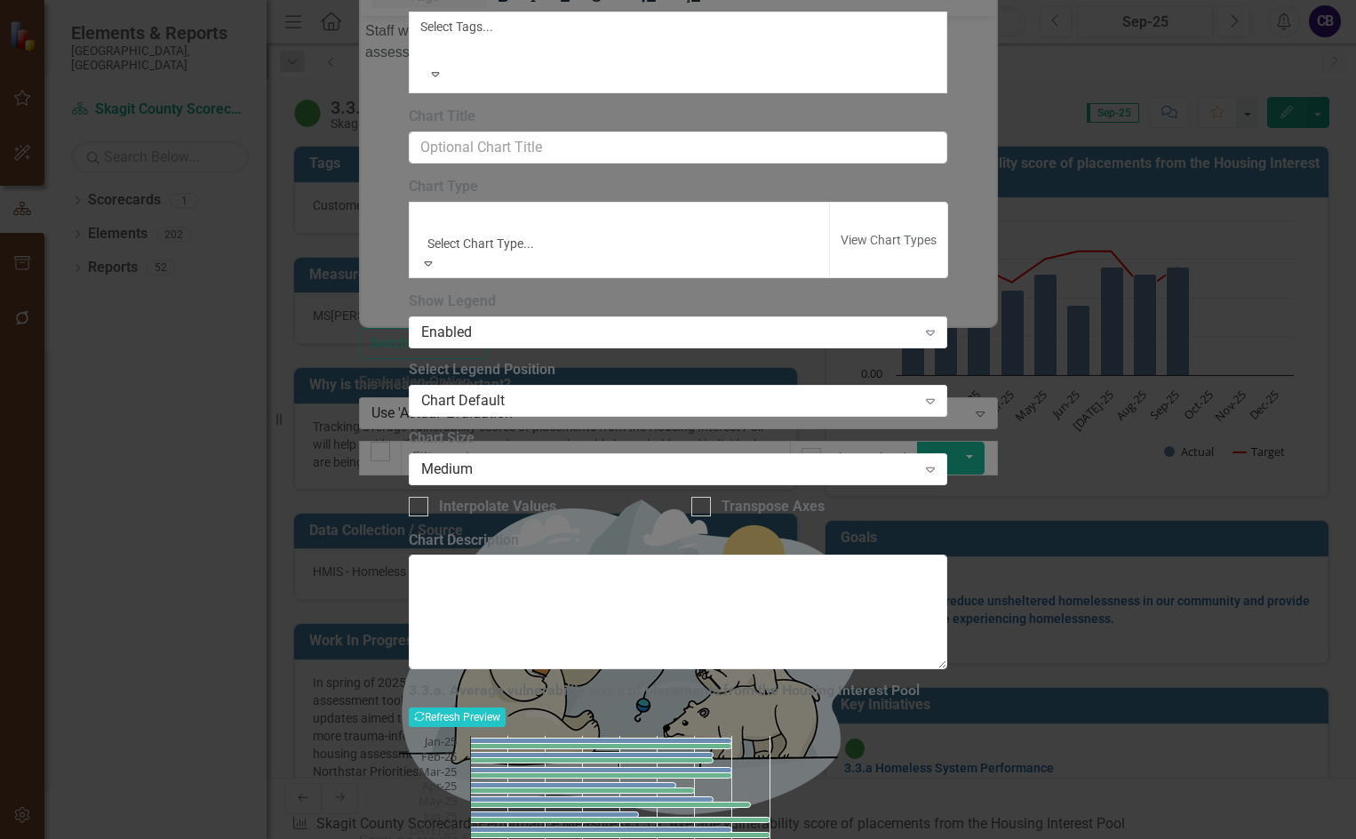
scroll to position [704, 0]
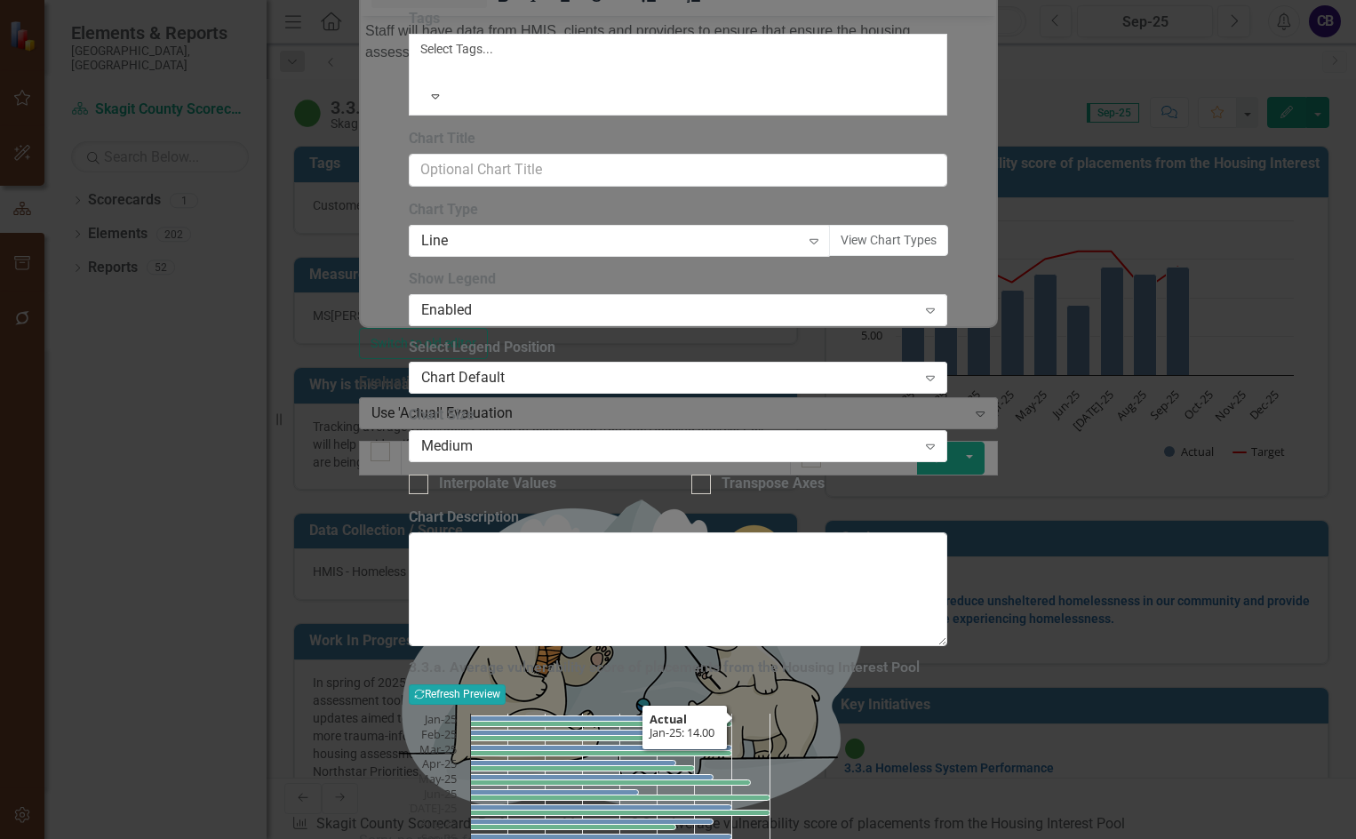
click at [425, 689] on icon "Recalculate" at bounding box center [419, 694] width 11 height 11
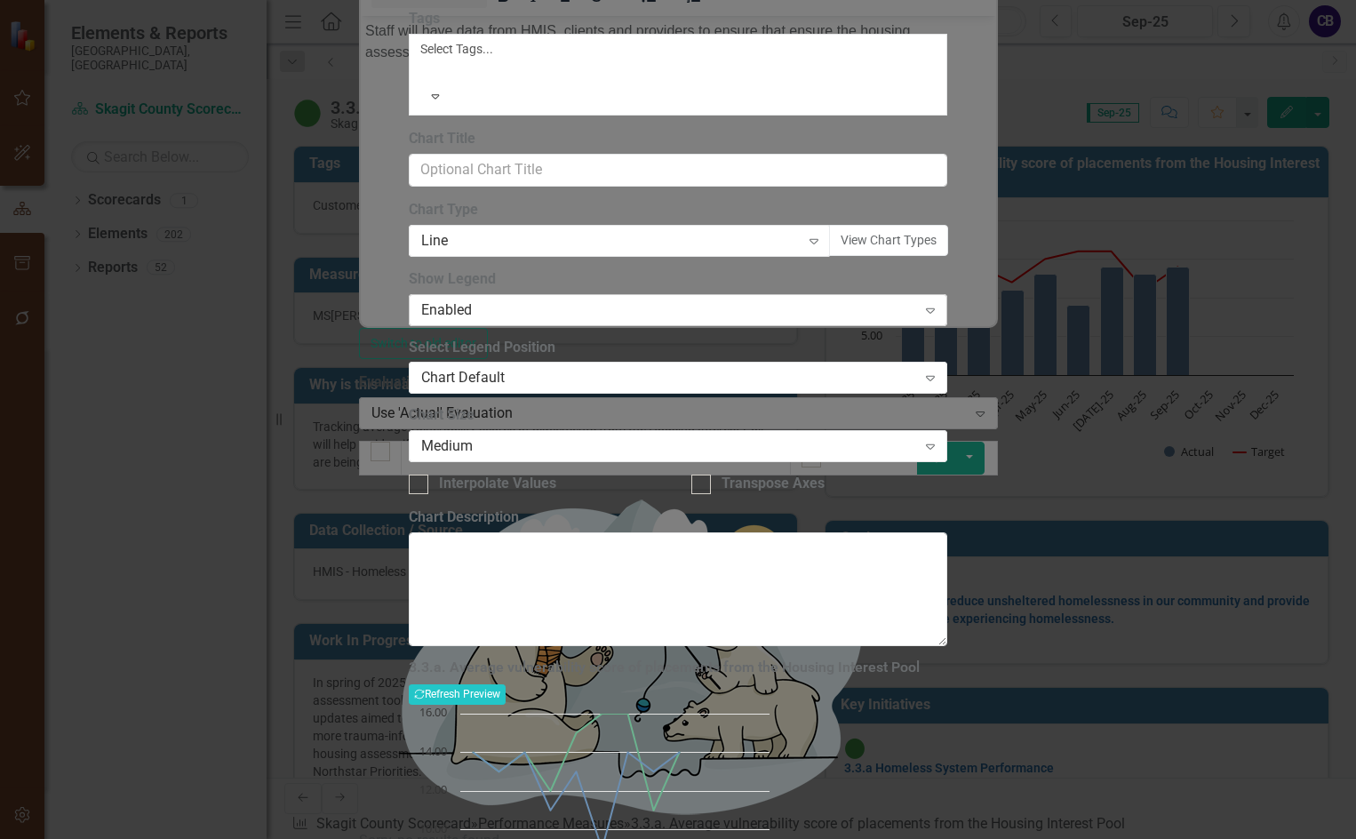
click at [584, 320] on div "Enabled" at bounding box center [668, 310] width 495 height 20
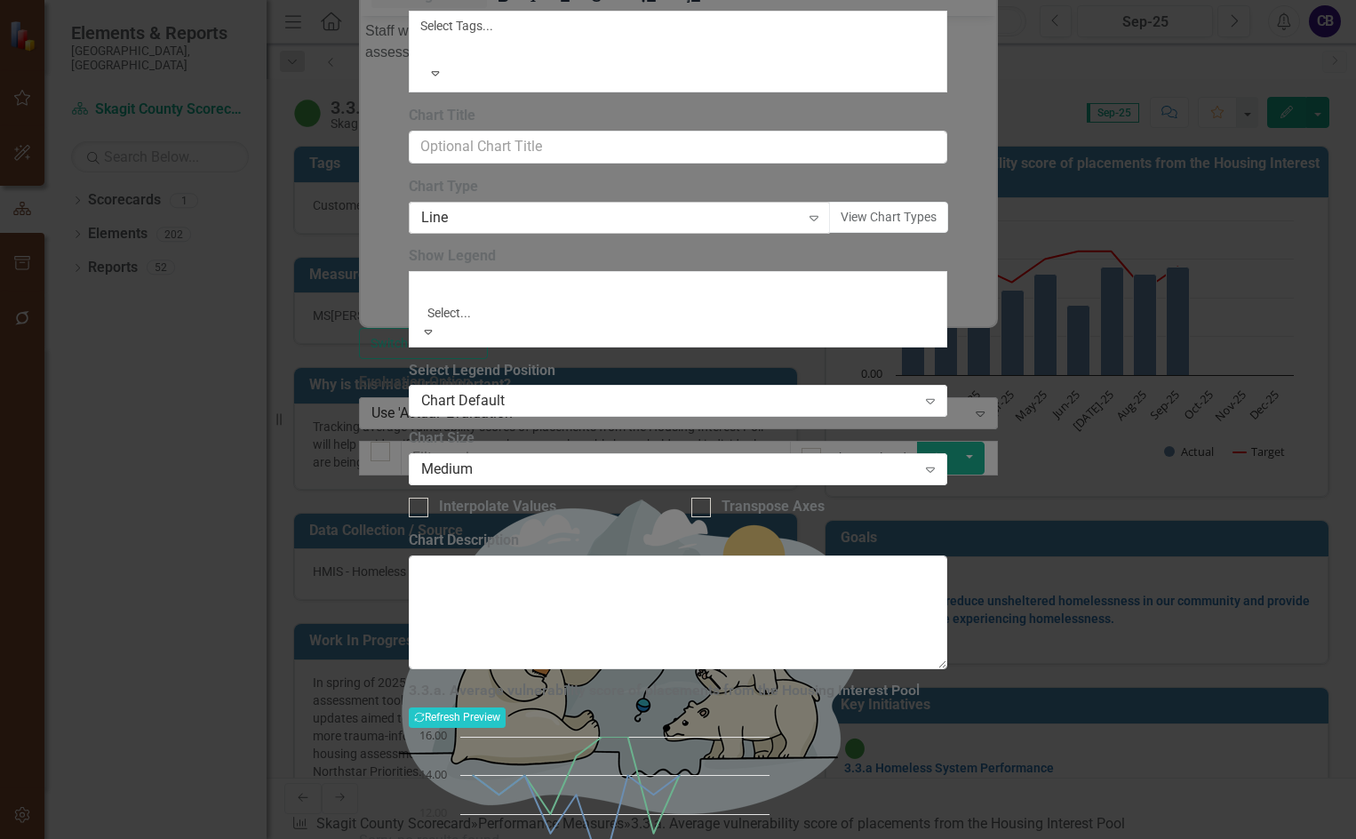
click at [580, 228] on div "Line" at bounding box center [610, 217] width 379 height 20
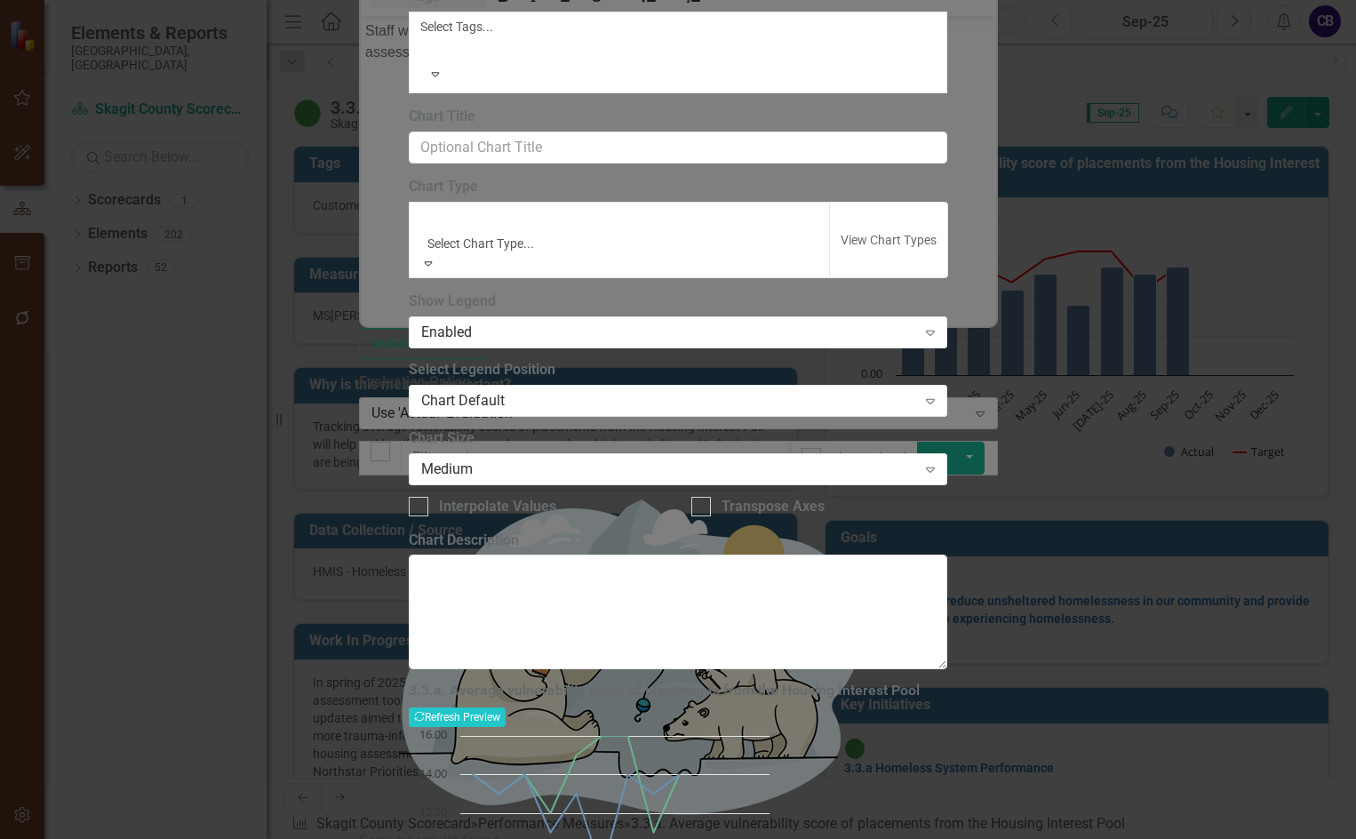
scroll to position [919, 0]
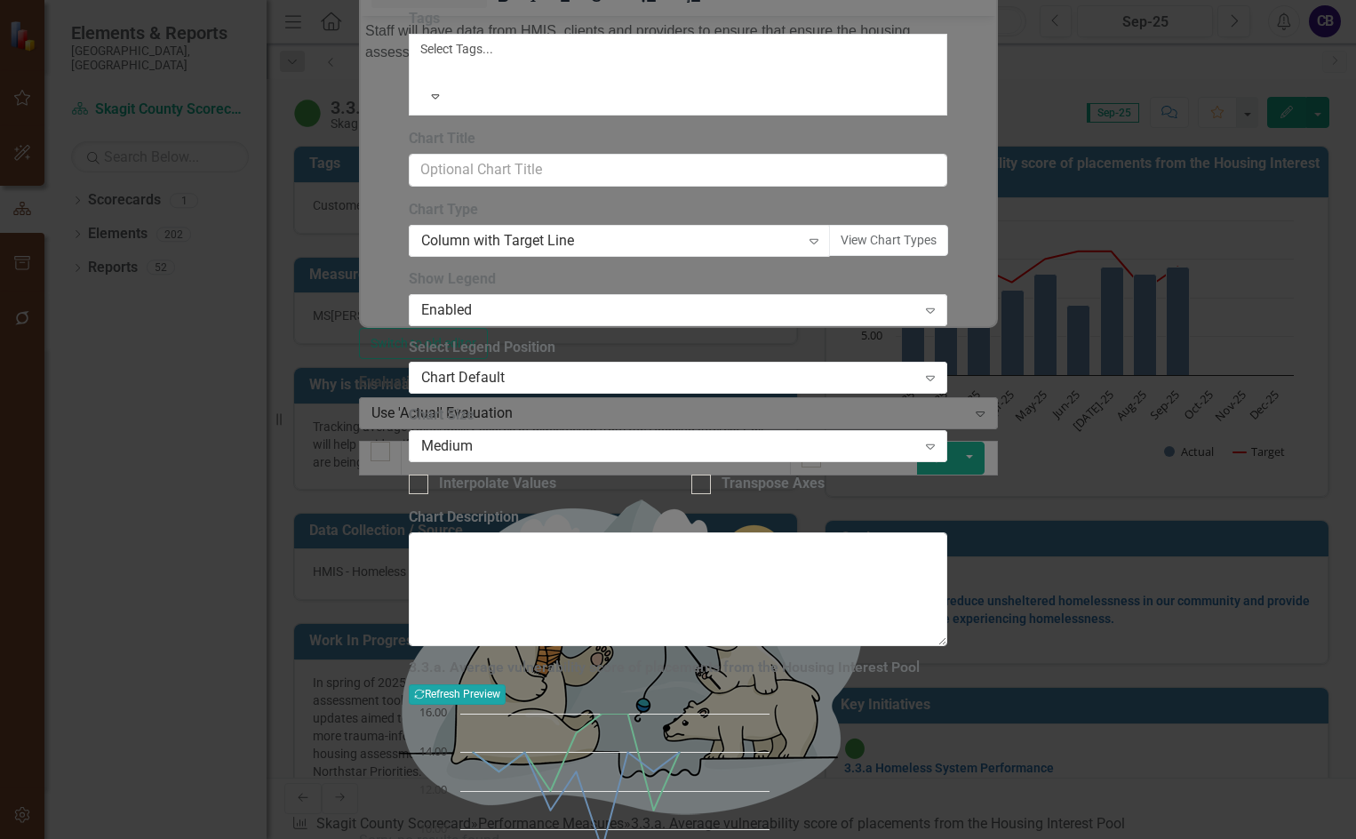
click at [506, 684] on button "Recalculate Refresh Preview" at bounding box center [457, 694] width 97 height 20
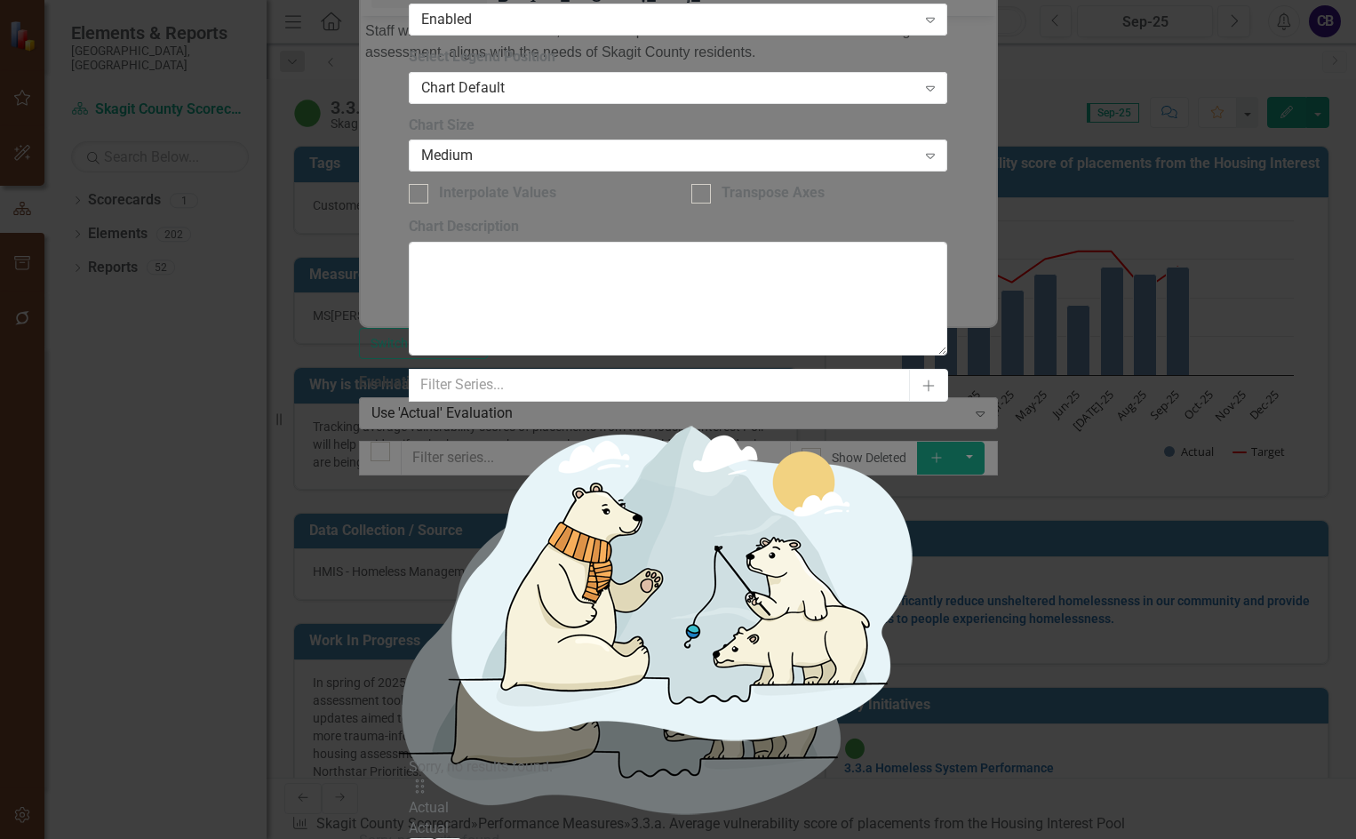
click at [718, 778] on div "Drag Actual Actual Remove Edit" at bounding box center [679, 820] width 540 height 84
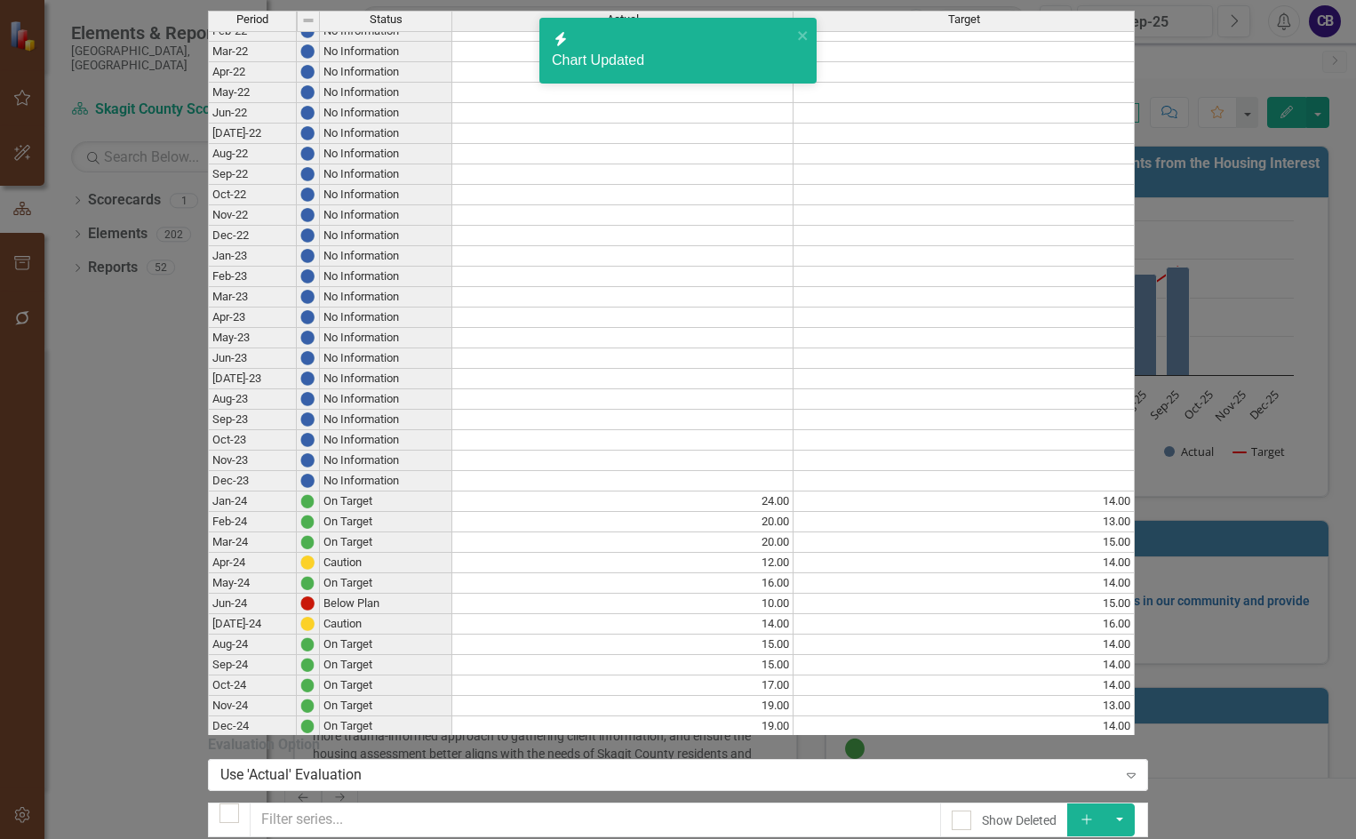
scroll to position [444, 0]
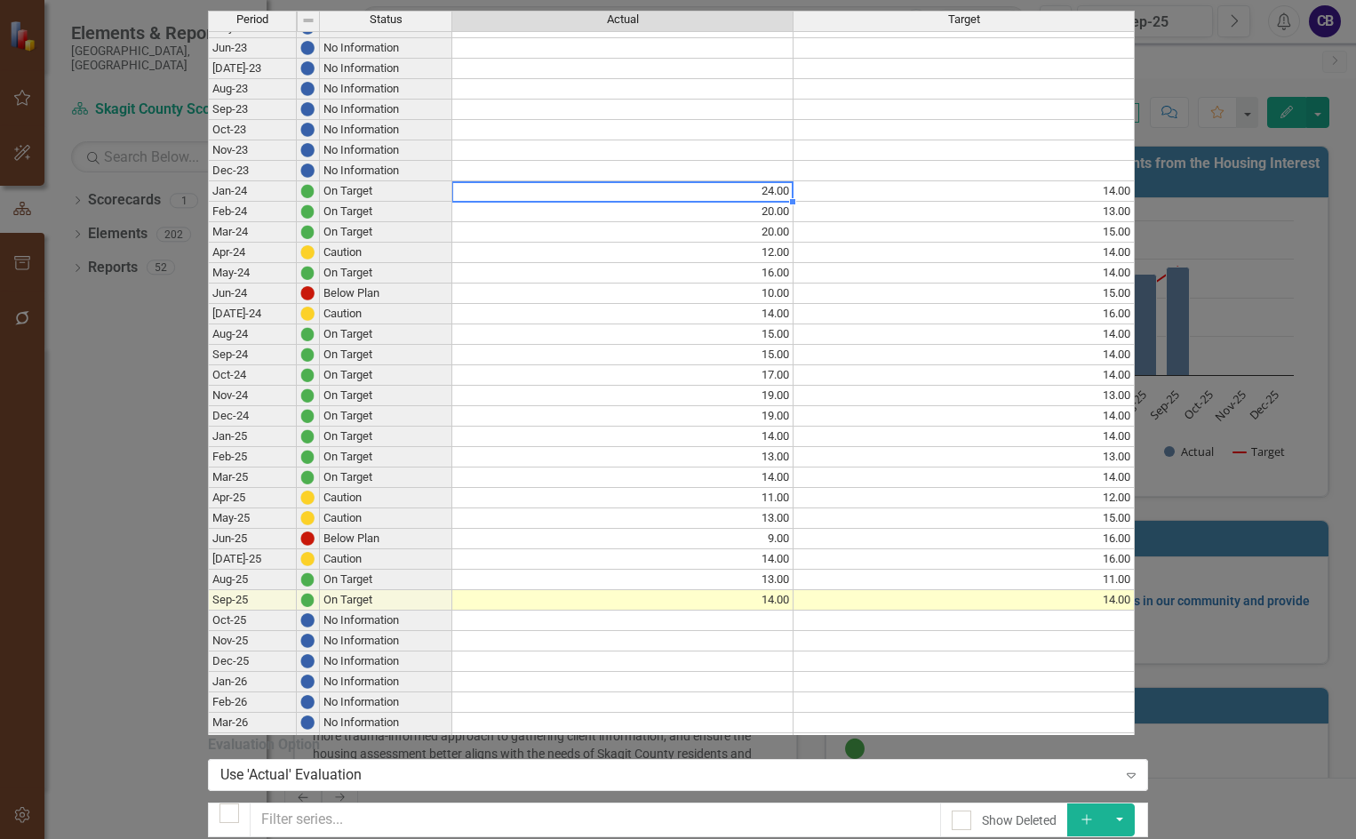
click at [958, 243] on tbody "Aug-22 No Information Sep-22 No Information Oct-22 No Information Nov-22 No Inf…" at bounding box center [671, 385] width 927 height 1105
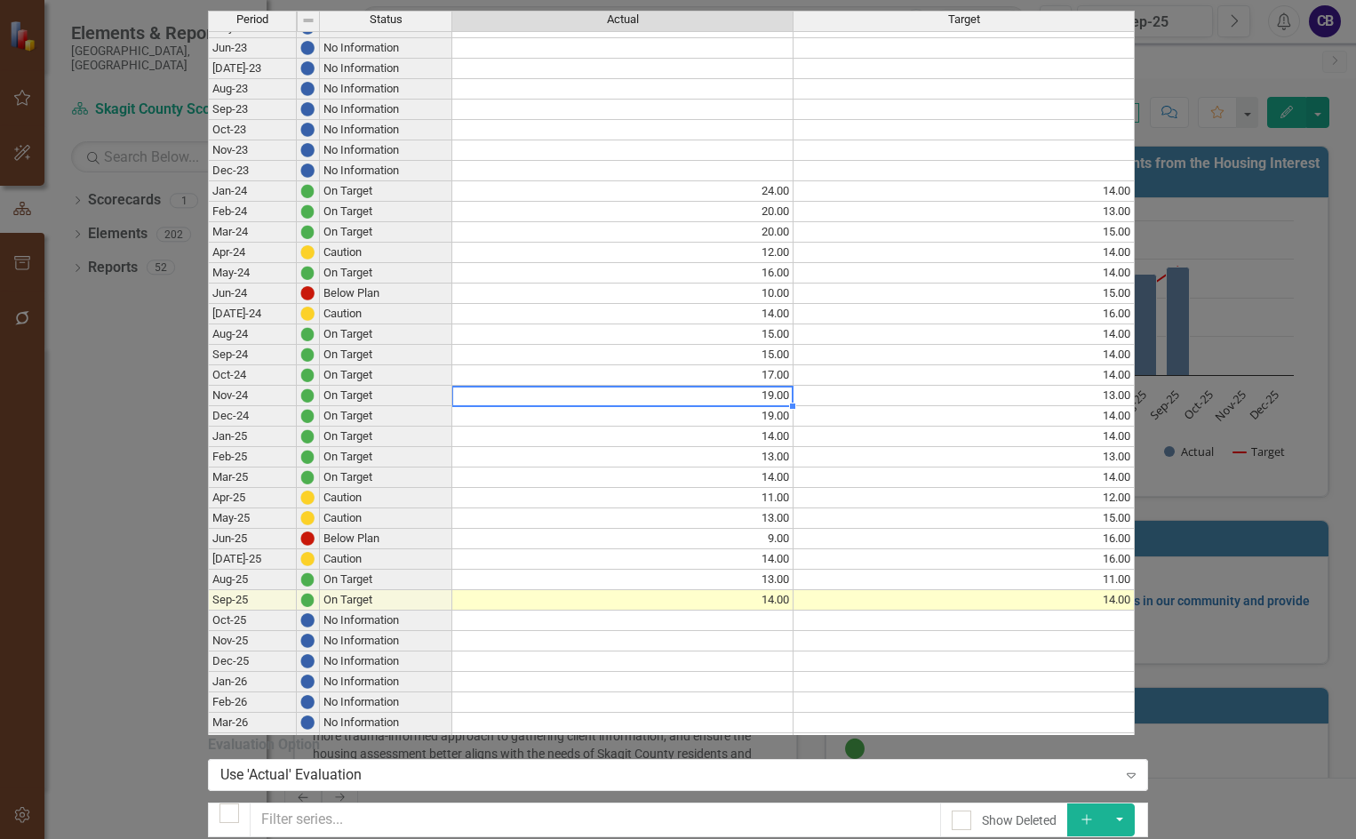
type textarea "19"
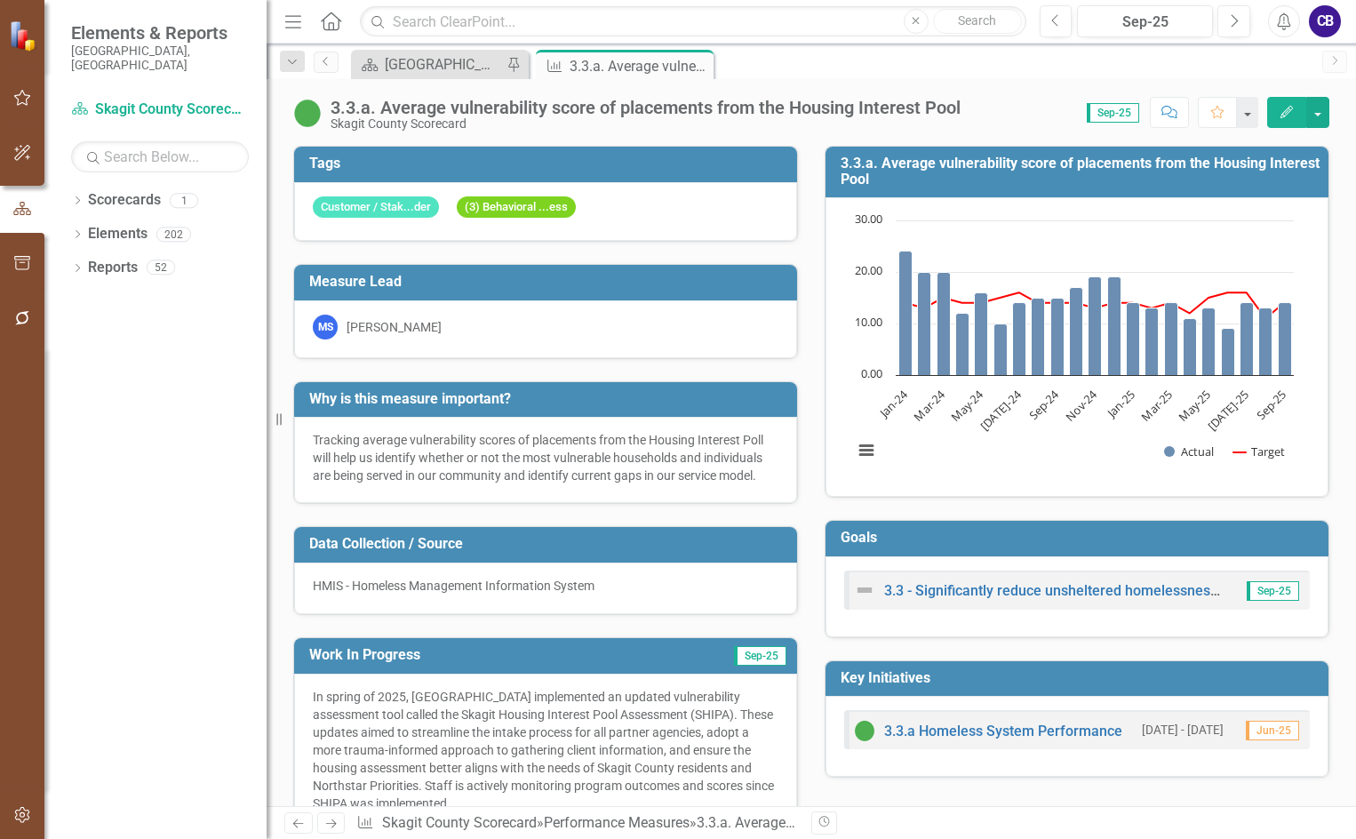
click at [0, 0] on icon "Close" at bounding box center [0, 0] width 0 height 0
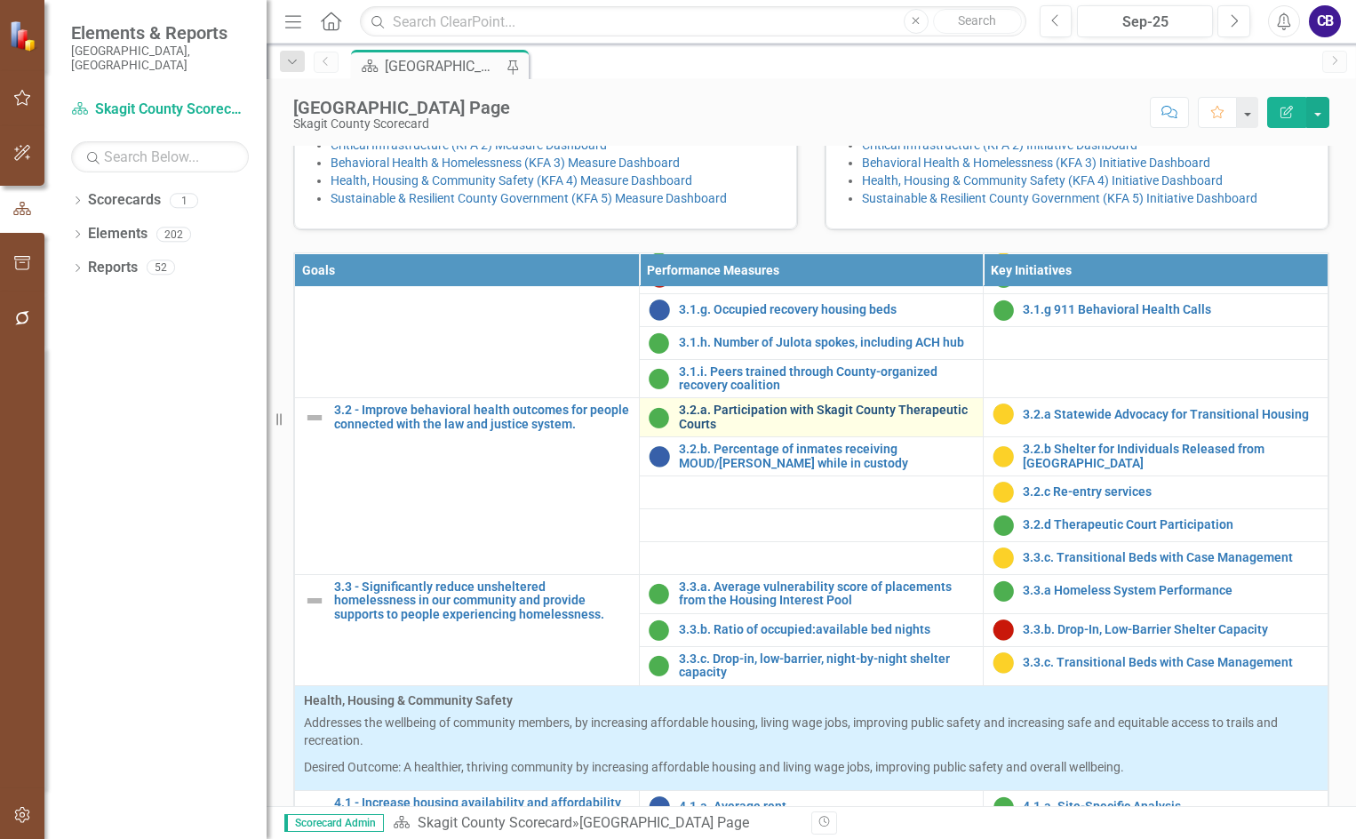
scroll to position [1422, 0]
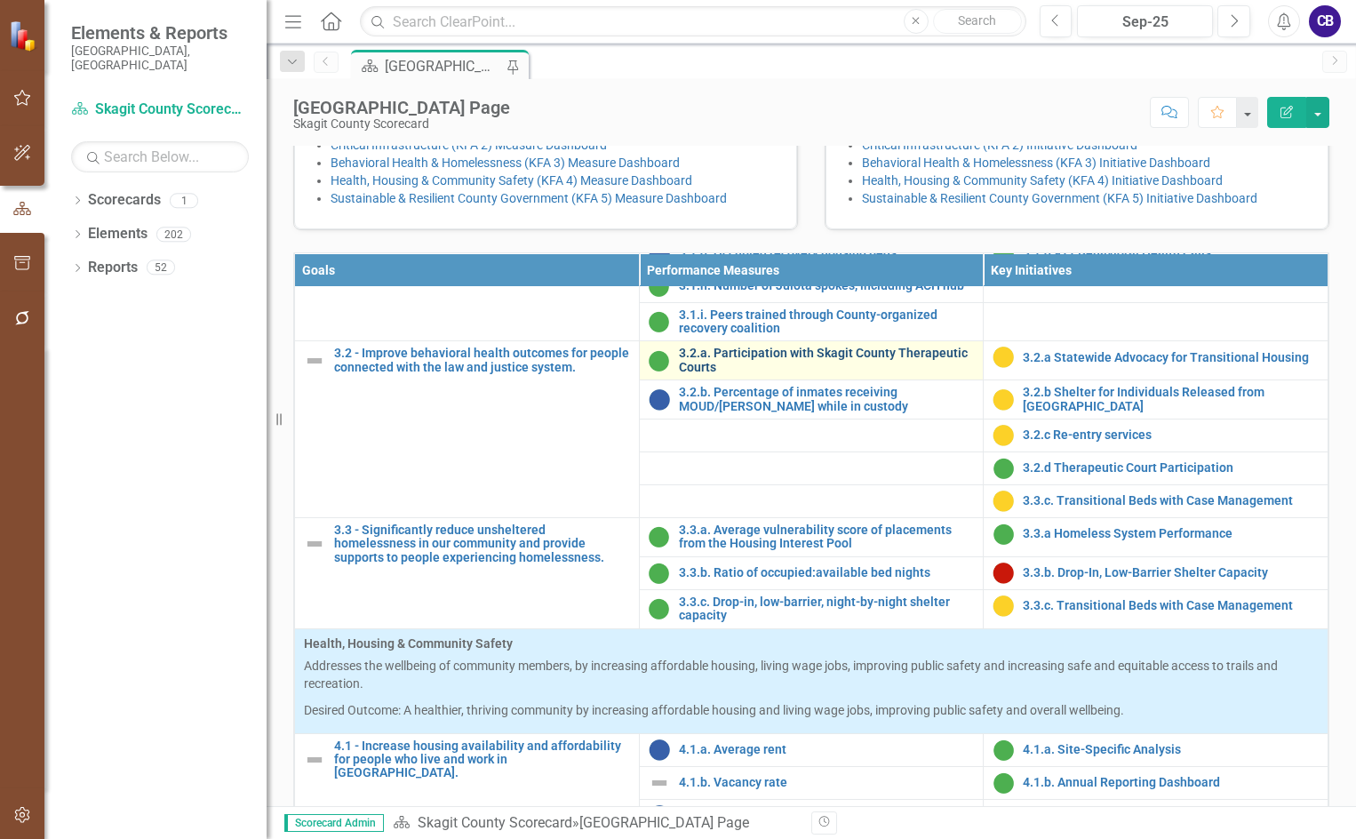
click at [767, 374] on link "3.2.a. Participation with Skagit County Therapeutic Courts" at bounding box center [827, 361] width 296 height 28
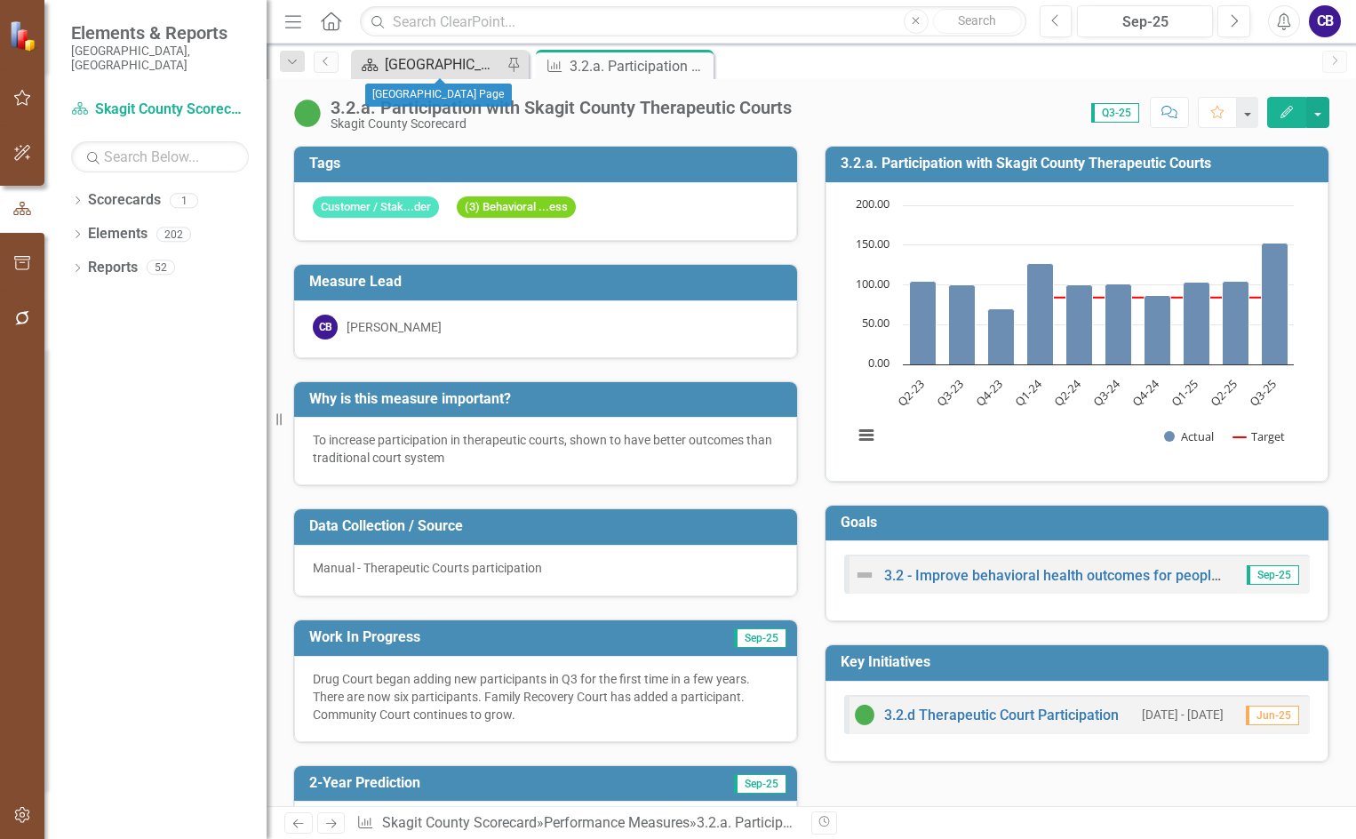
click at [406, 60] on div "[GEOGRAPHIC_DATA] Page" at bounding box center [443, 64] width 117 height 22
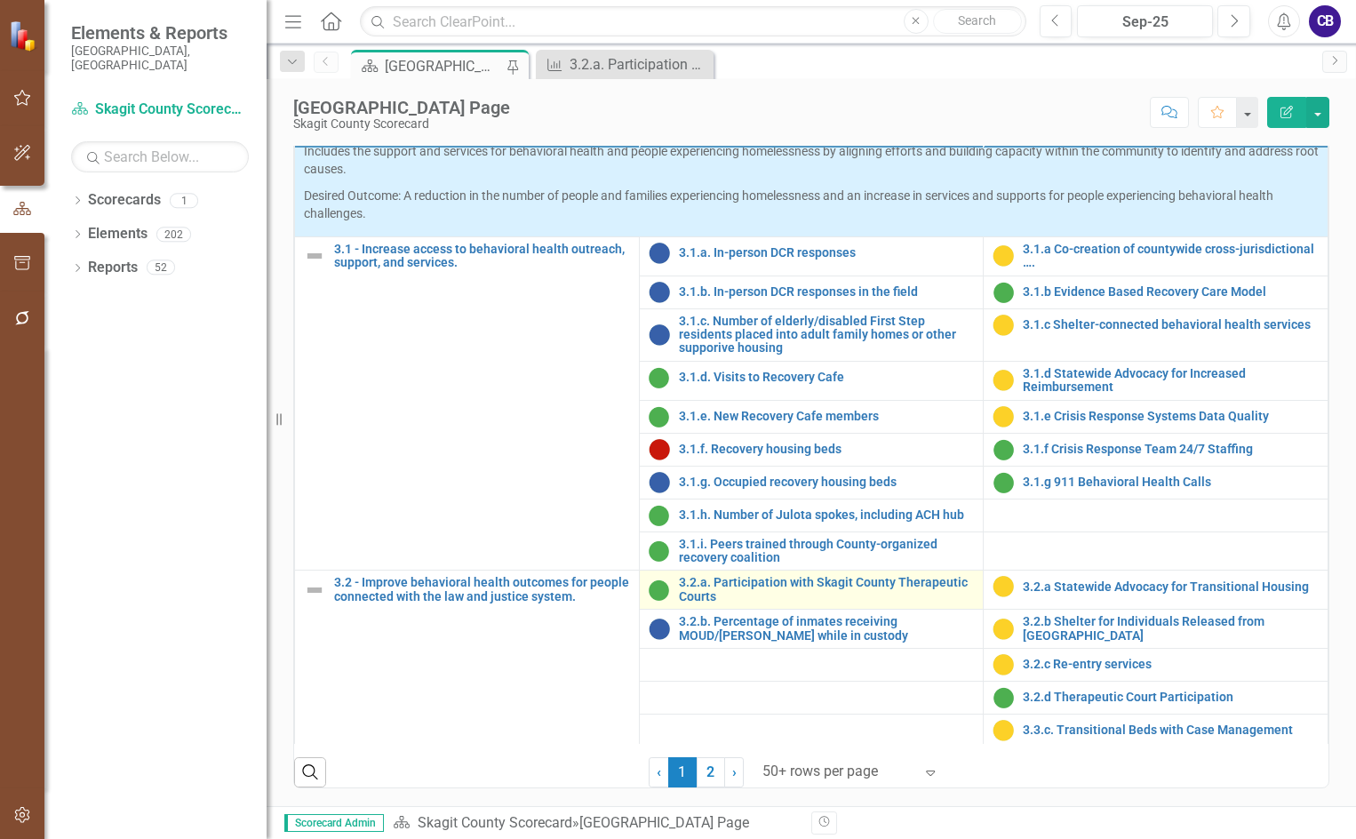
scroll to position [1067, 0]
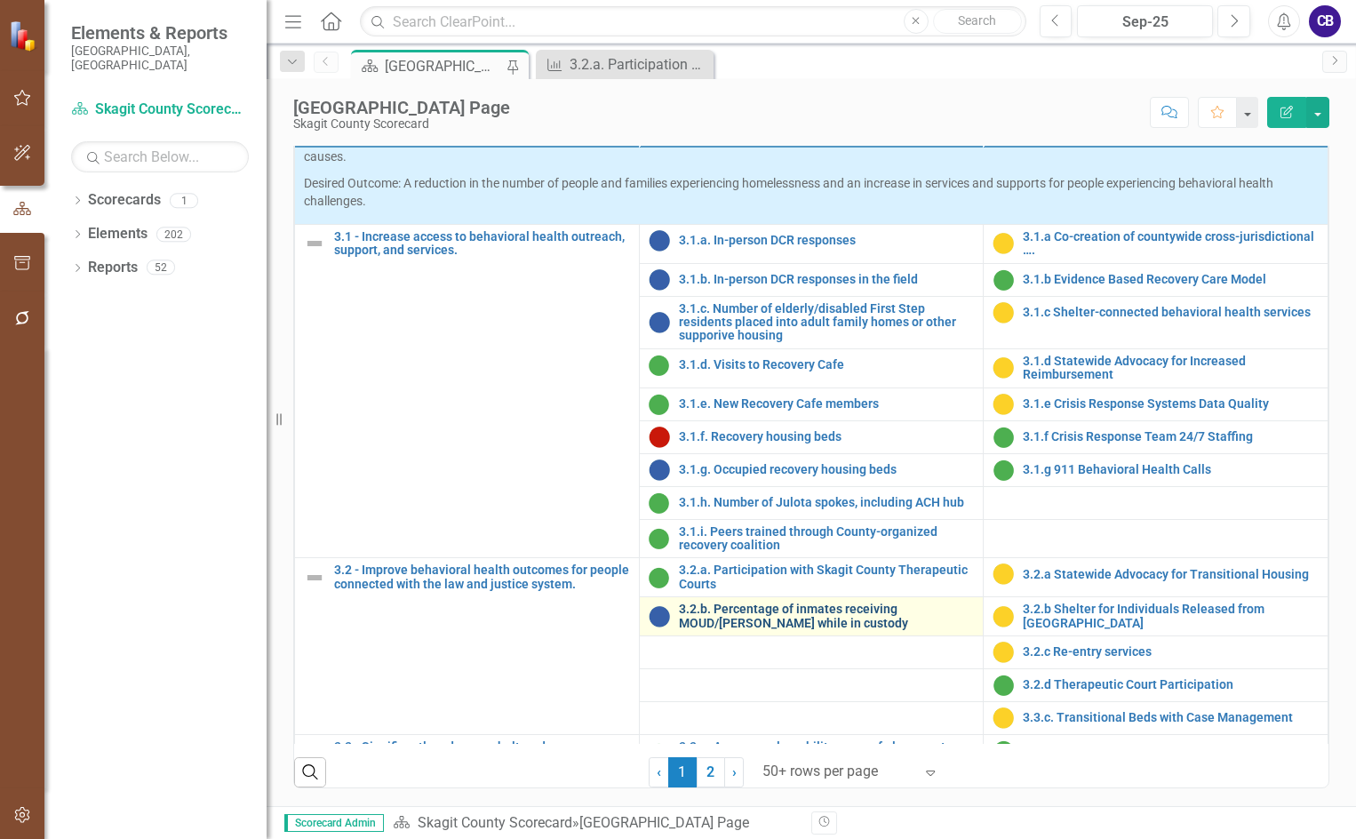
click at [770, 627] on link "3.2.b. Percentage of inmates receiving MOUD/[PERSON_NAME] while in custody" at bounding box center [827, 617] width 296 height 28
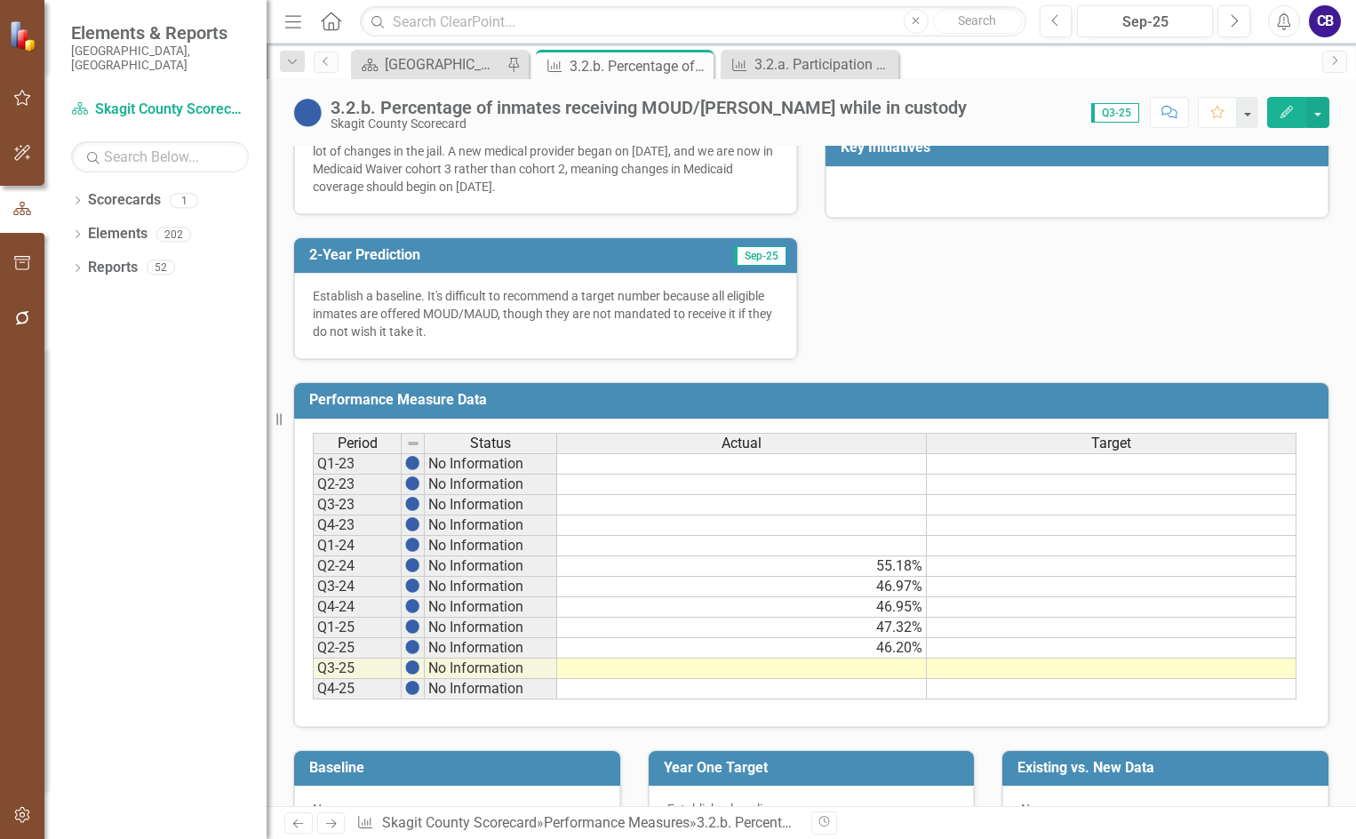
scroll to position [596, 0]
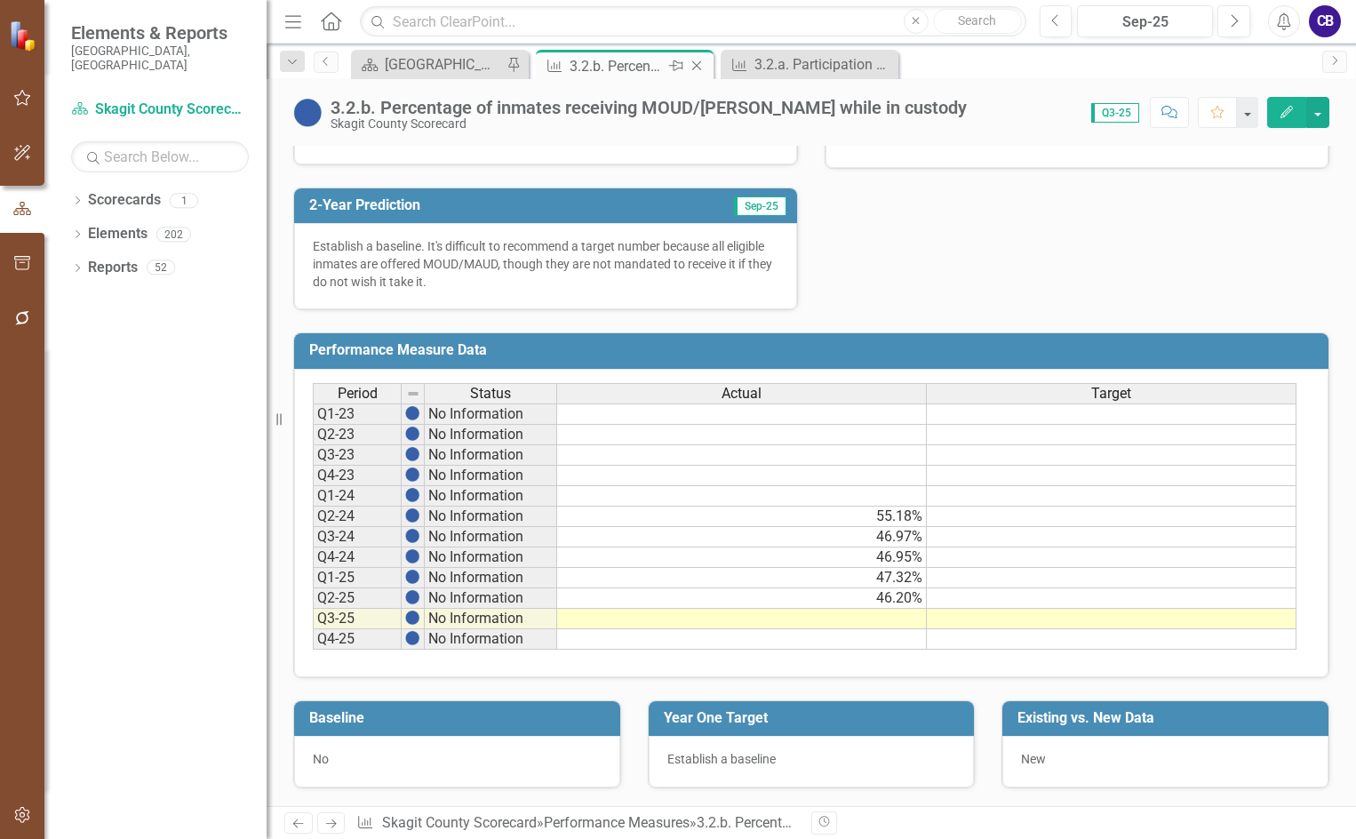
click at [692, 66] on icon "Close" at bounding box center [697, 66] width 18 height 14
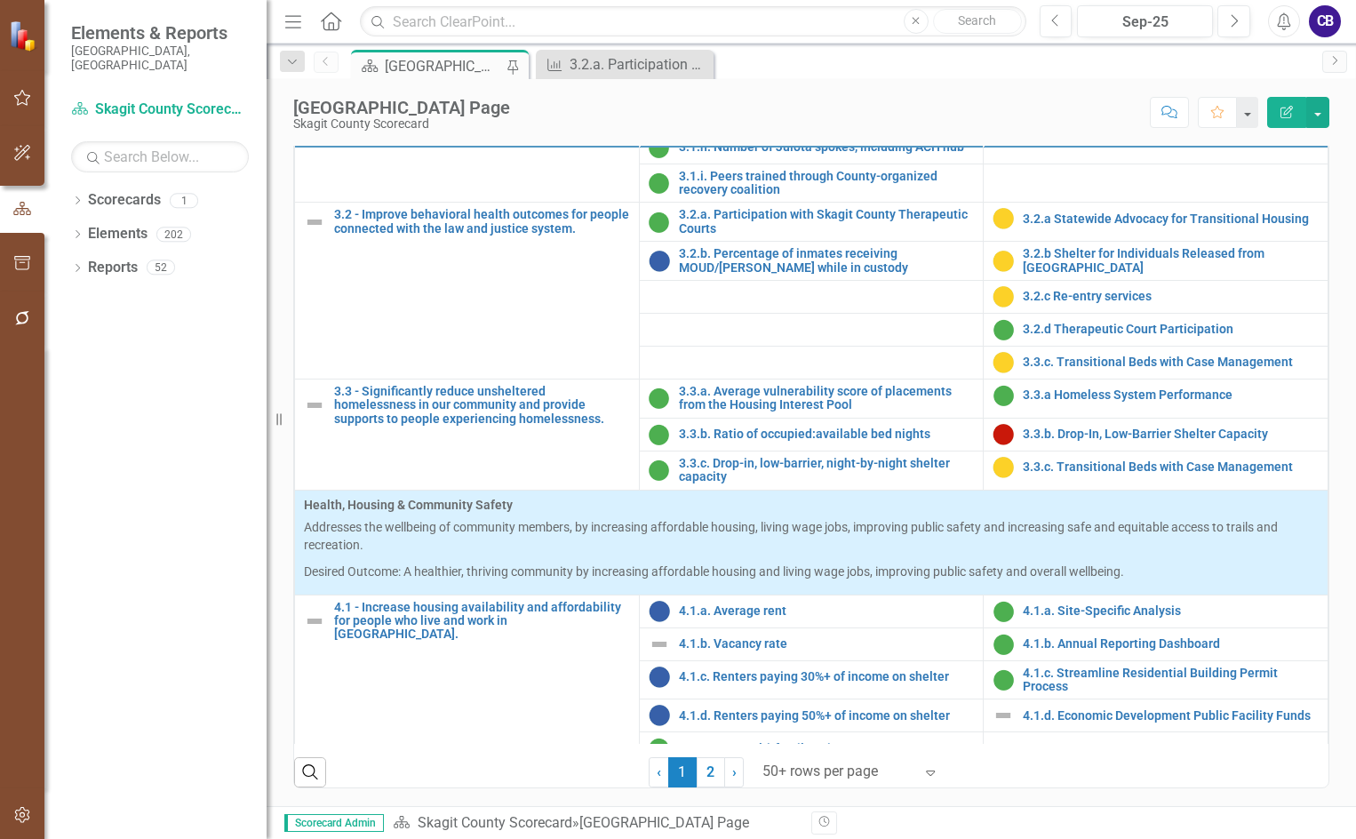
scroll to position [1244, 0]
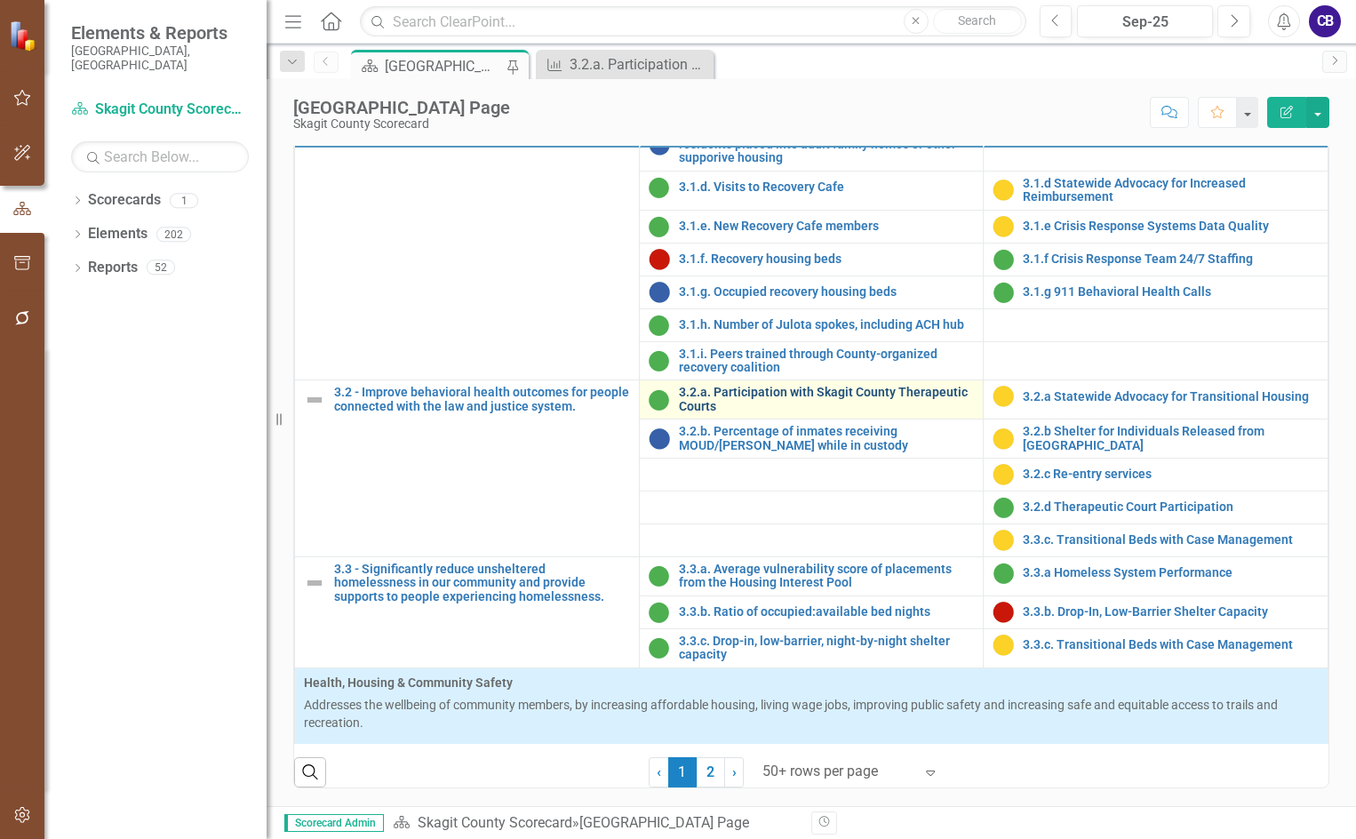
click at [844, 413] on link "3.2.a. Participation with Skagit County Therapeutic Courts" at bounding box center [827, 400] width 296 height 28
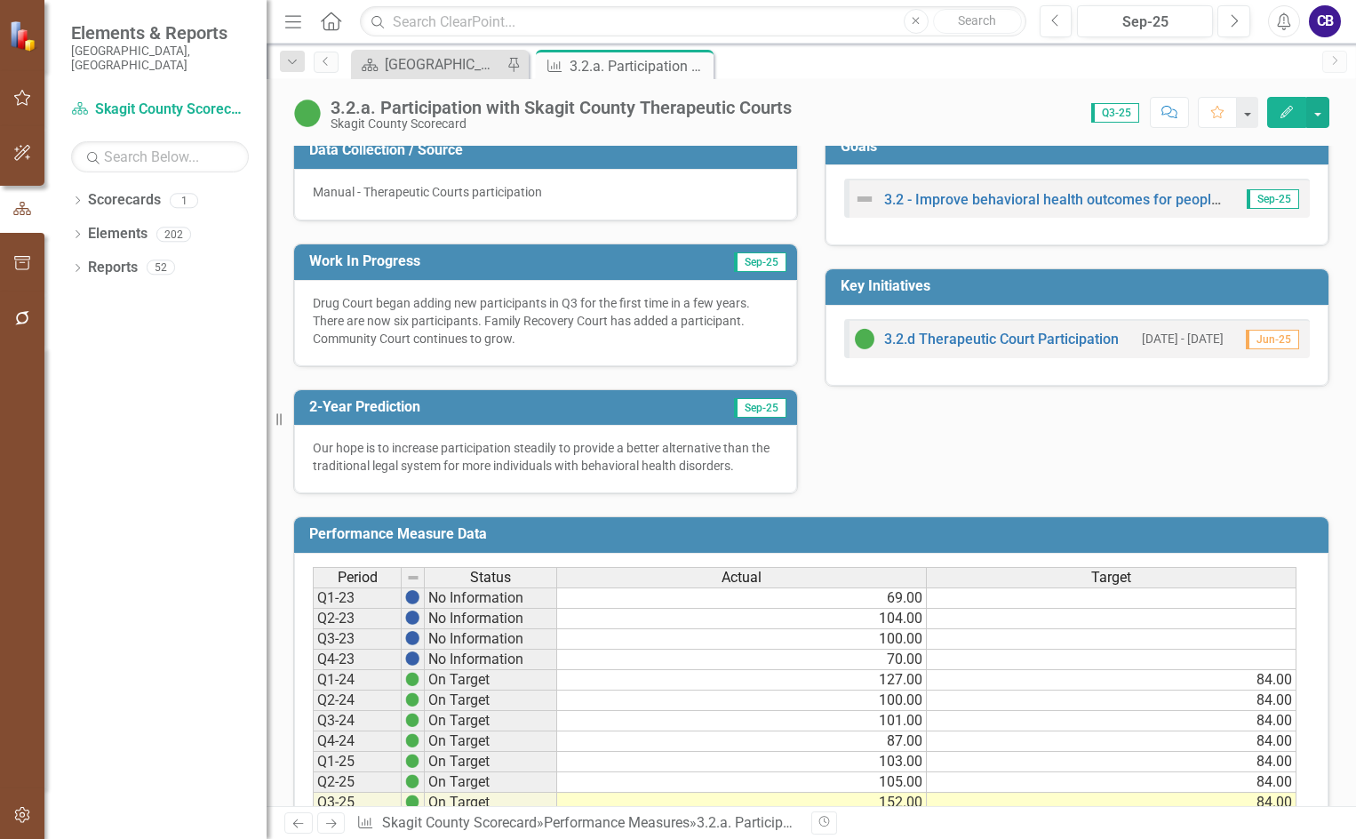
scroll to position [383, 0]
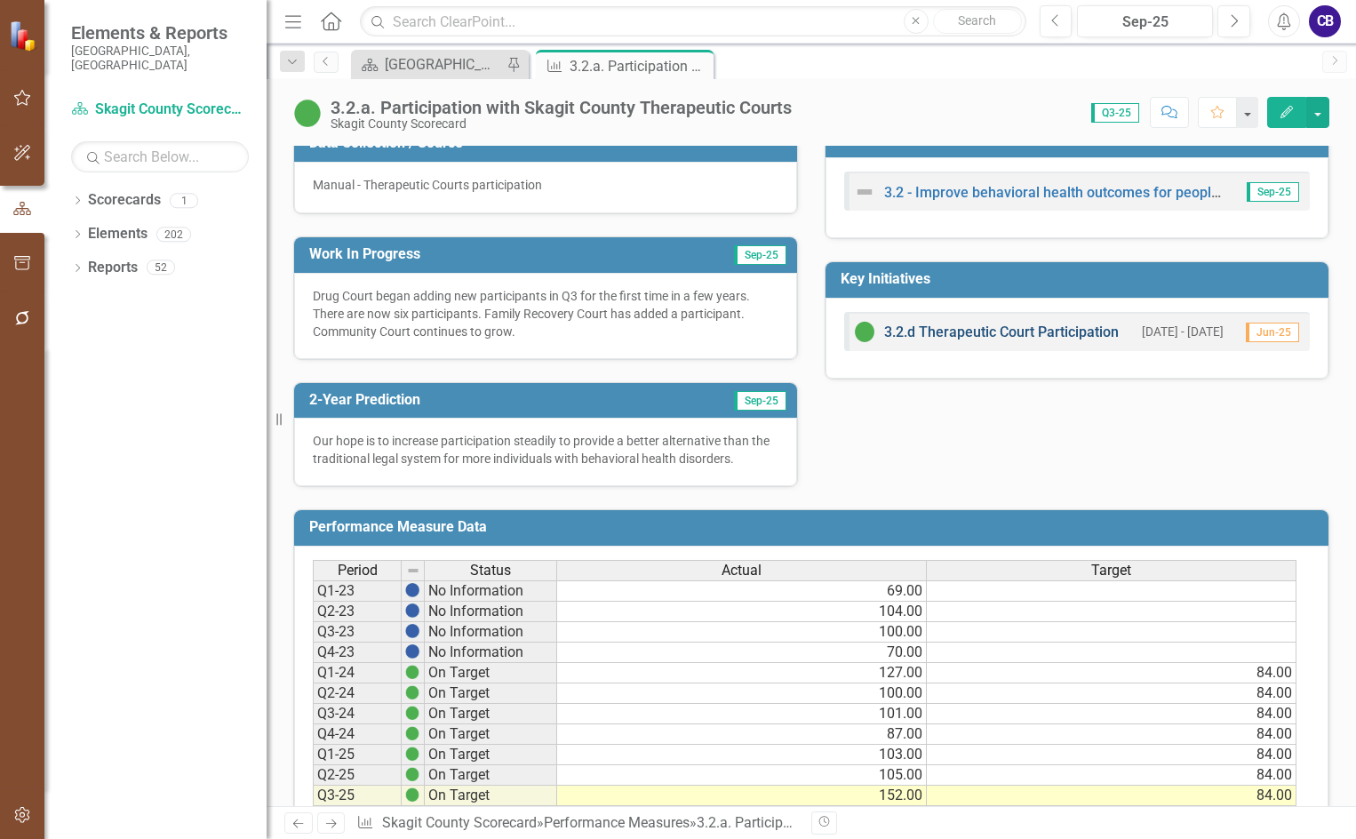
click at [1075, 333] on link "3.2.d Therapeutic Court Participation" at bounding box center [1001, 332] width 235 height 17
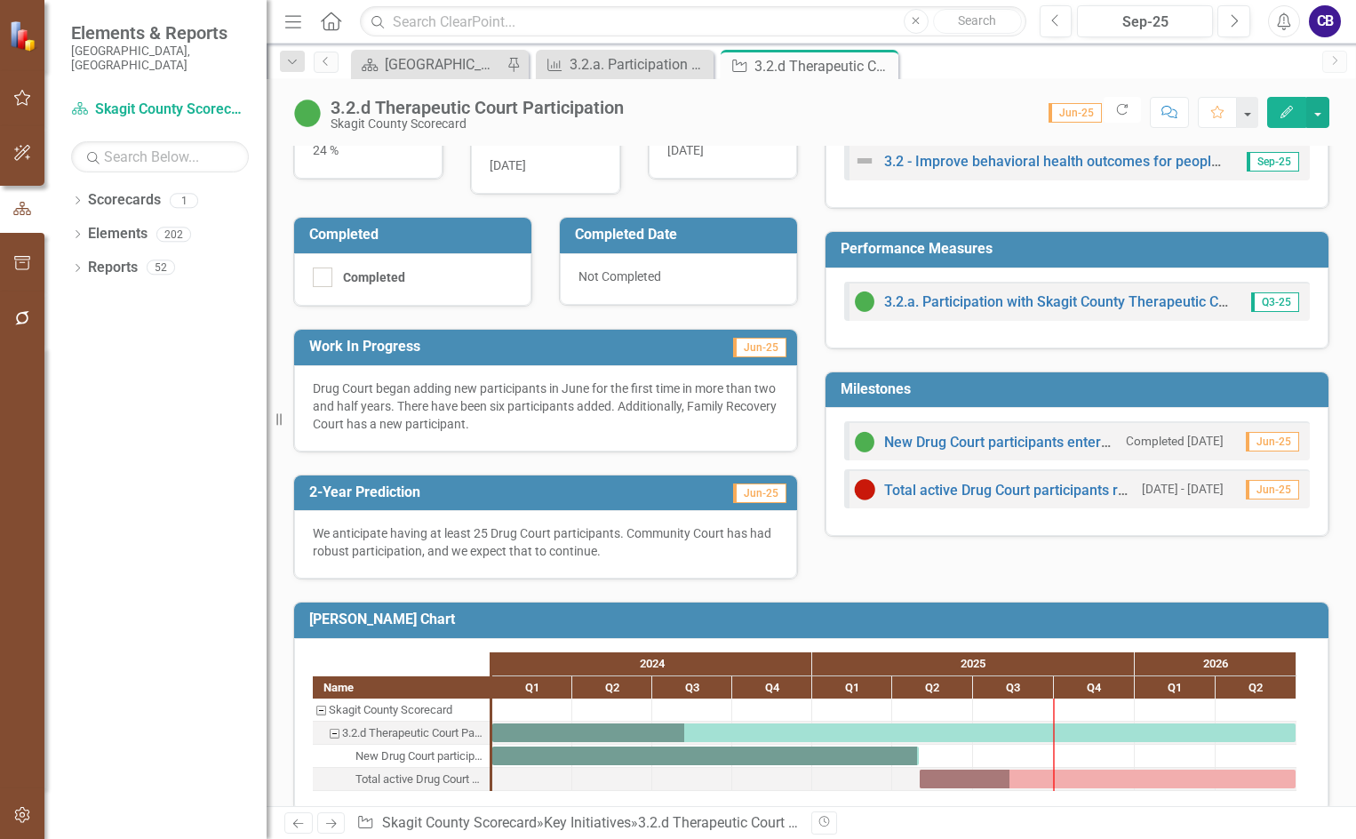
scroll to position [332, 0]
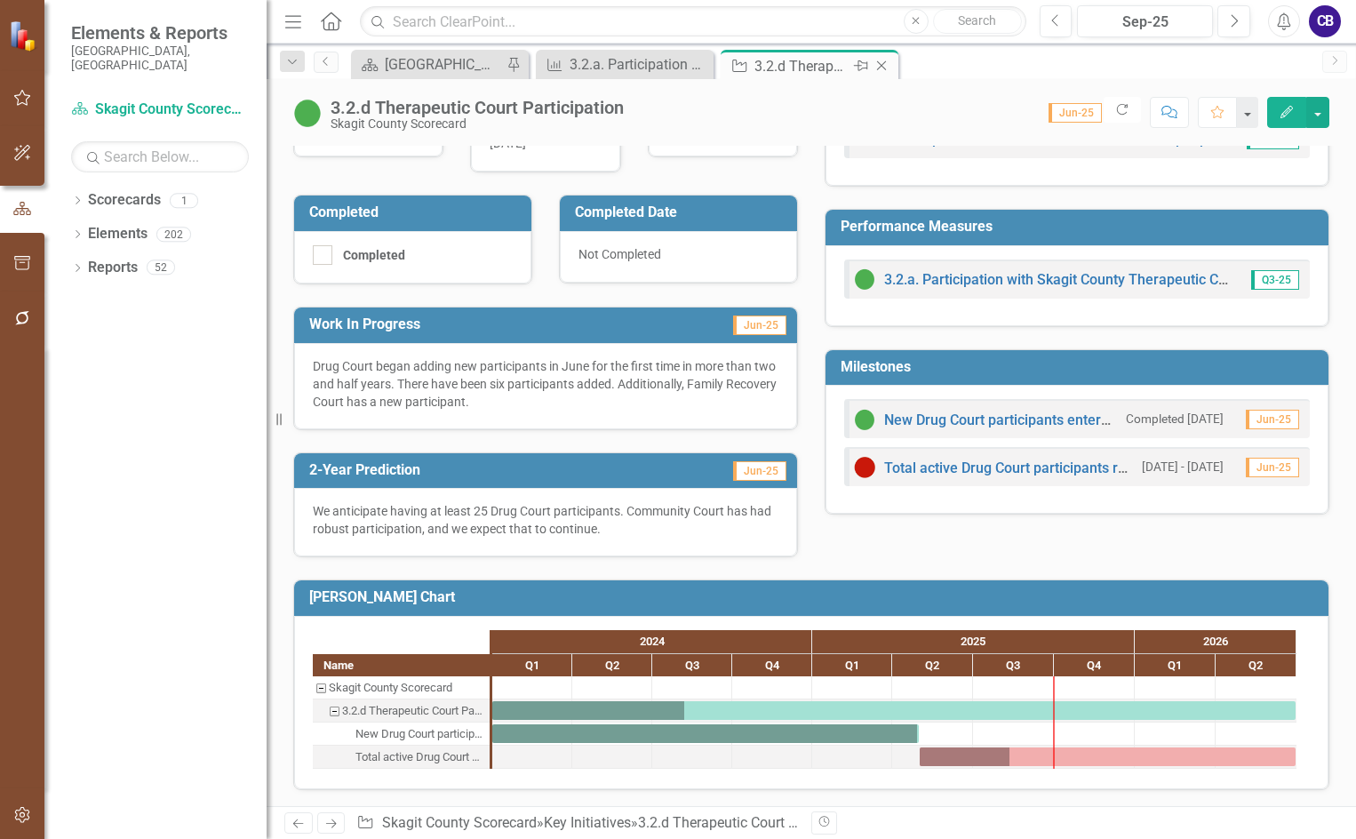
click at [881, 66] on icon "Close" at bounding box center [882, 66] width 18 height 14
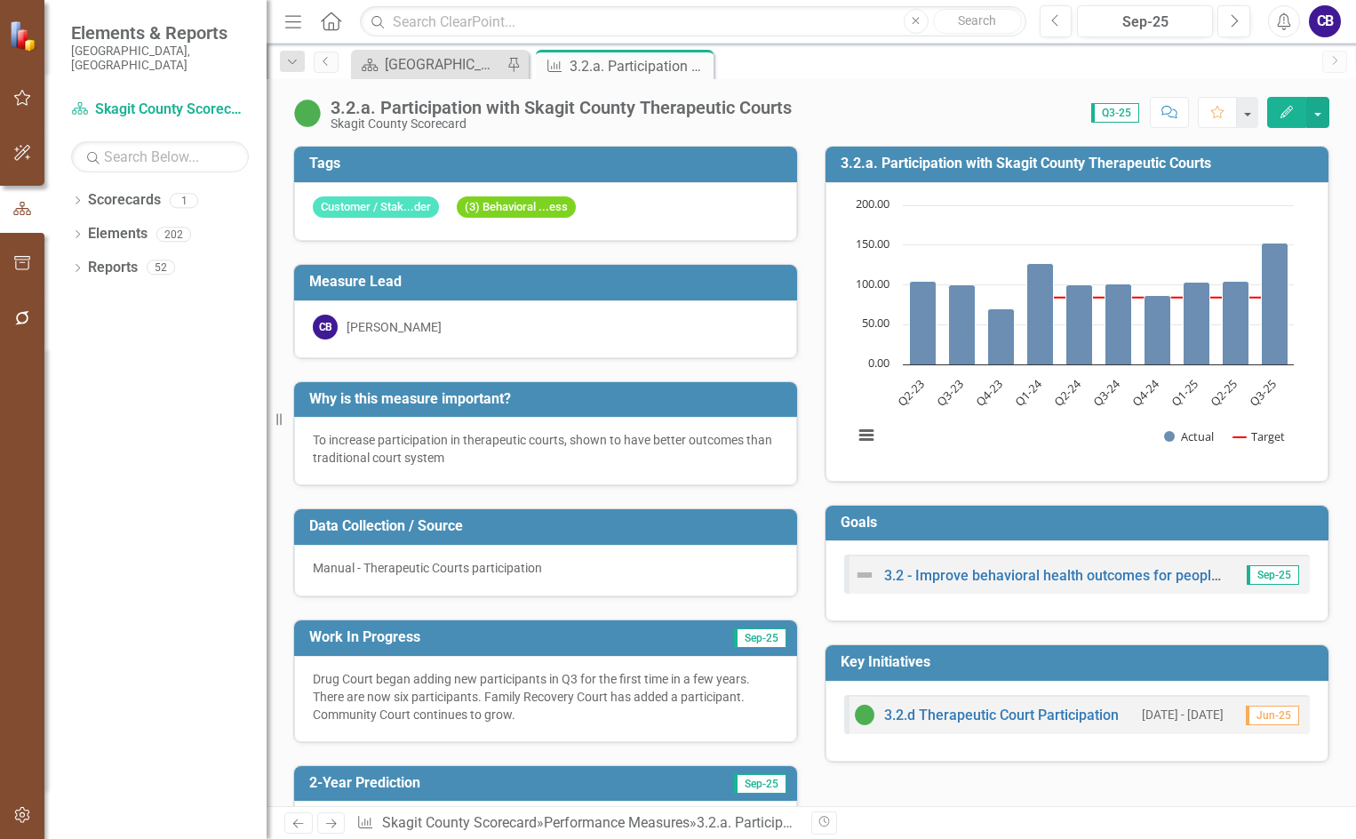
drag, startPoint x: 701, startPoint y: 65, endPoint x: 692, endPoint y: 77, distance: 15.8
click at [0, 0] on icon "Close" at bounding box center [0, 0] width 0 height 0
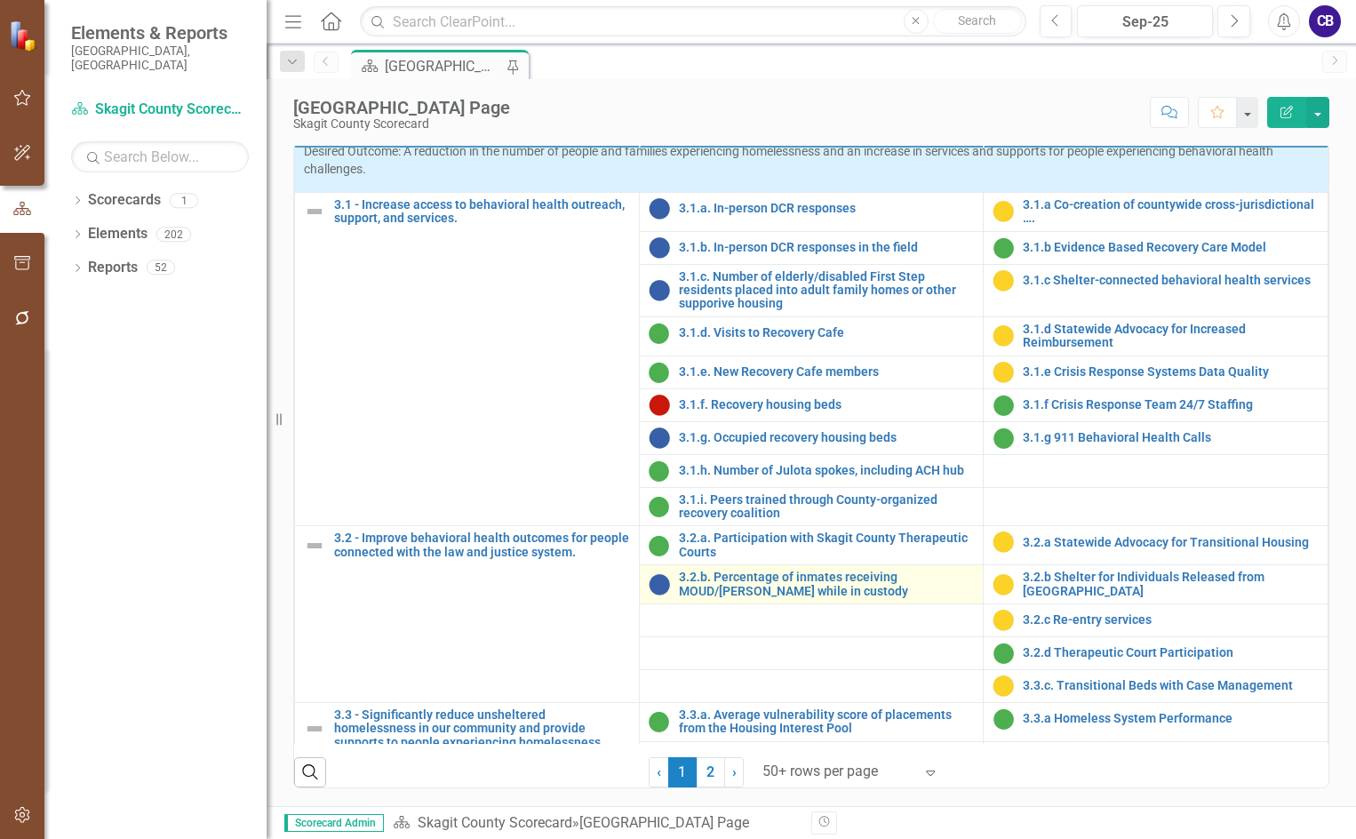
scroll to position [1130, 0]
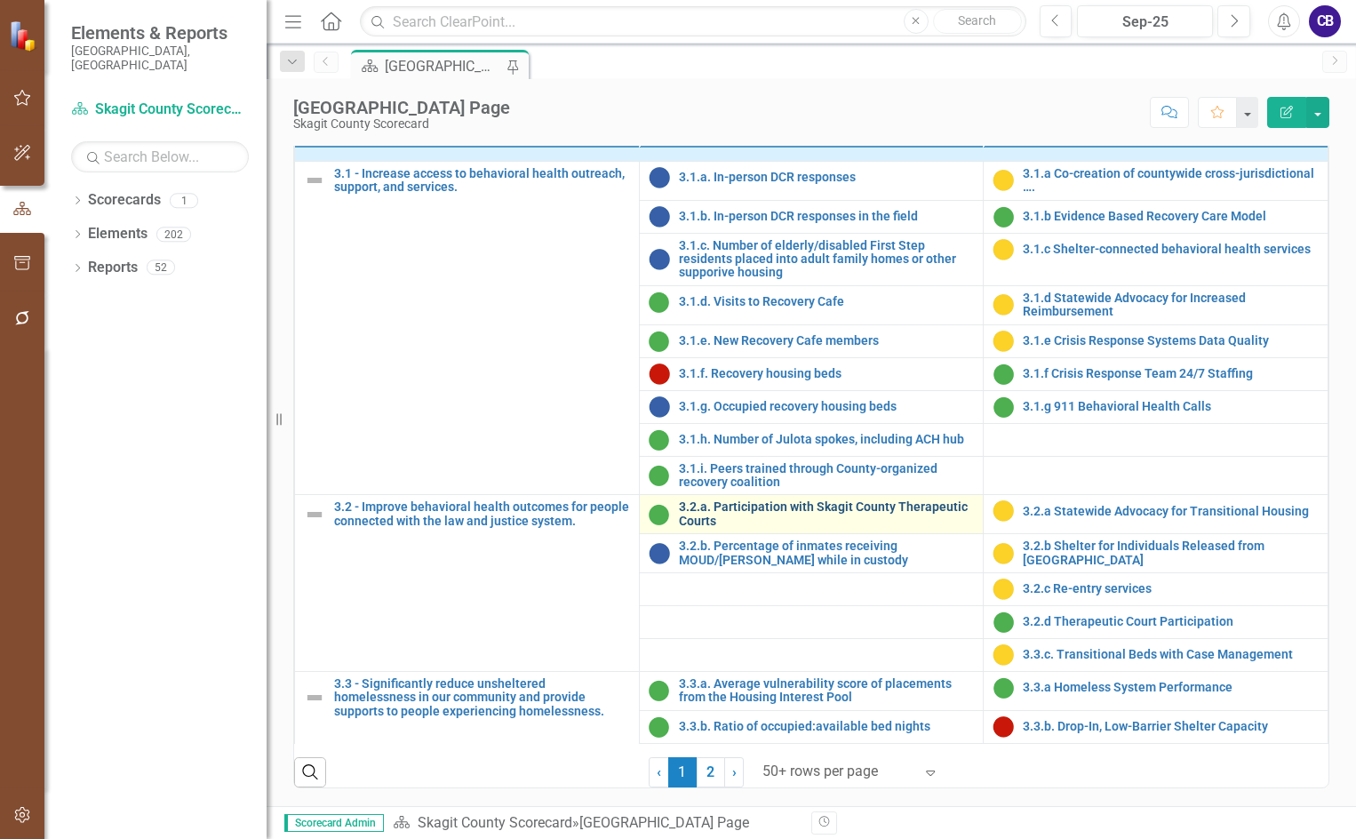
click at [727, 528] on link "3.2.a. Participation with Skagit County Therapeutic Courts" at bounding box center [827, 514] width 296 height 28
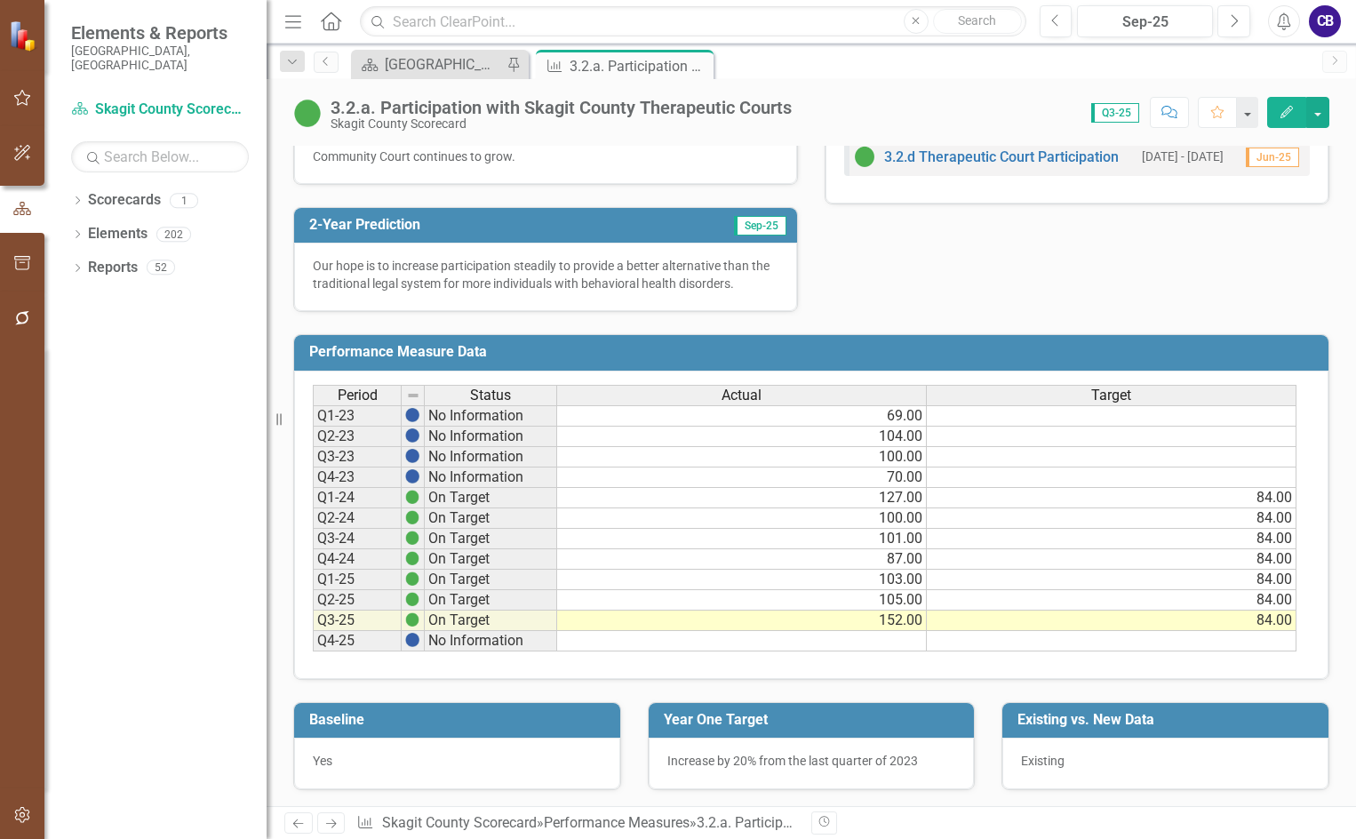
scroll to position [561, 0]
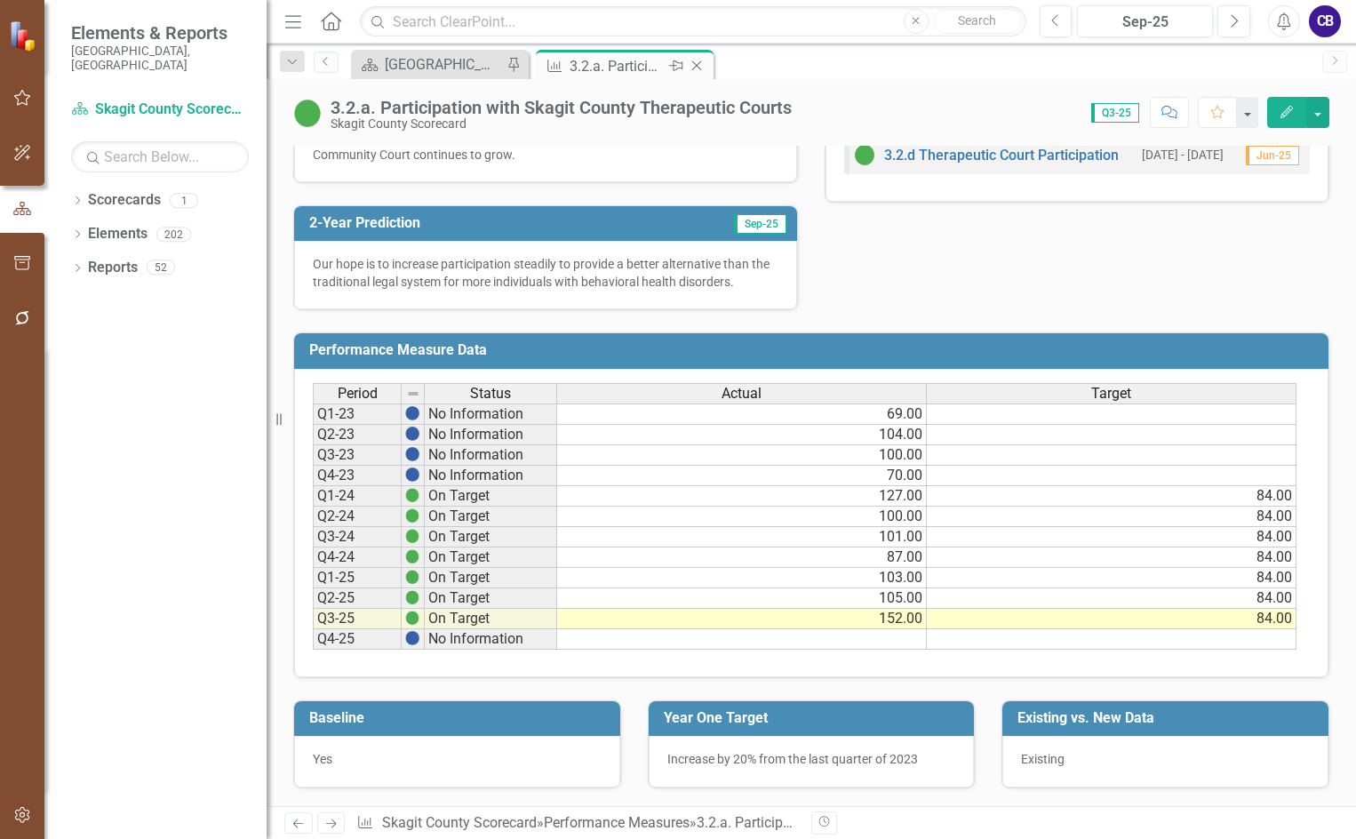
click at [697, 62] on icon "Close" at bounding box center [697, 66] width 18 height 14
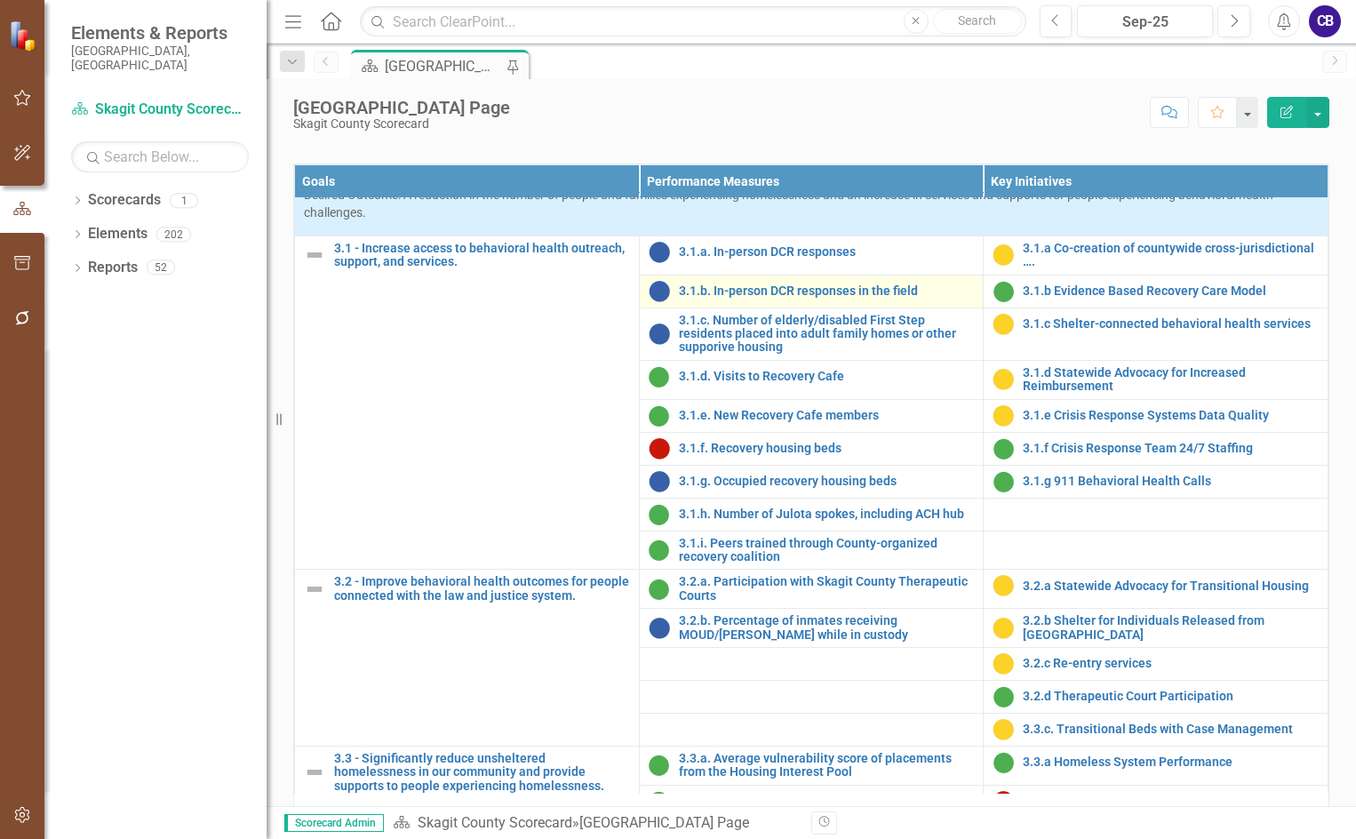
scroll to position [1155, 0]
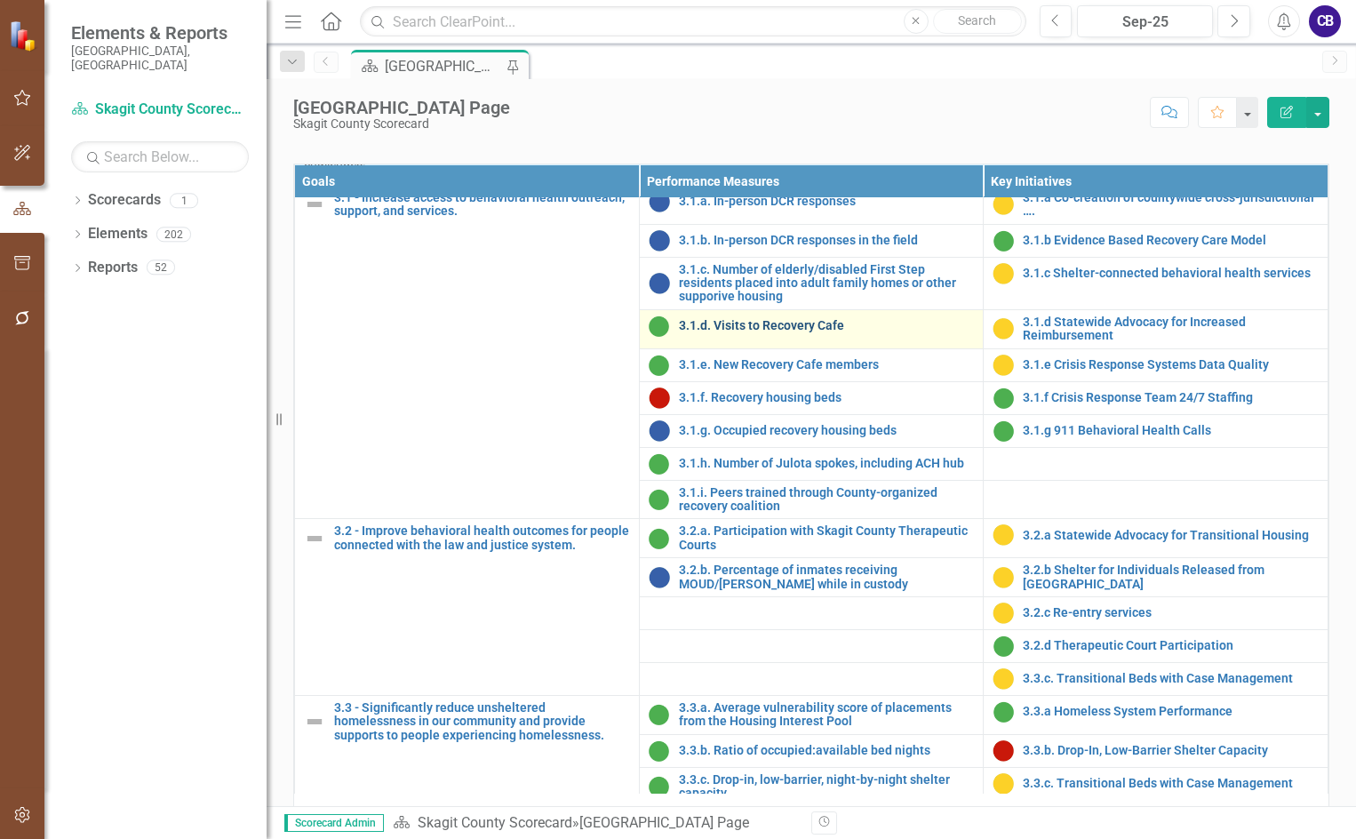
click at [734, 332] on link "3.1.d. Visits to Recovery Cafe" at bounding box center [827, 325] width 296 height 13
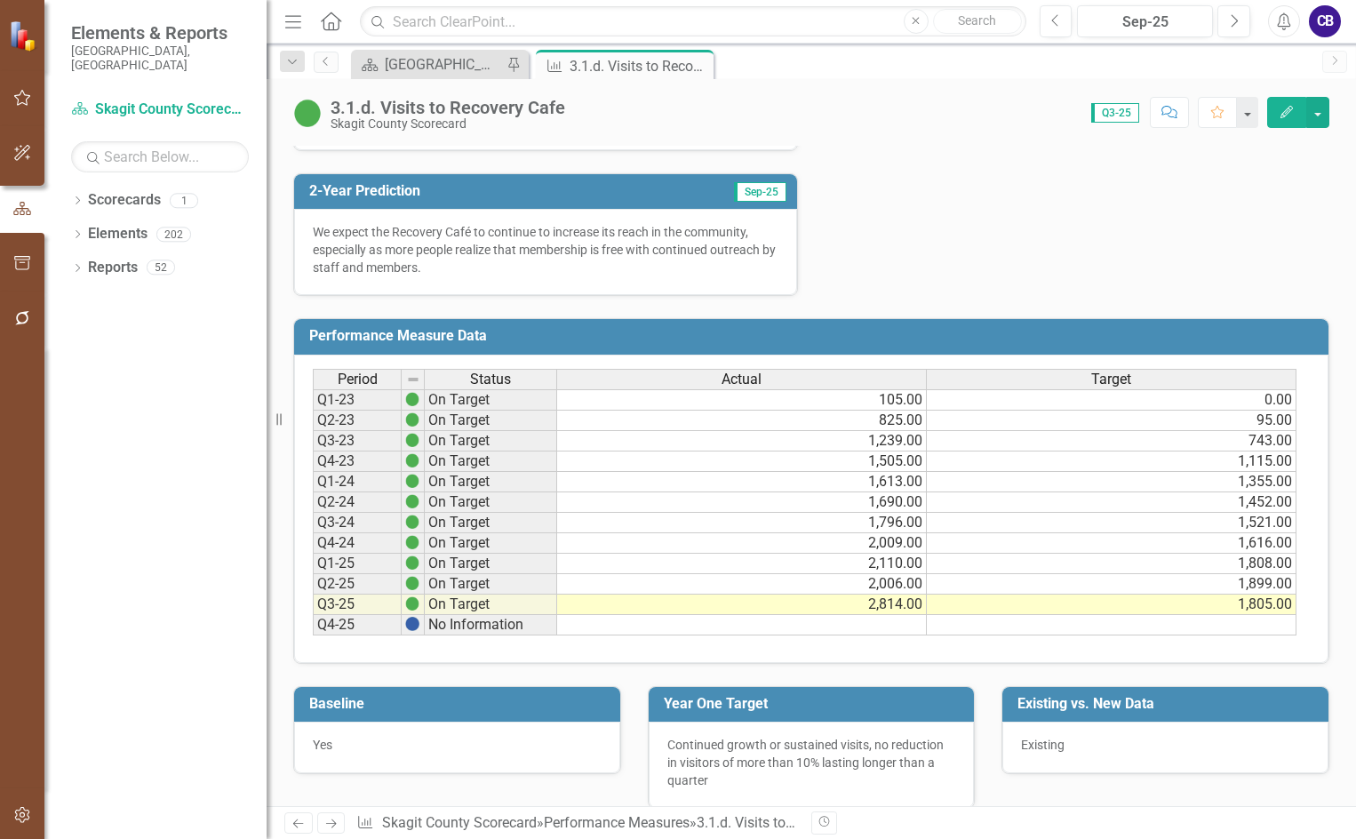
scroll to position [702, 0]
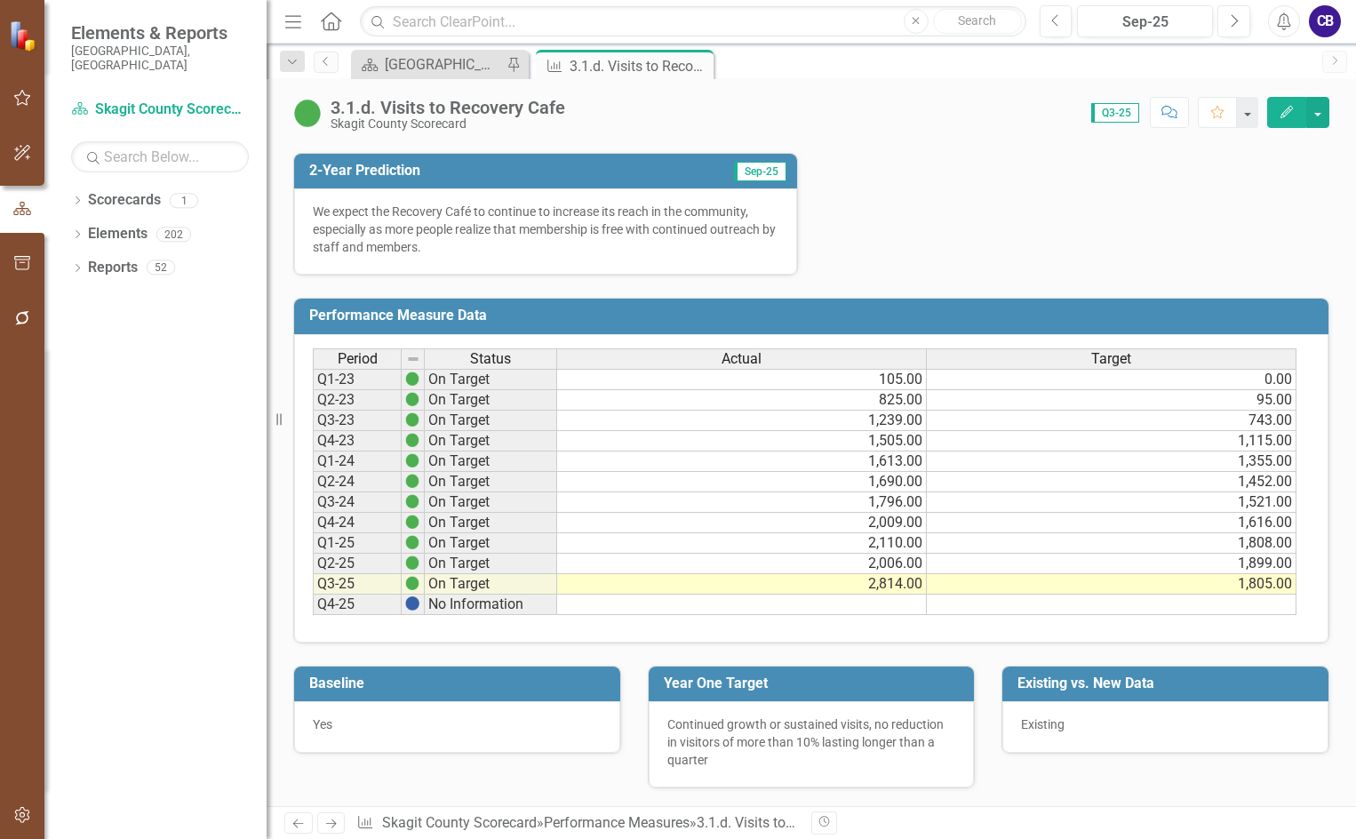
click at [0, 0] on icon "Close" at bounding box center [0, 0] width 0 height 0
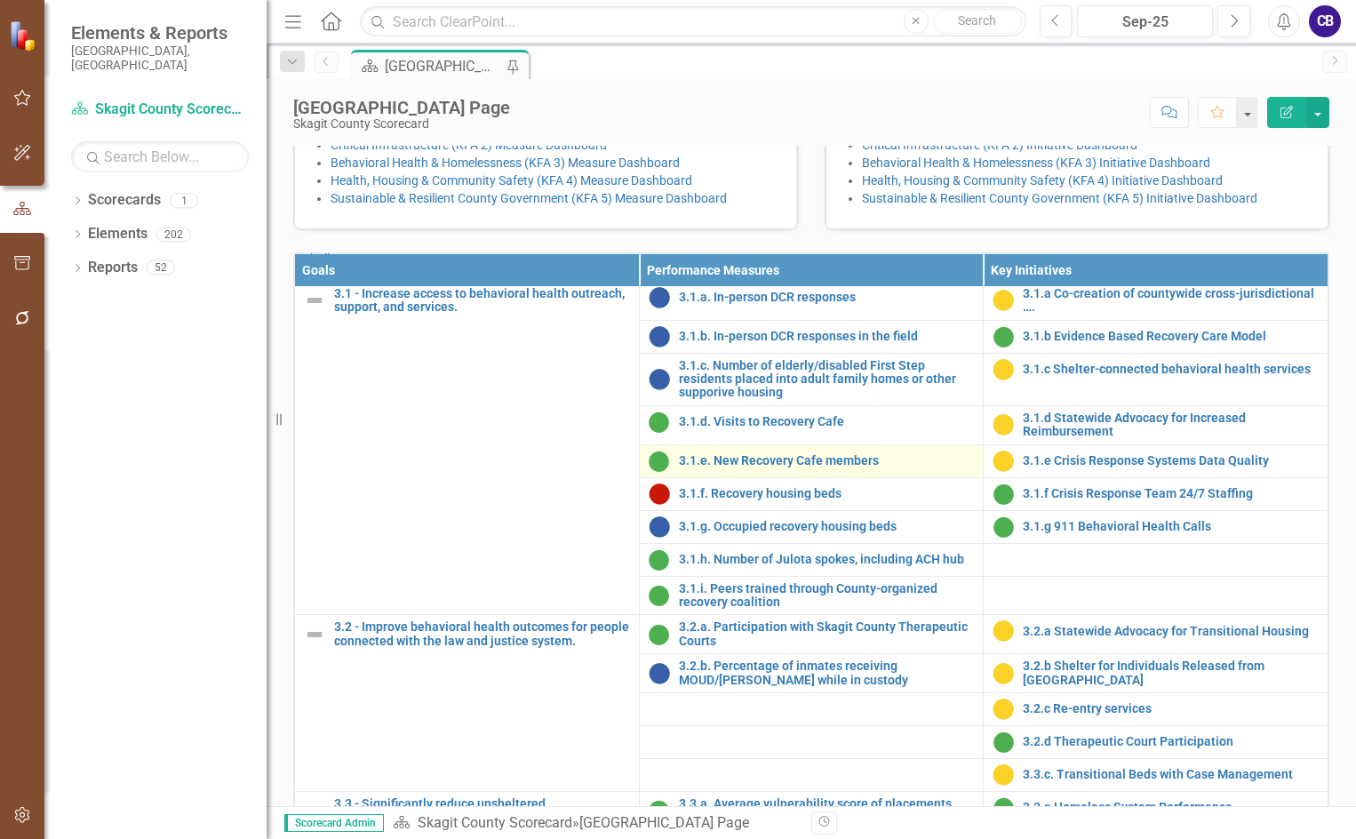
scroll to position [1155, 0]
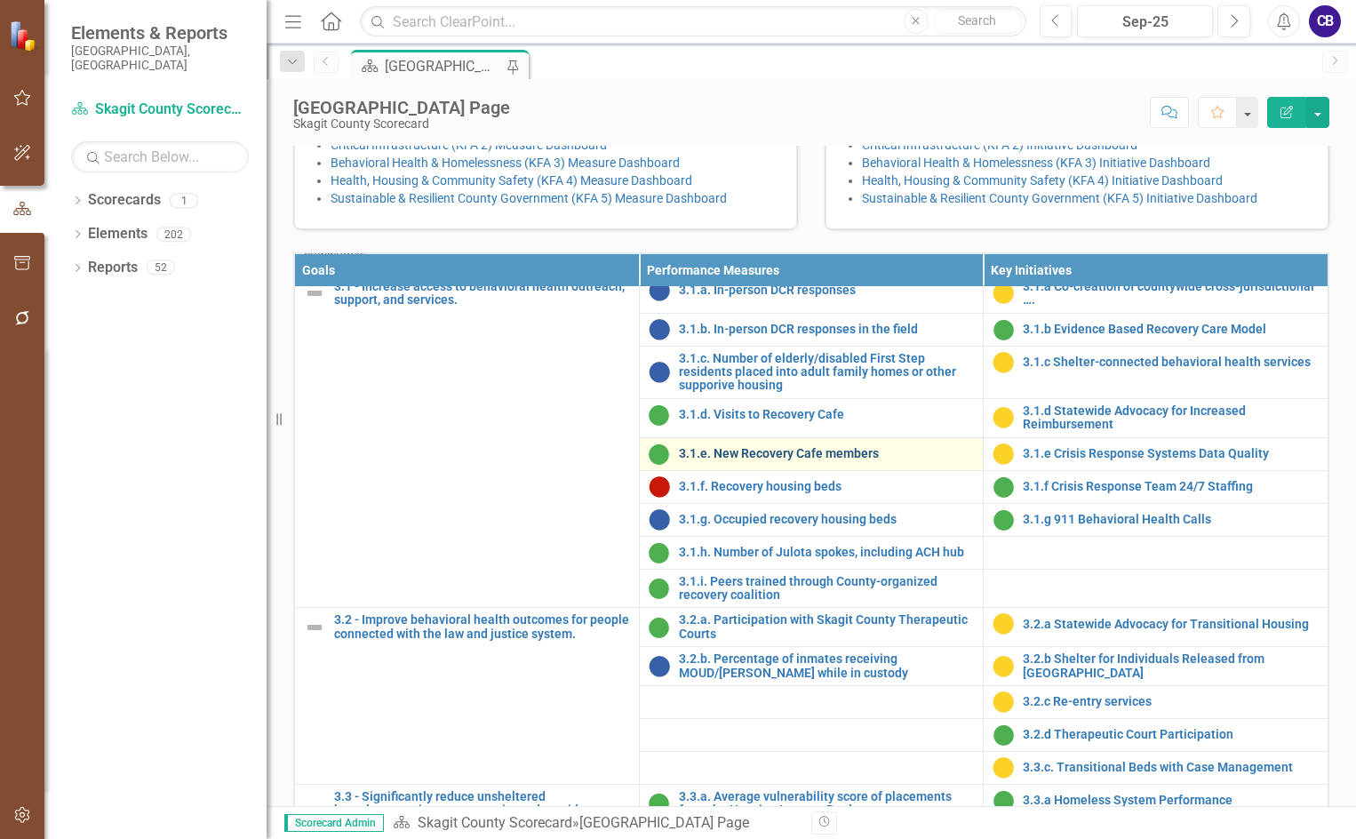
click at [828, 460] on link "3.1.e. New Recovery Cafe members" at bounding box center [827, 453] width 296 height 13
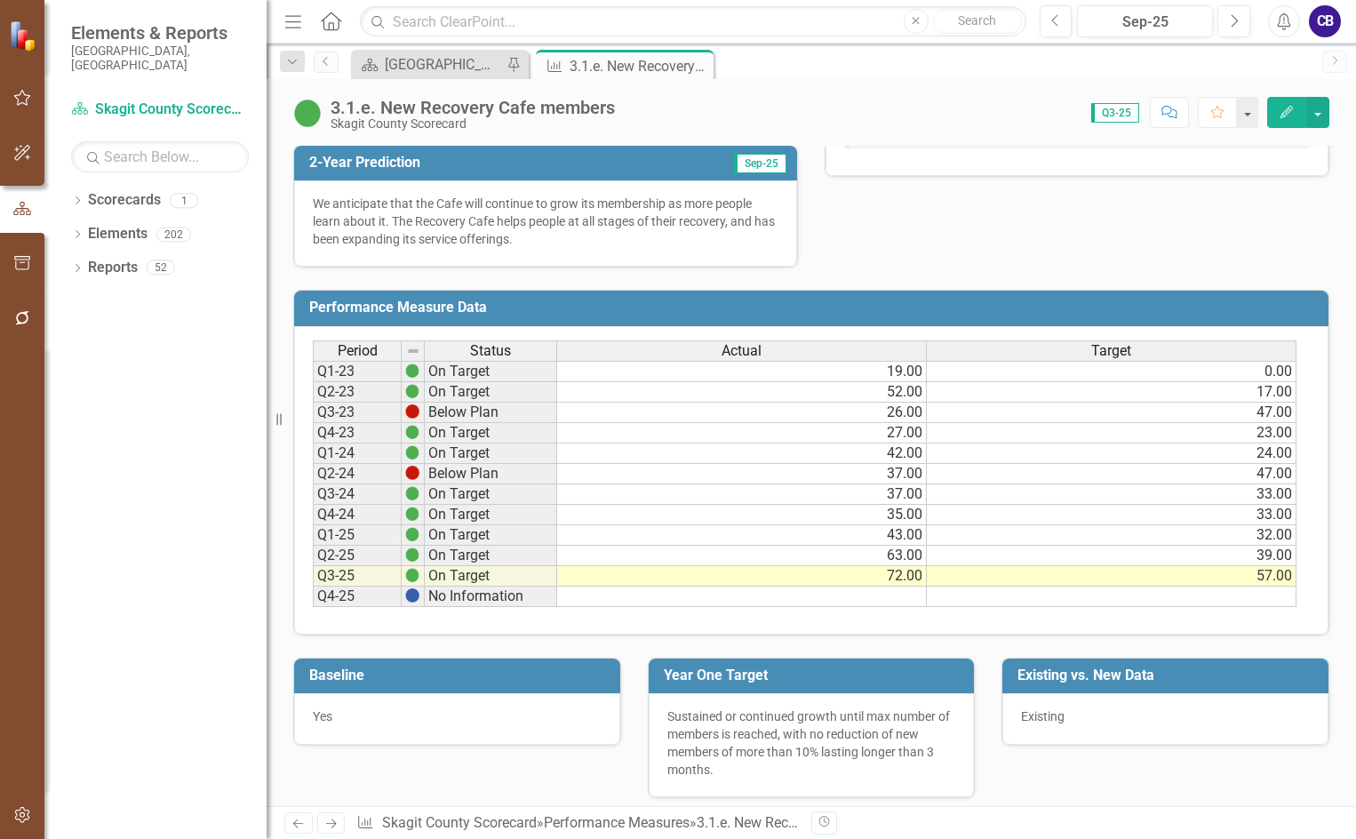
scroll to position [614, 0]
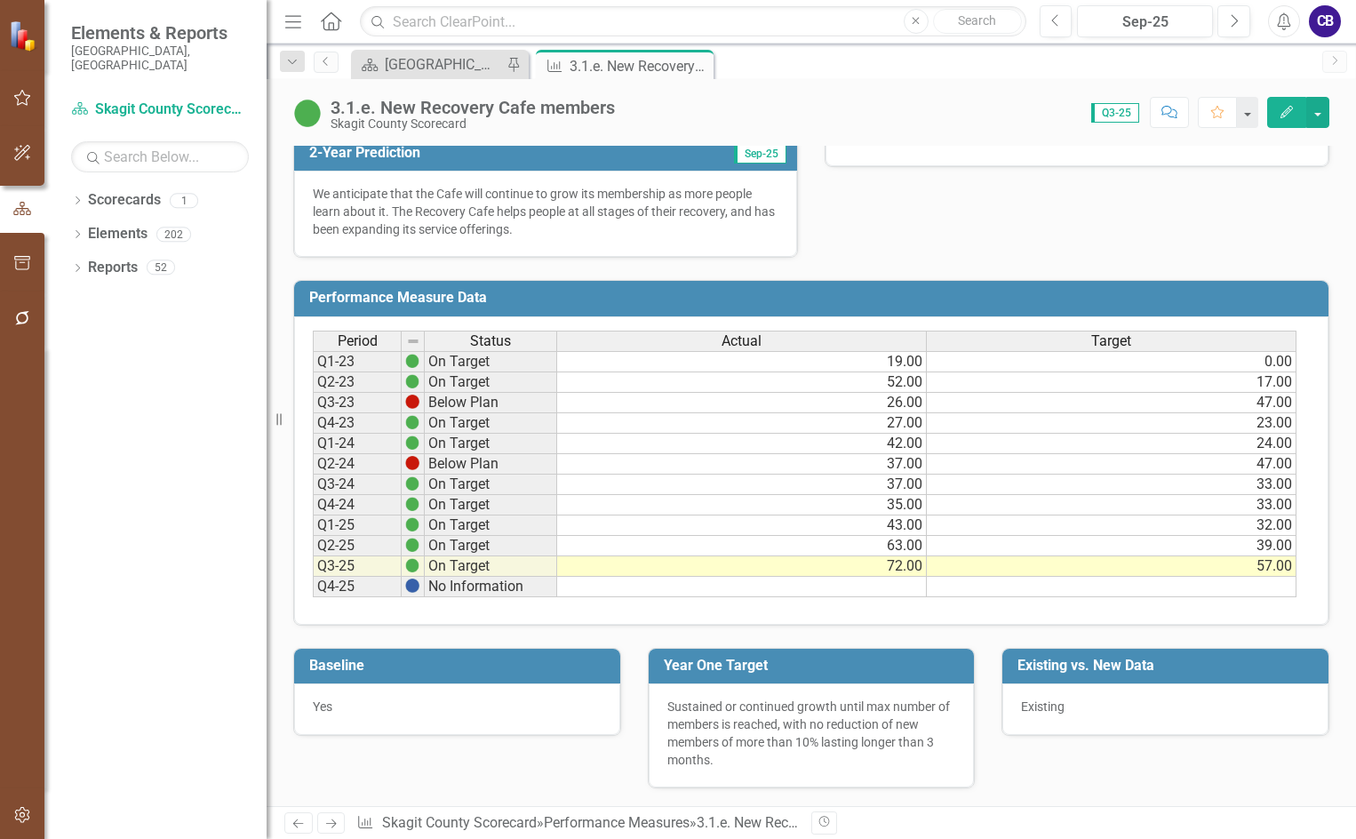
click at [696, 65] on icon "Close" at bounding box center [697, 66] width 18 height 14
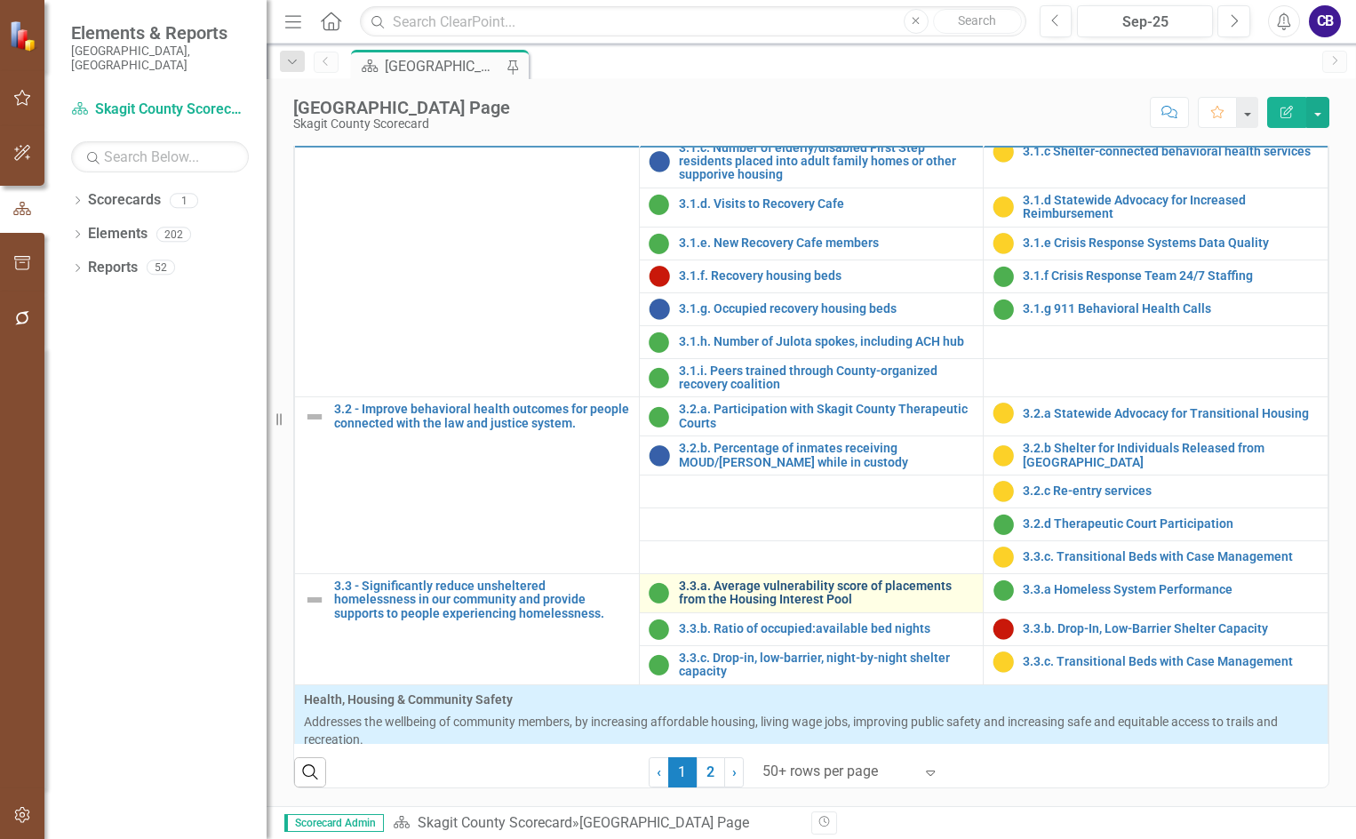
scroll to position [1244, 0]
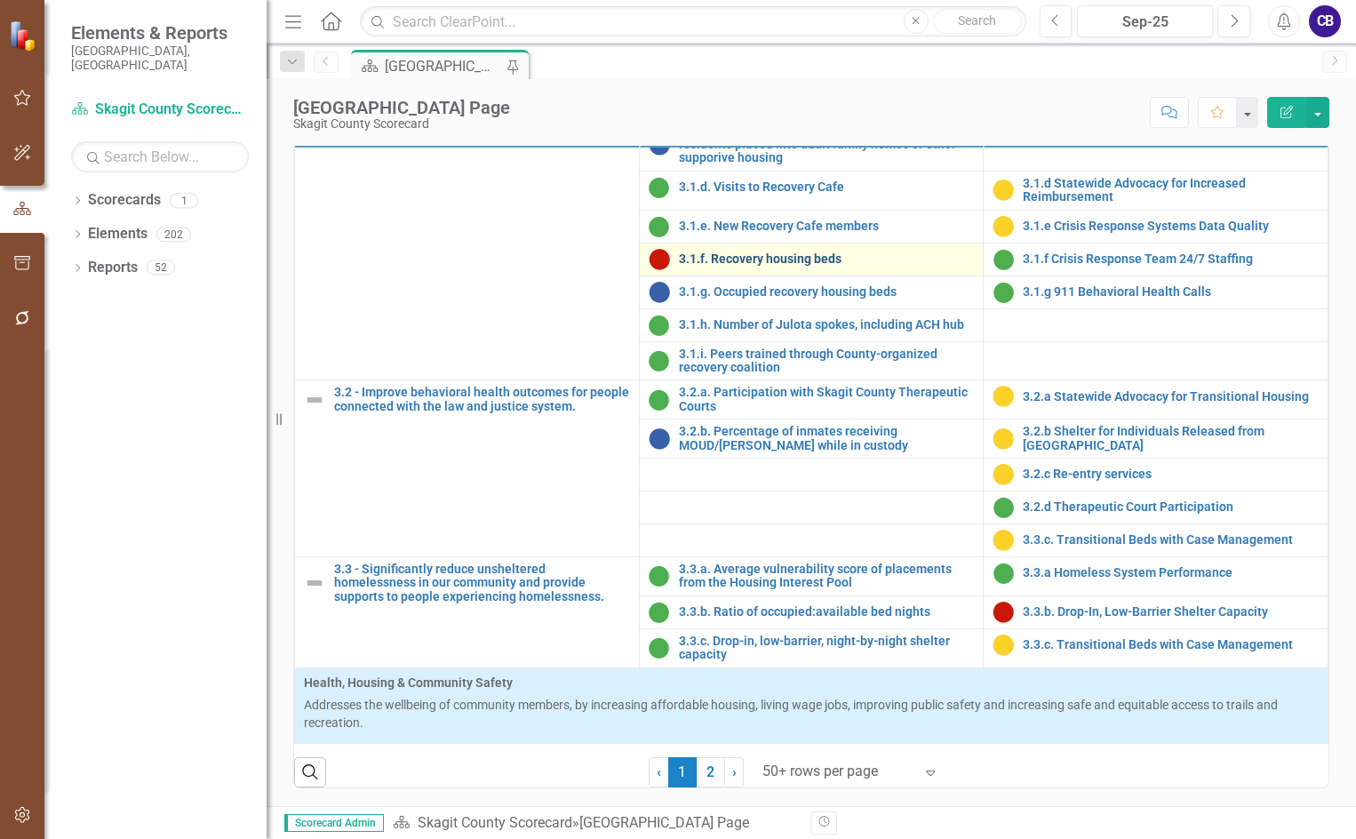
click at [824, 266] on link "3.1.f. Recovery housing beds" at bounding box center [827, 258] width 296 height 13
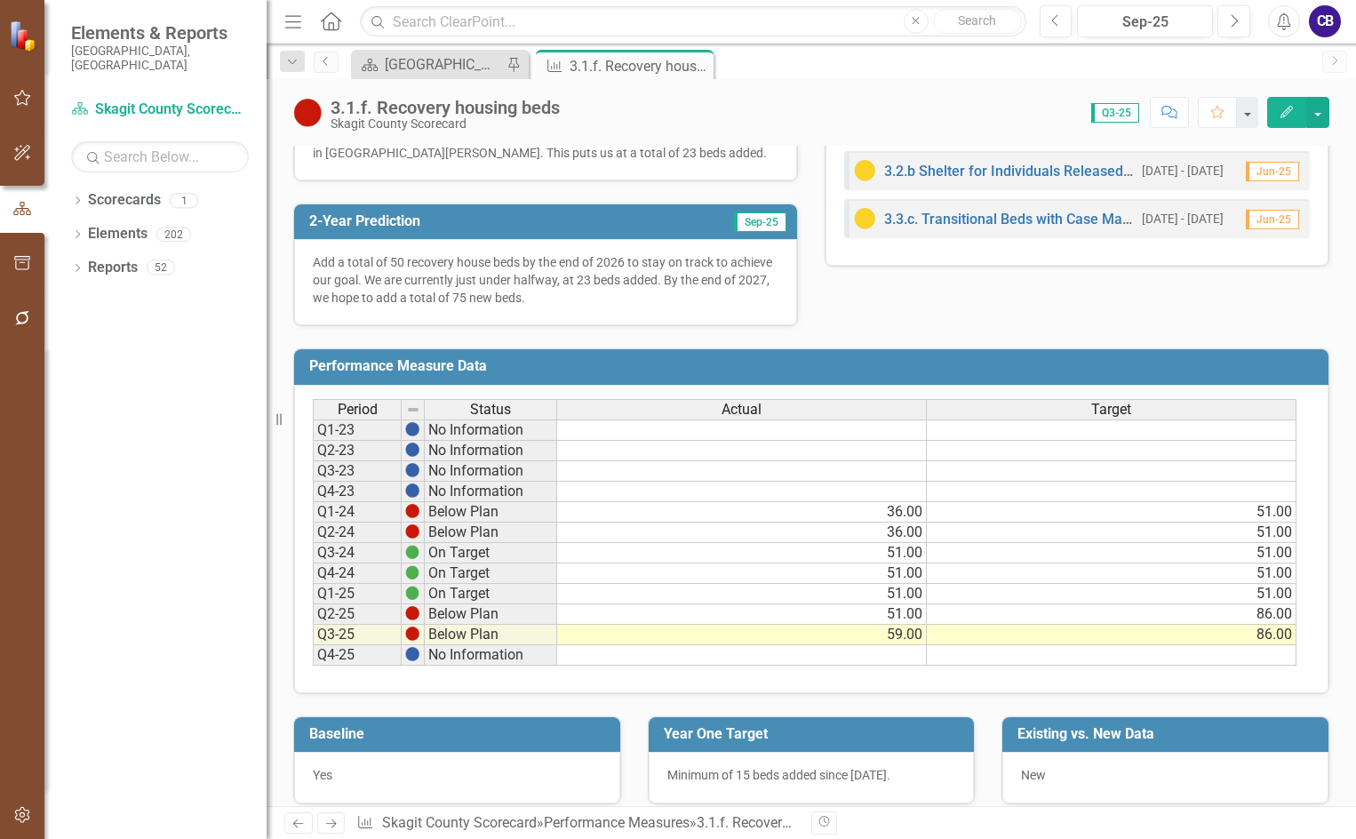
scroll to position [561, 0]
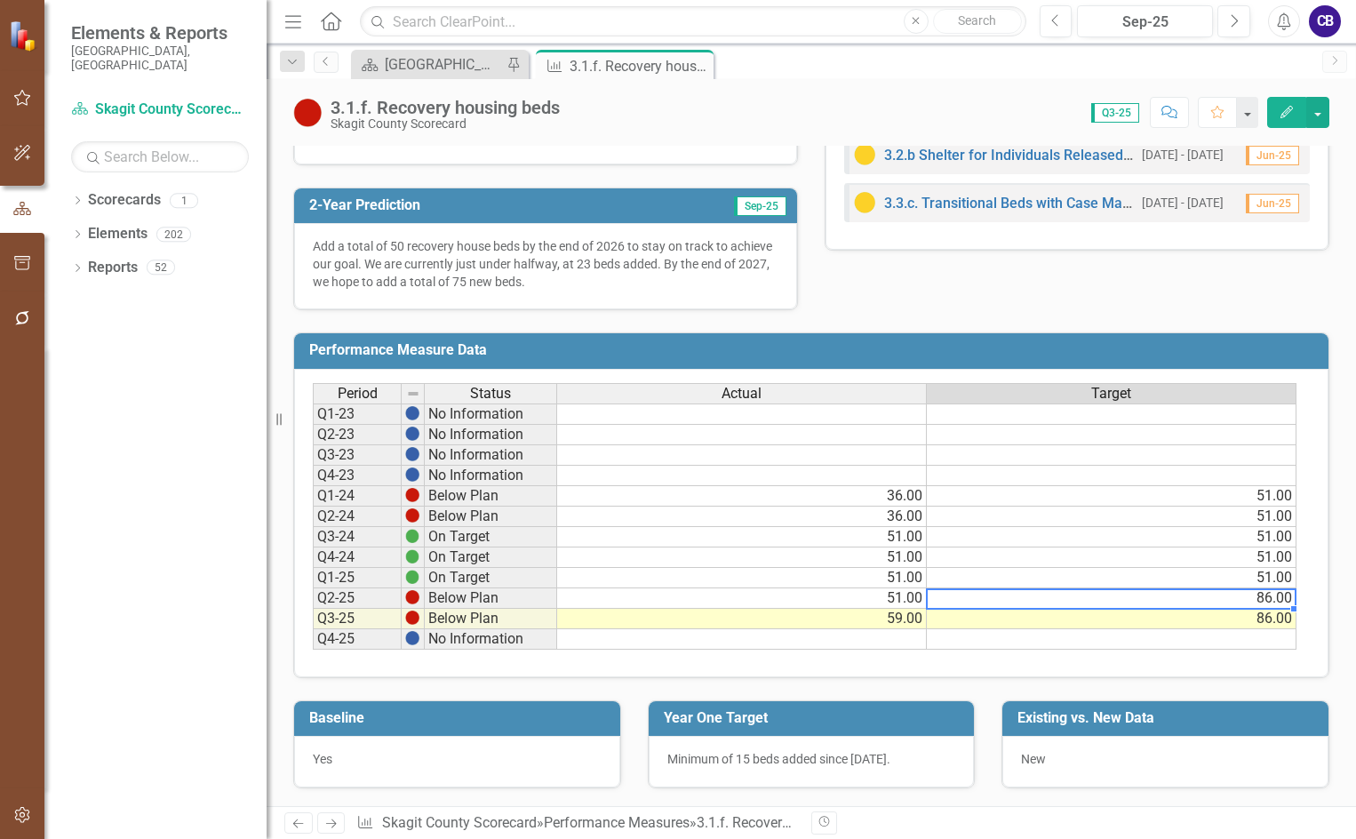
click at [1224, 599] on td "86.00" at bounding box center [1112, 598] width 370 height 20
type textarea "86"
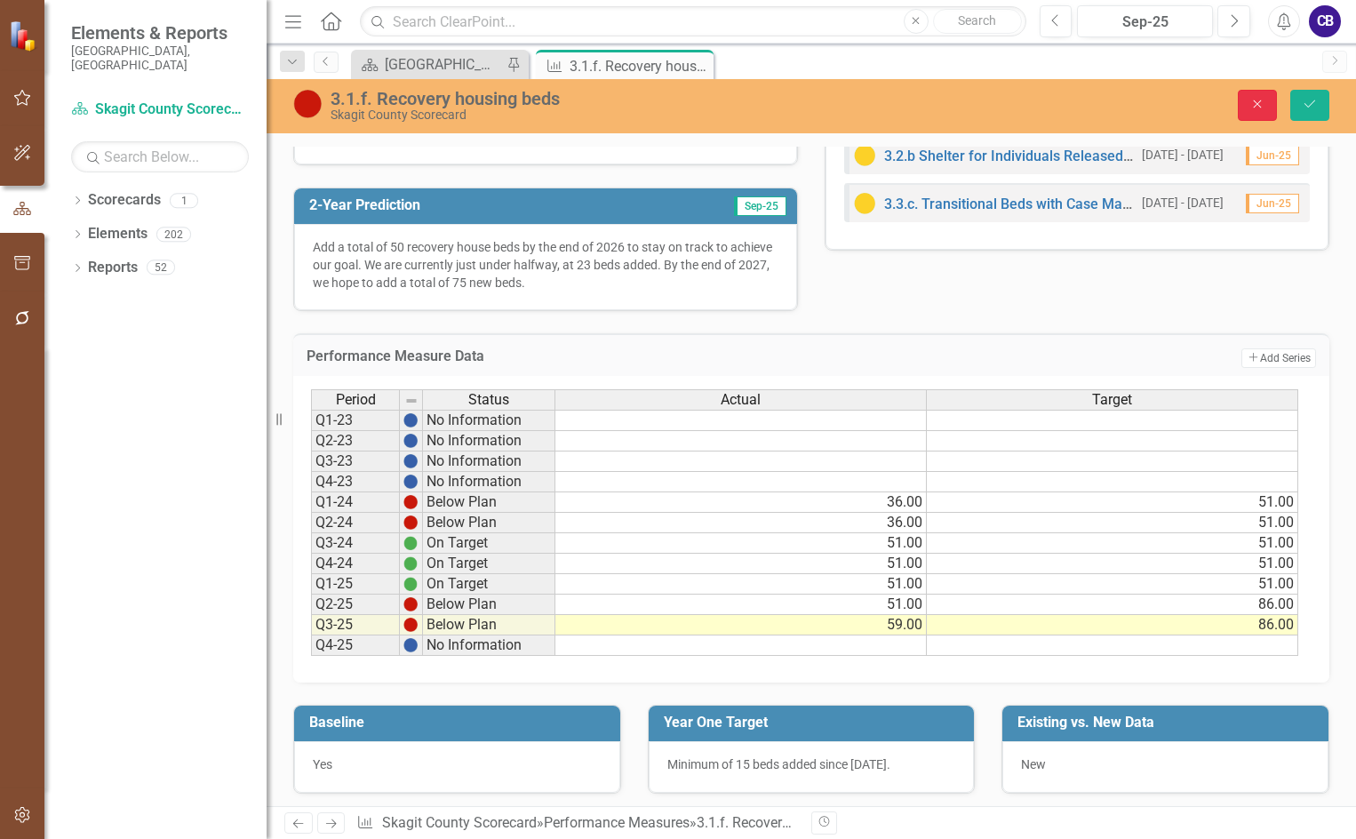
click at [1266, 109] on icon "Close" at bounding box center [1258, 104] width 16 height 12
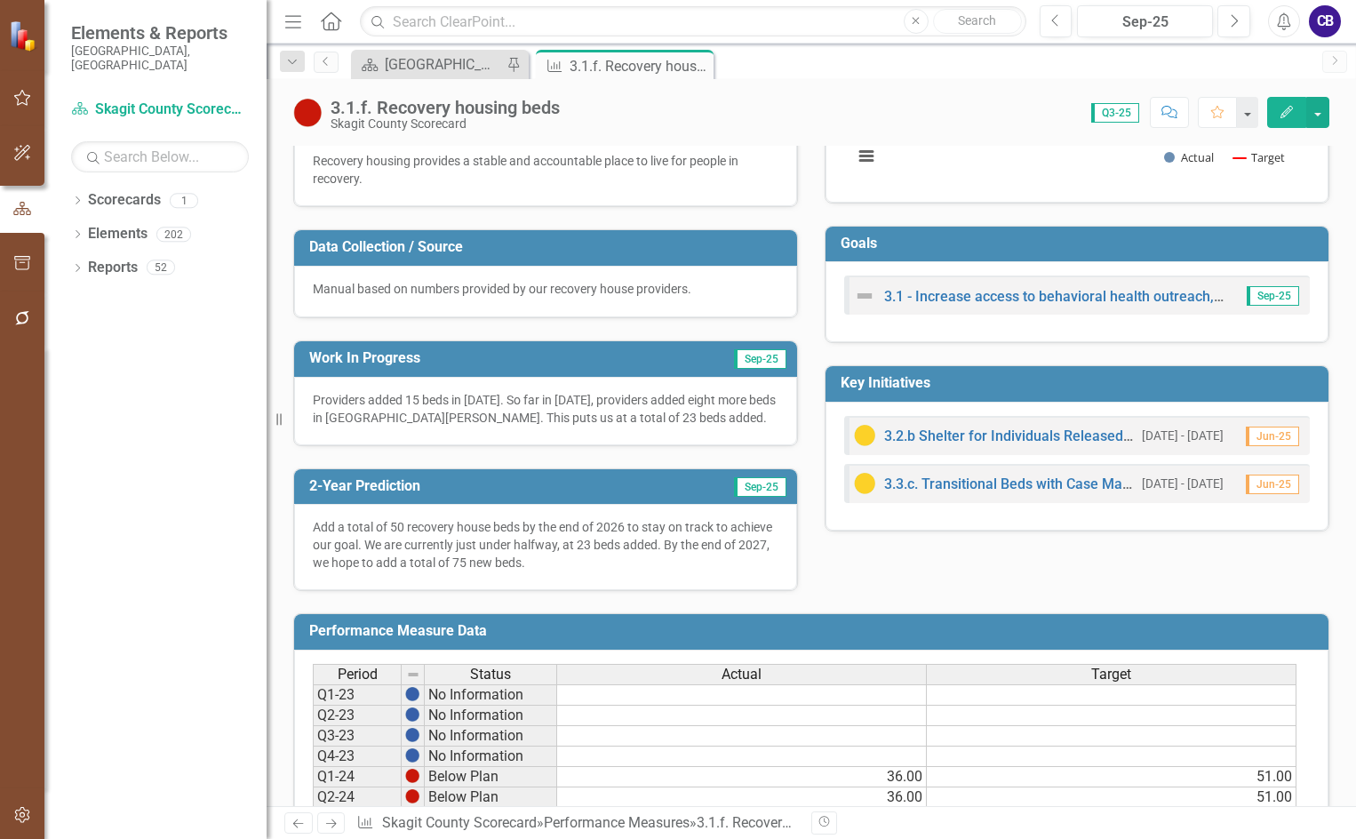
scroll to position [0, 0]
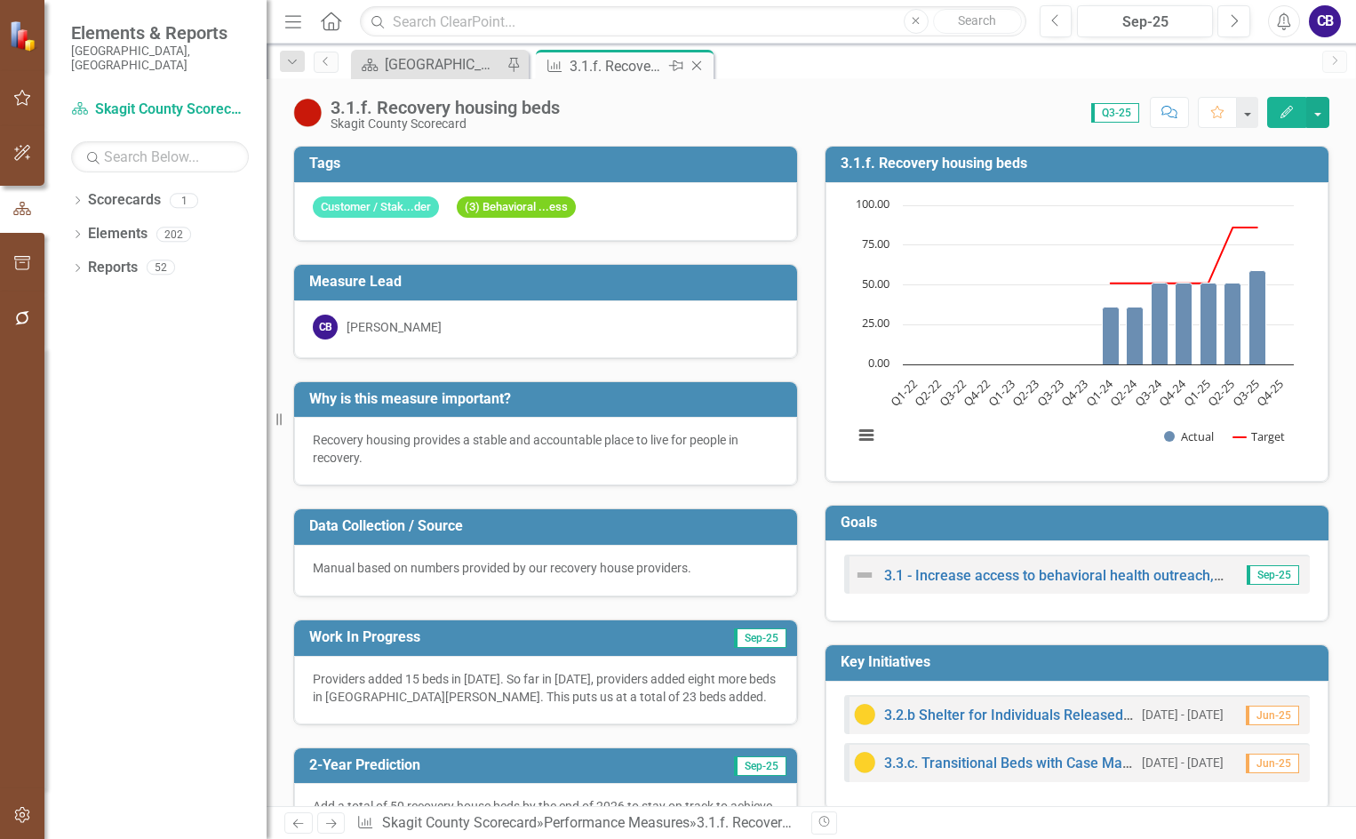
click at [692, 64] on icon "Close" at bounding box center [697, 66] width 18 height 14
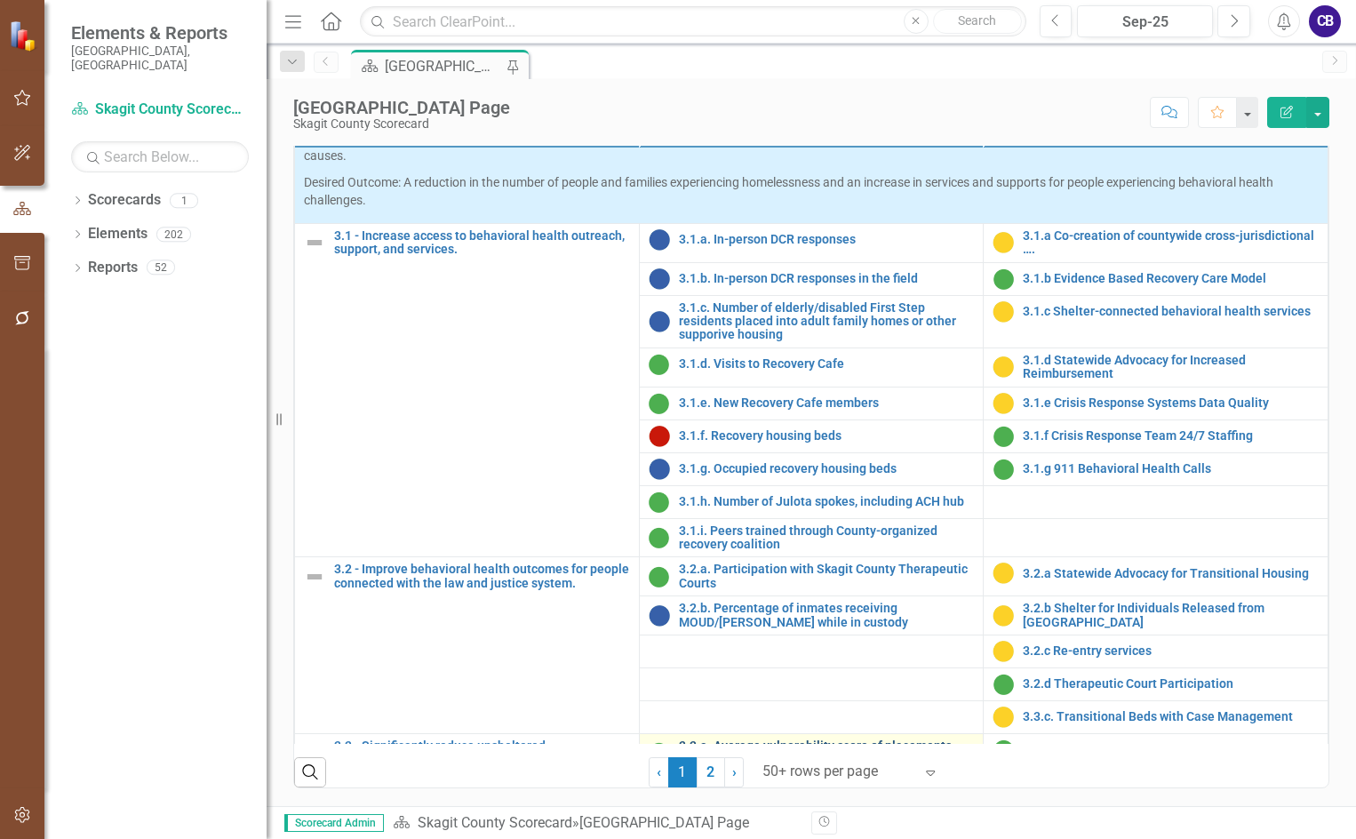
scroll to position [1067, 0]
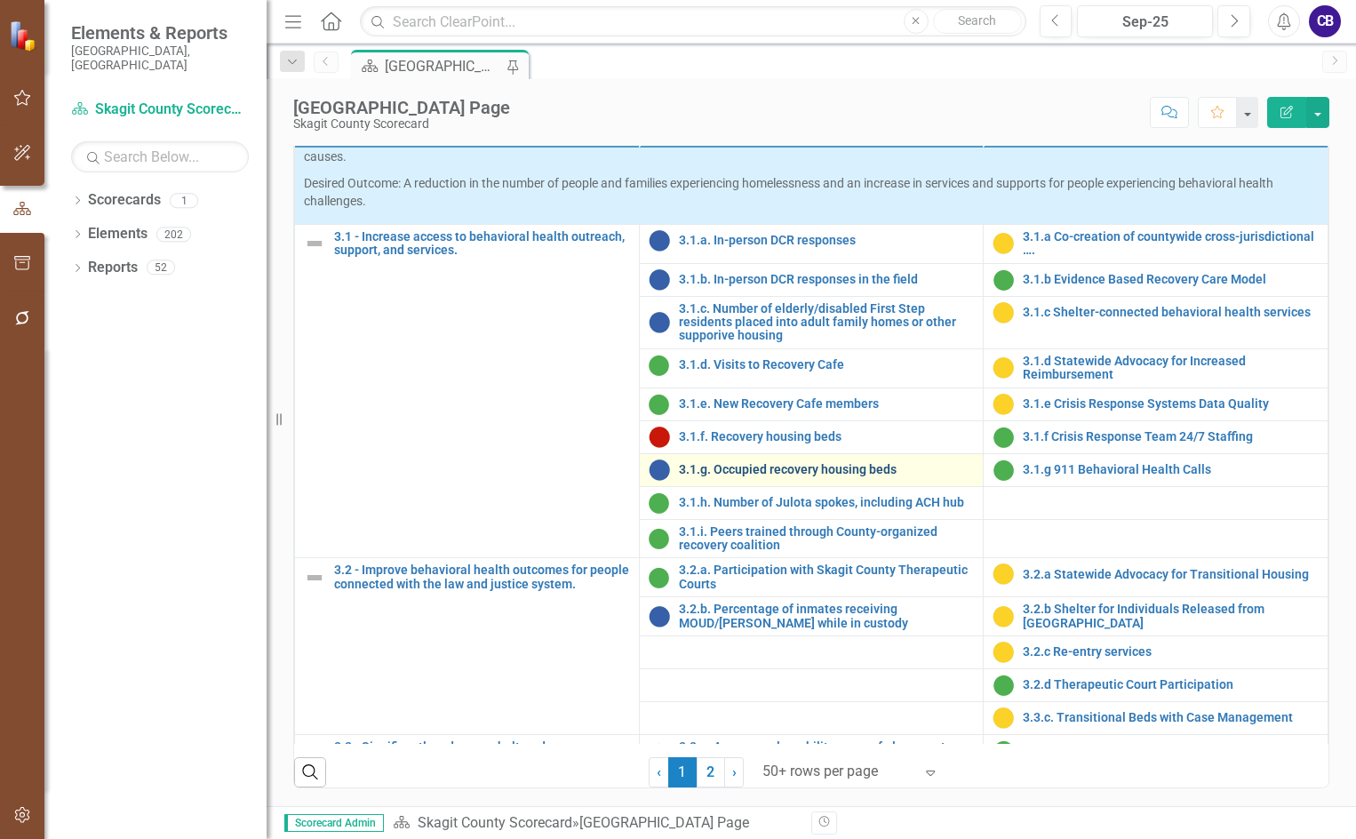
click at [760, 476] on link "3.1.g. Occupied recovery housing beds" at bounding box center [827, 469] width 296 height 13
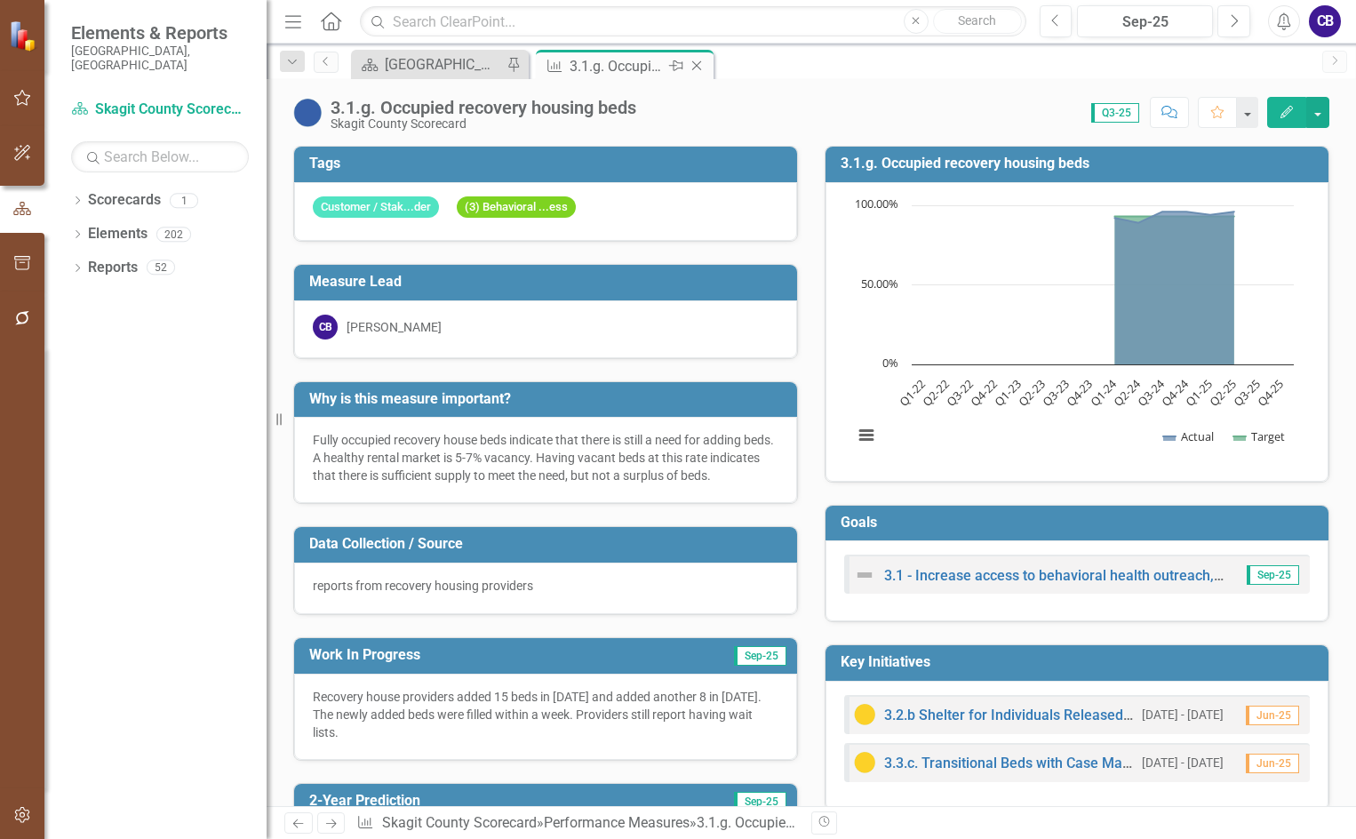
click at [699, 70] on icon "Close" at bounding box center [697, 66] width 18 height 14
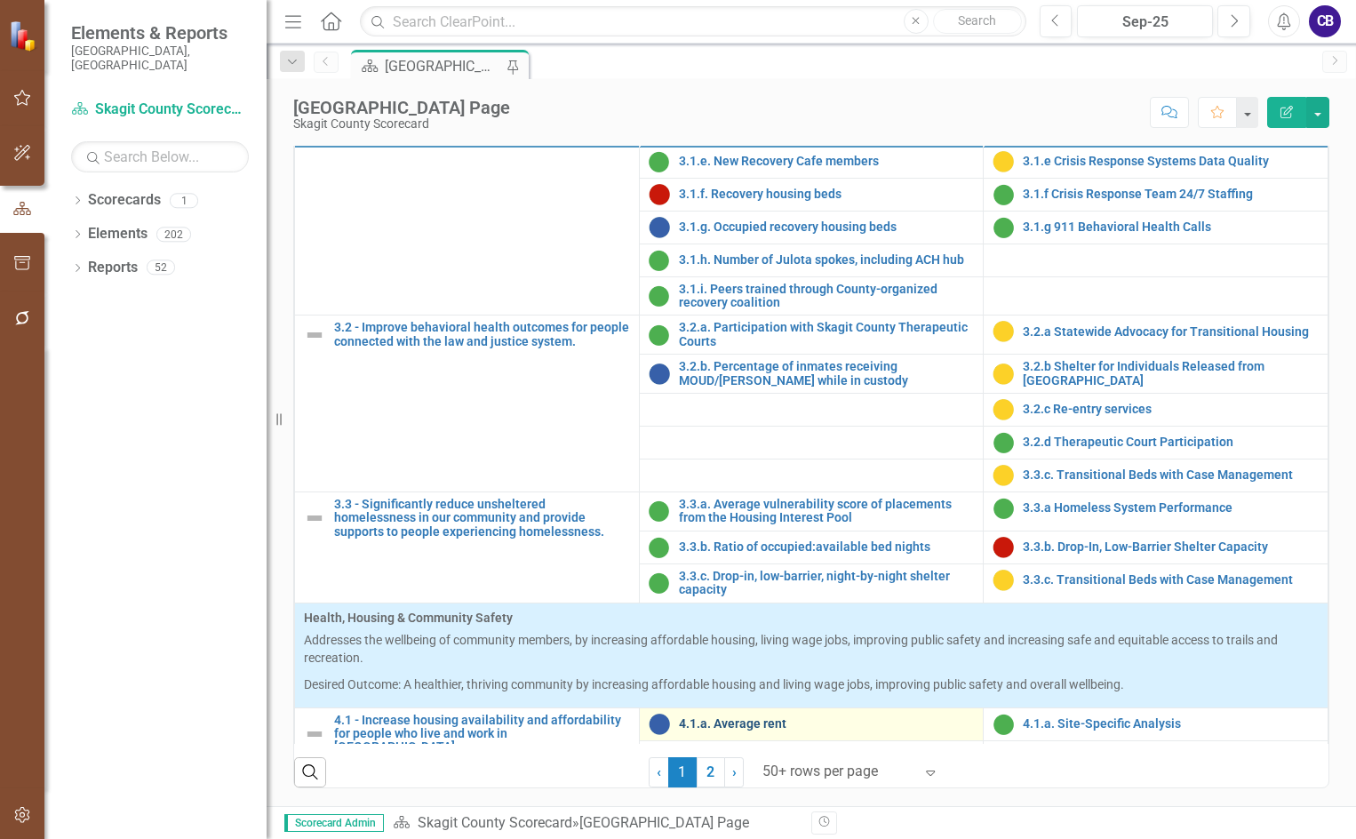
scroll to position [1307, 0]
